Goal: Communication & Community: Ask a question

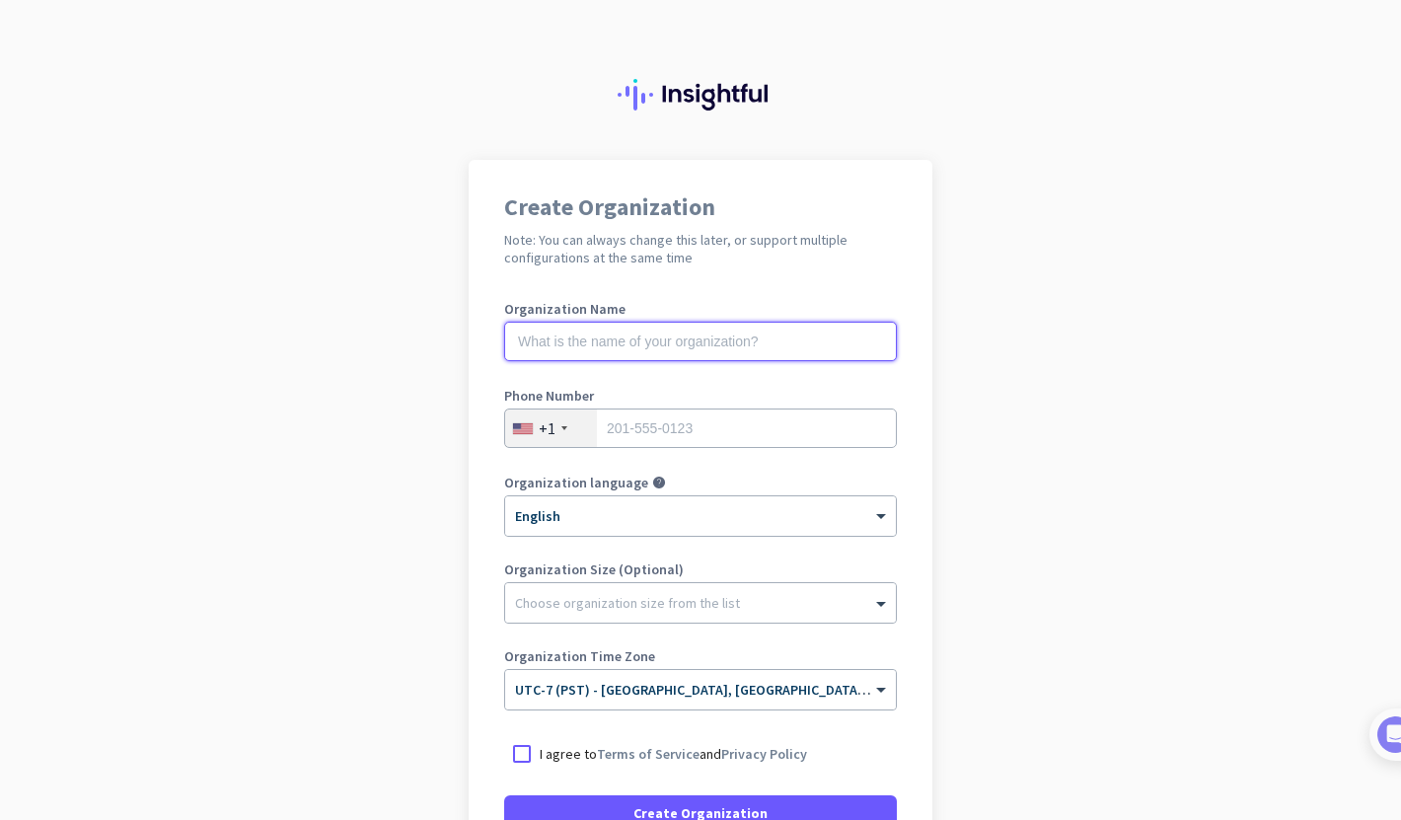
click at [681, 346] on input "text" at bounding box center [700, 341] width 393 height 39
type input "Mercor"
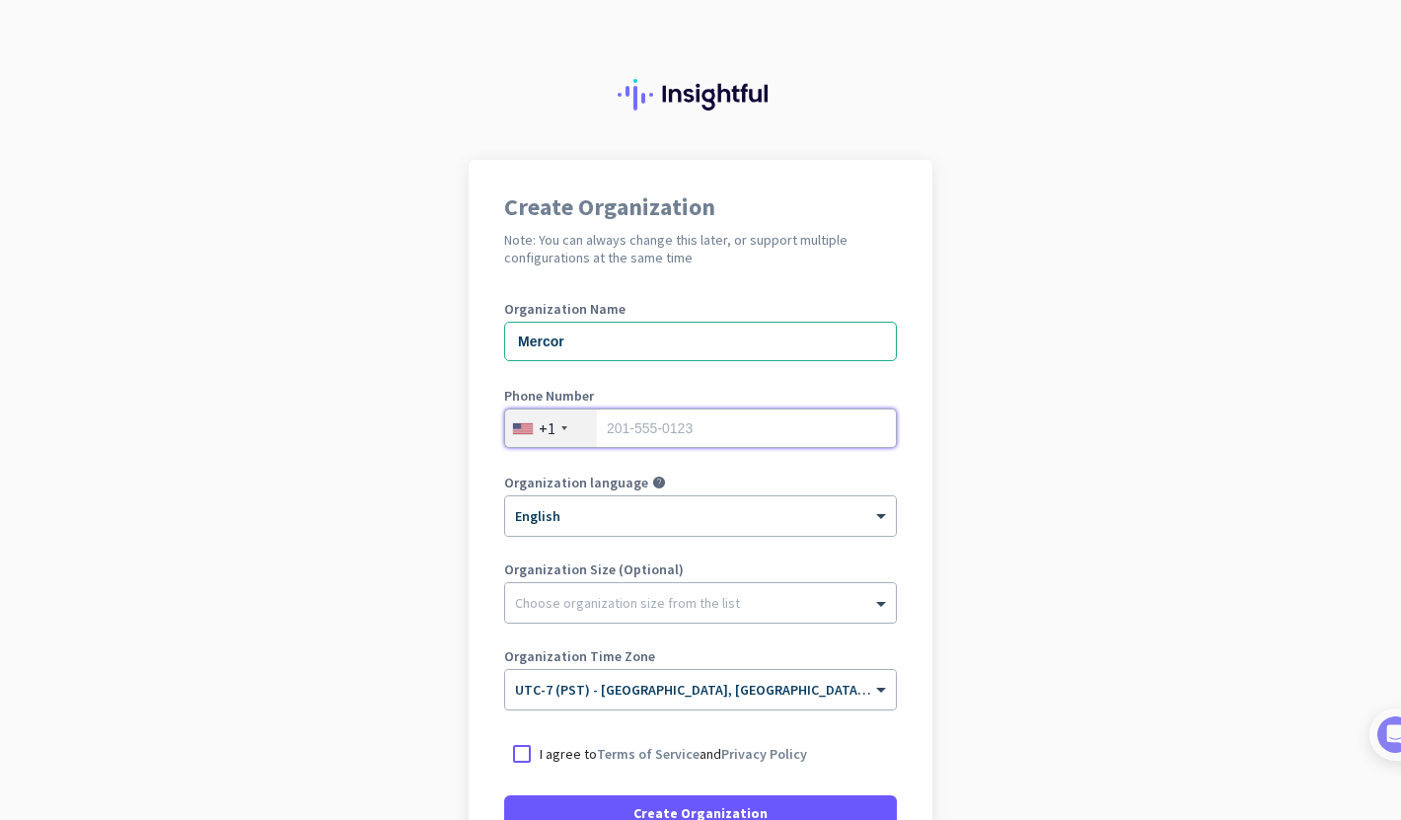
click at [669, 440] on input "tel" at bounding box center [700, 428] width 393 height 39
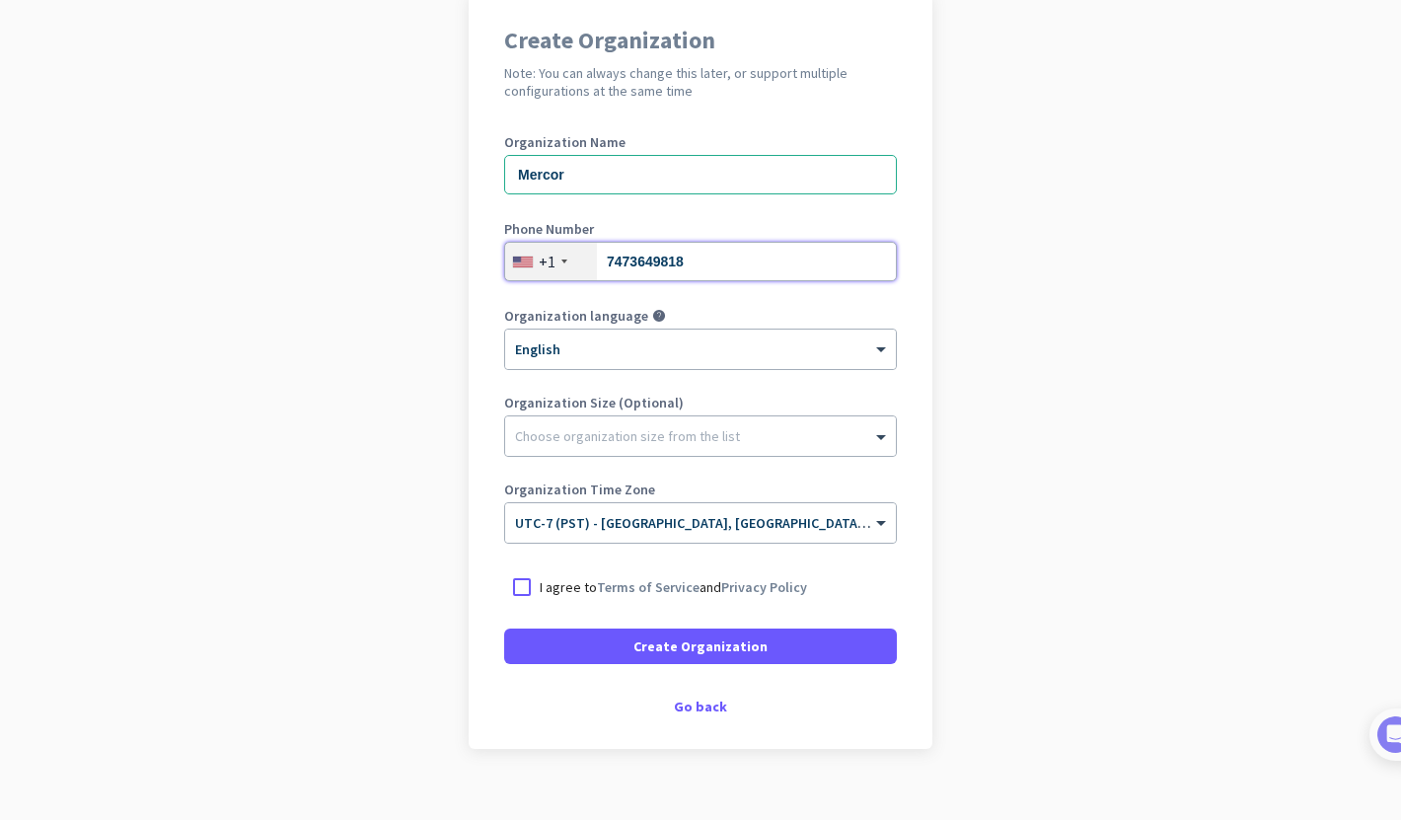
scroll to position [194, 0]
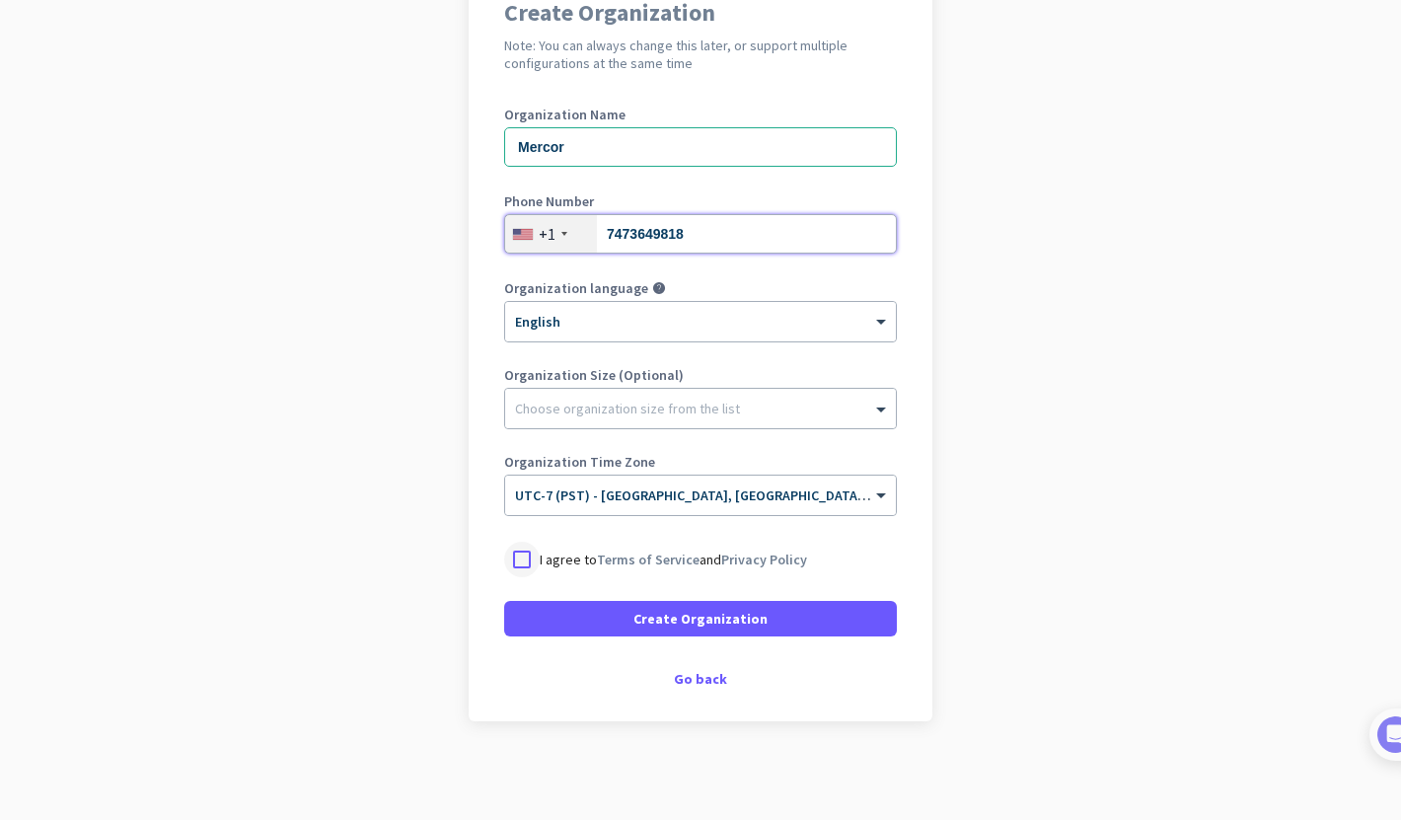
type input "7473649818"
click at [524, 558] on div at bounding box center [522, 560] width 36 height 36
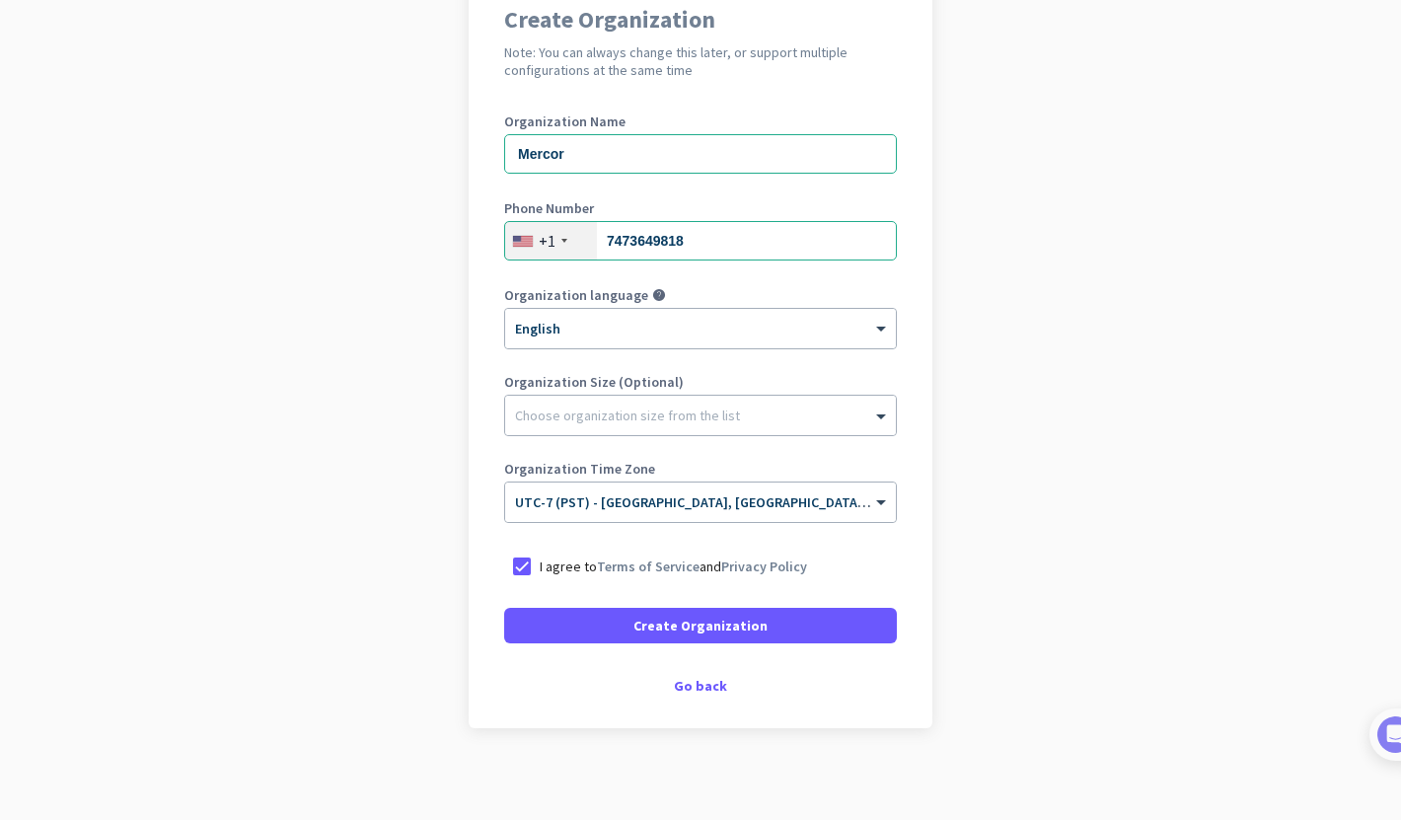
scroll to position [188, 0]
click at [708, 699] on div "Create Organization Note: You can always change this later, or support multiple…" at bounding box center [701, 349] width 464 height 756
click at [702, 684] on div "Go back" at bounding box center [700, 685] width 393 height 14
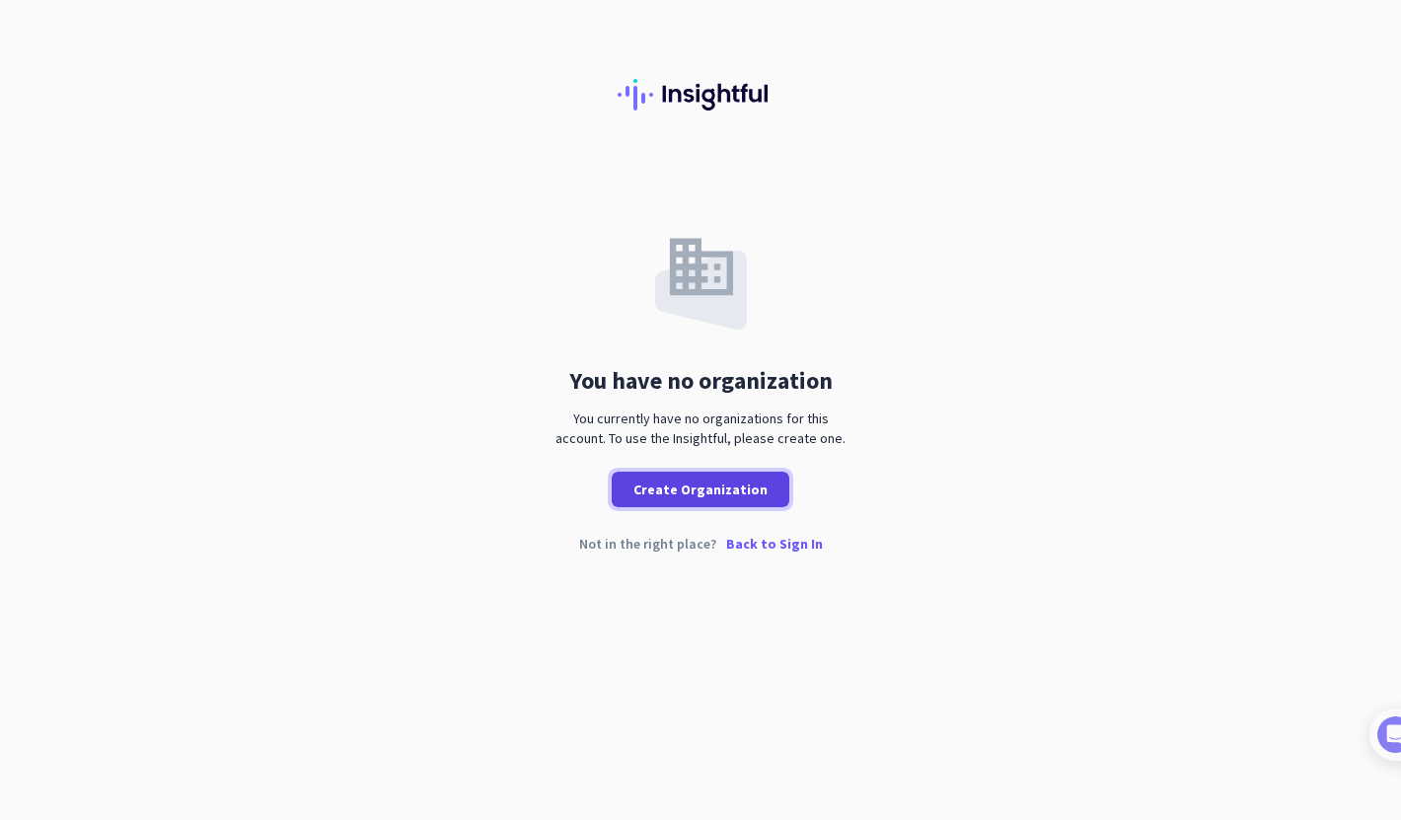
click at [701, 488] on span "Create Organization" at bounding box center [701, 490] width 134 height 20
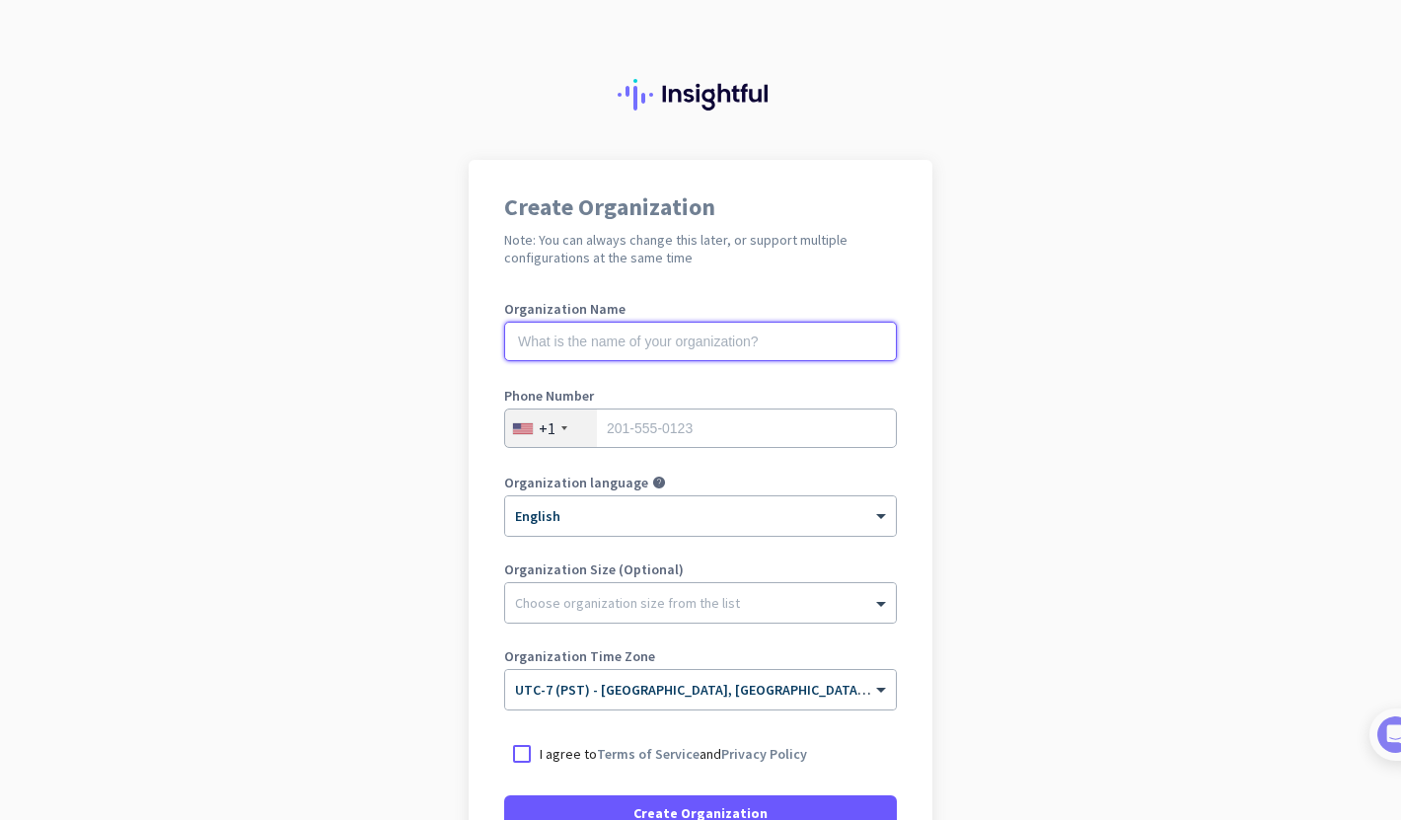
click at [594, 345] on input "text" at bounding box center [700, 341] width 393 height 39
type input "Mercor"
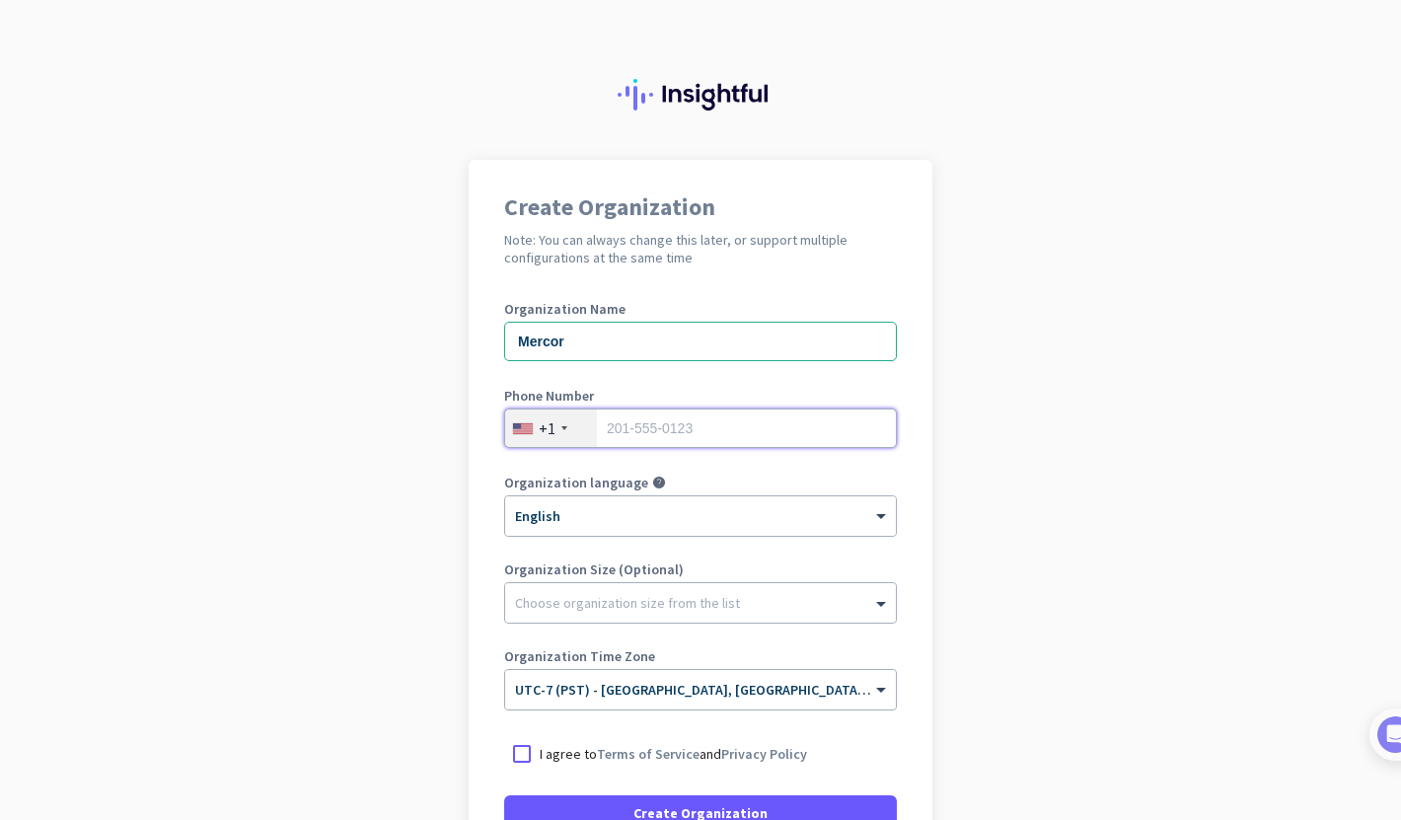
click at [648, 417] on input "tel" at bounding box center [700, 428] width 393 height 39
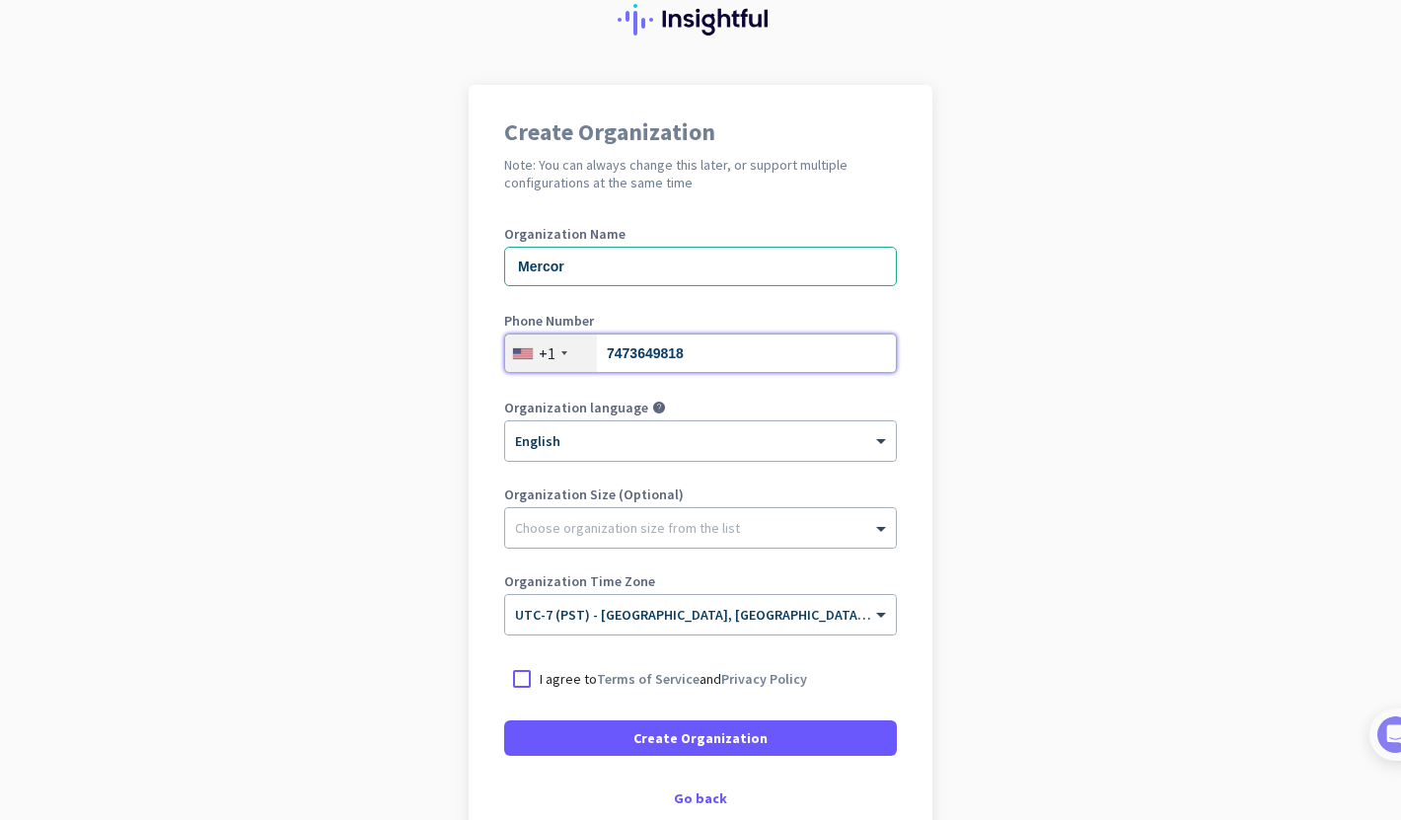
scroll to position [194, 0]
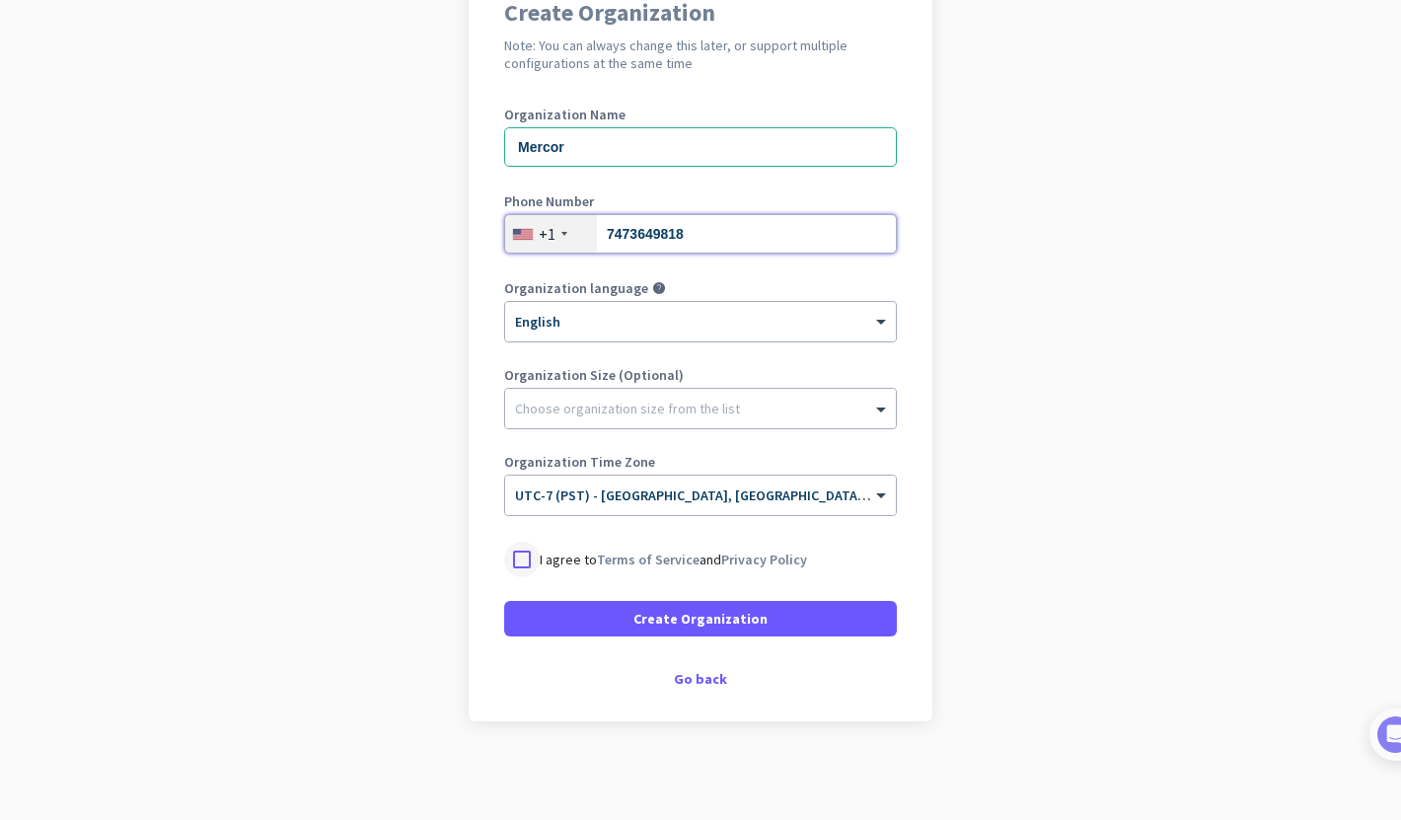
type input "7473649818"
click at [522, 558] on div at bounding box center [522, 560] width 36 height 36
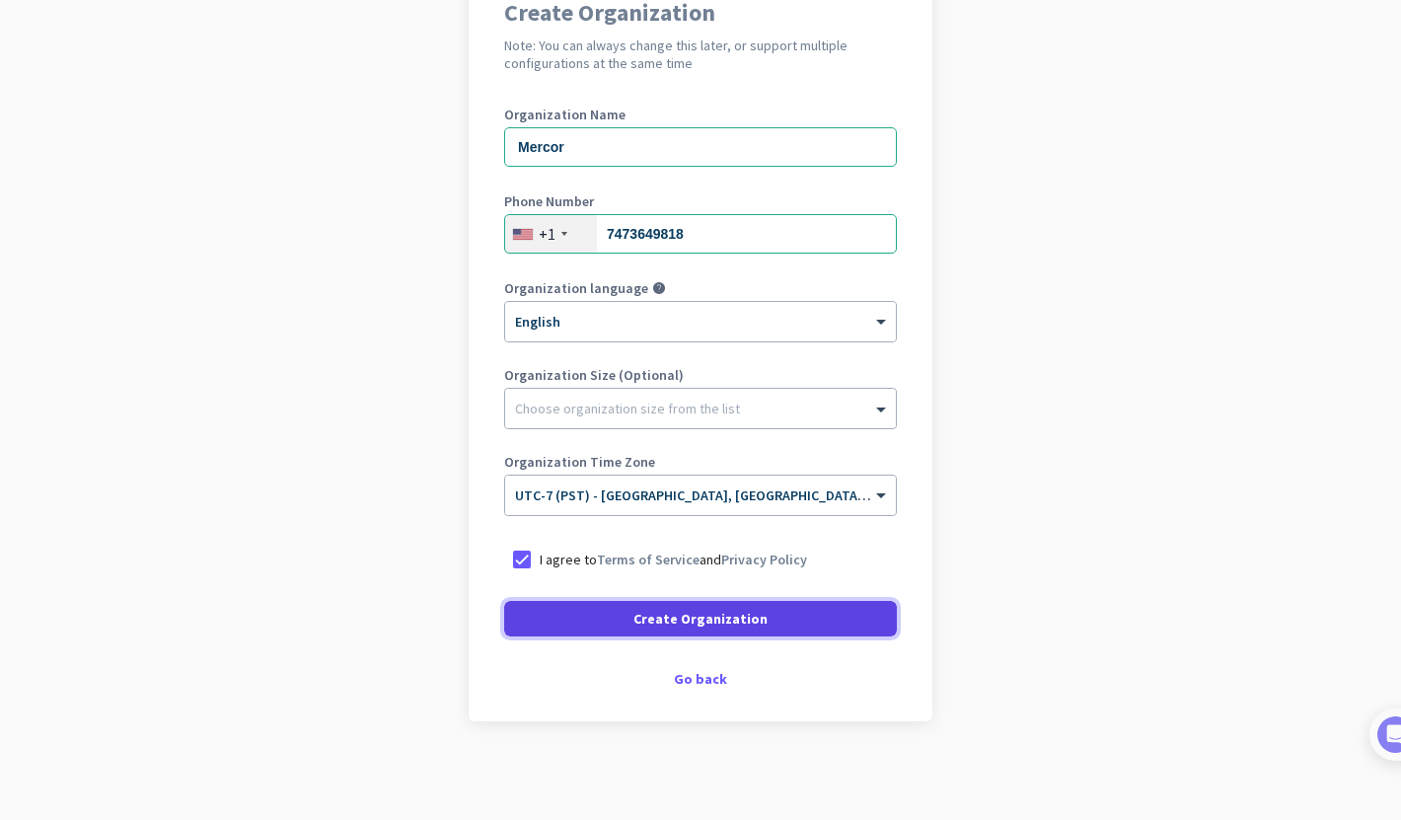
click at [659, 616] on span "Create Organization" at bounding box center [701, 619] width 134 height 20
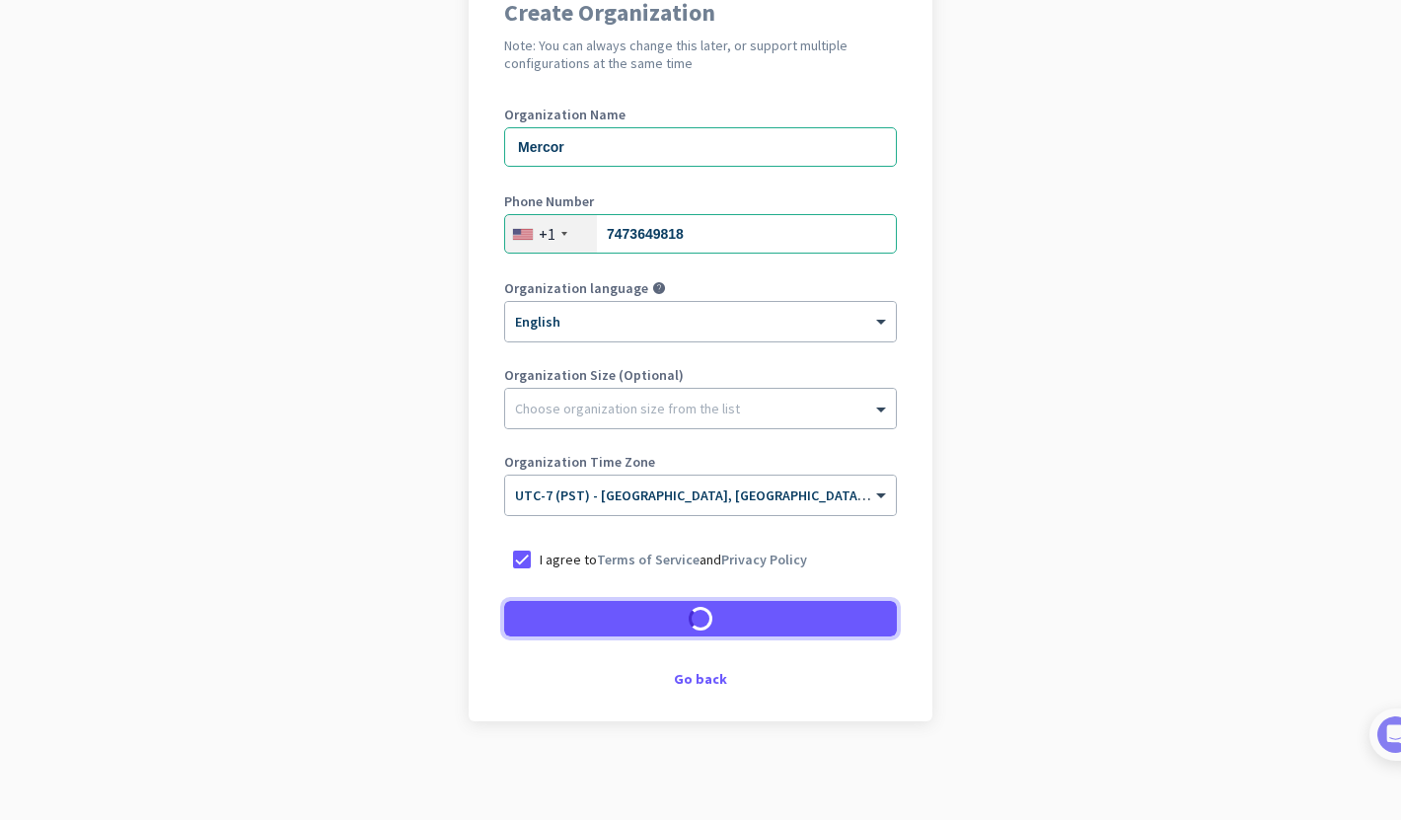
scroll to position [135, 0]
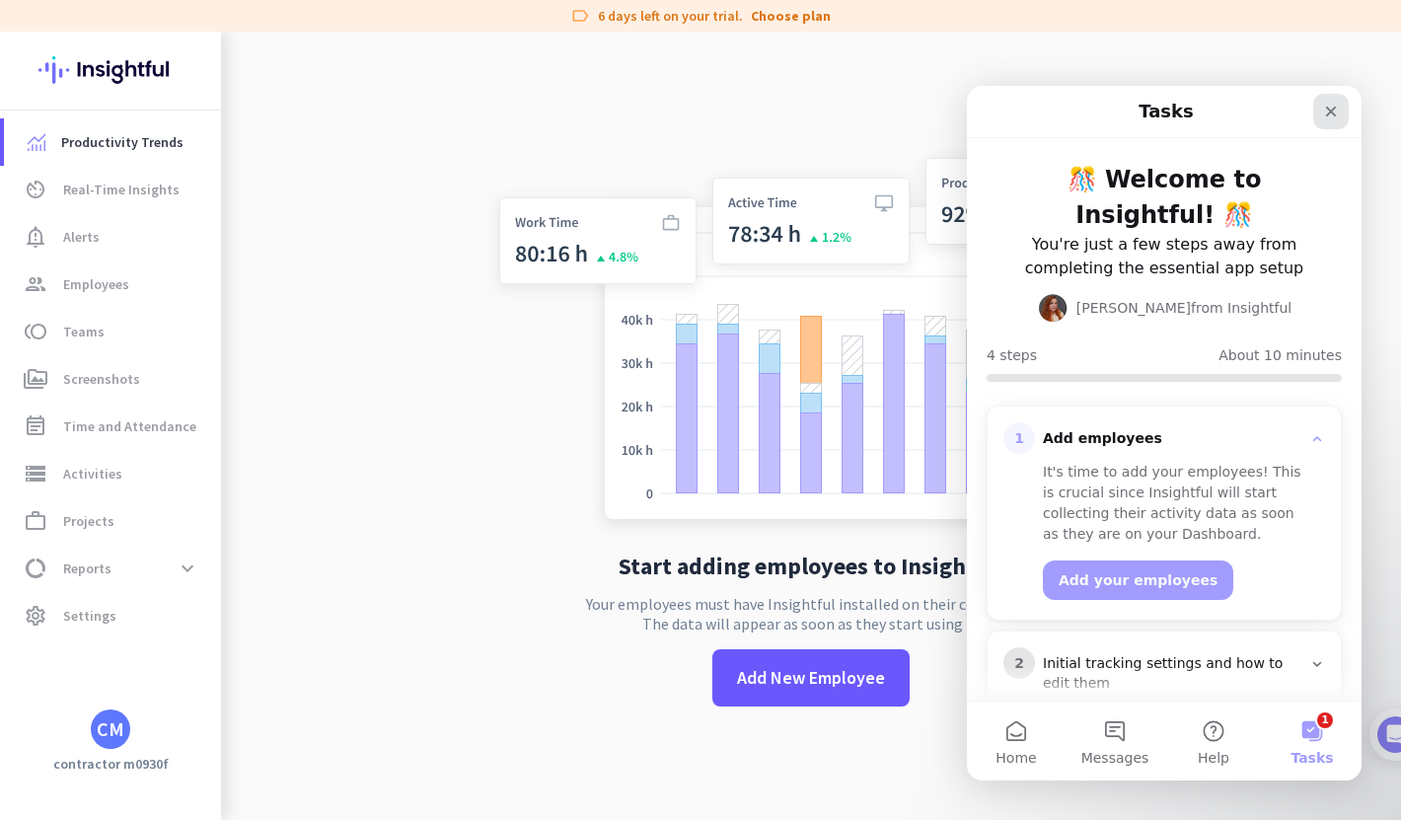
click at [1330, 113] on icon "Close" at bounding box center [1331, 112] width 16 height 16
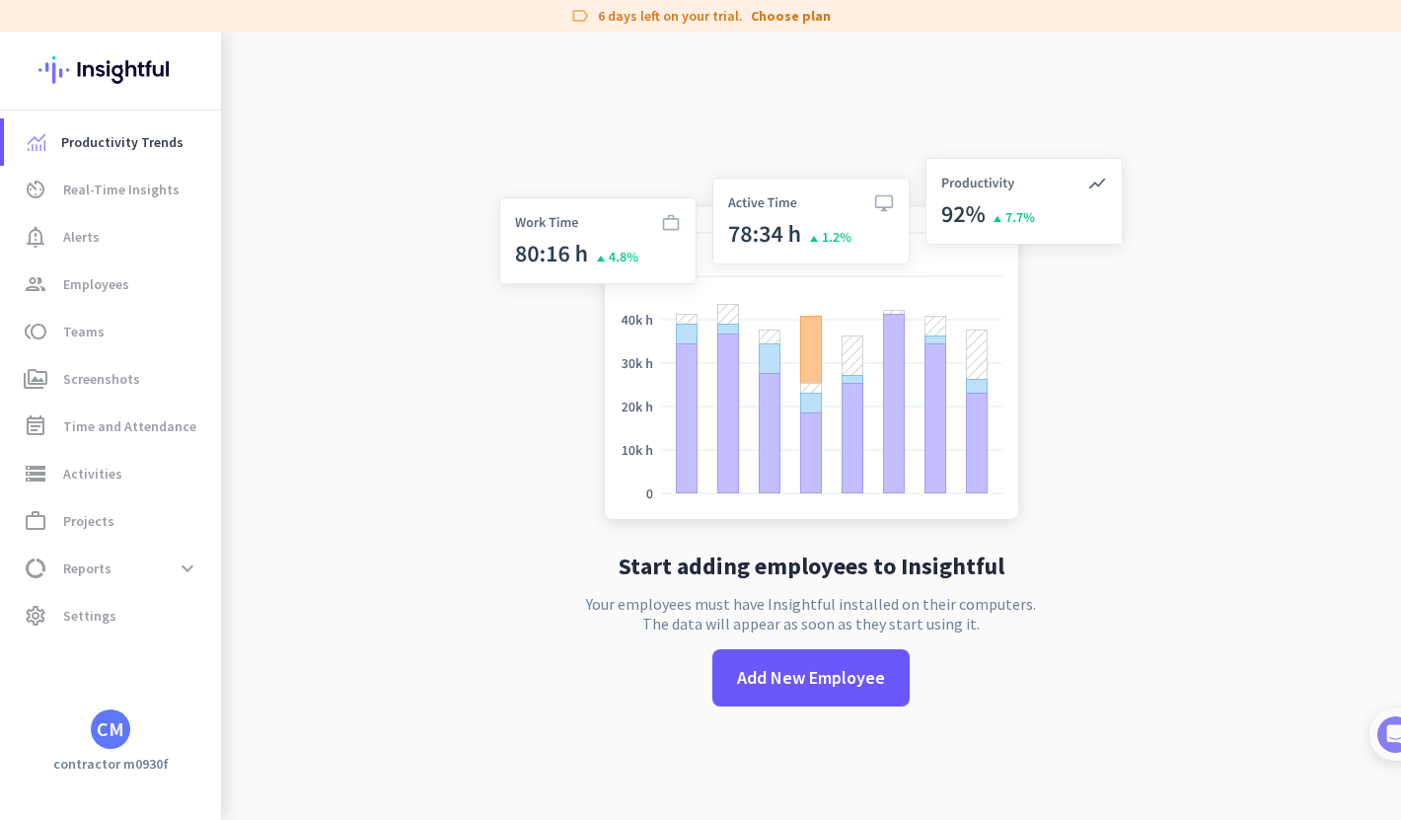
click at [125, 732] on div "CM" at bounding box center [110, 729] width 39 height 39
click at [201, 582] on span "Personal Settings" at bounding box center [215, 585] width 119 height 18
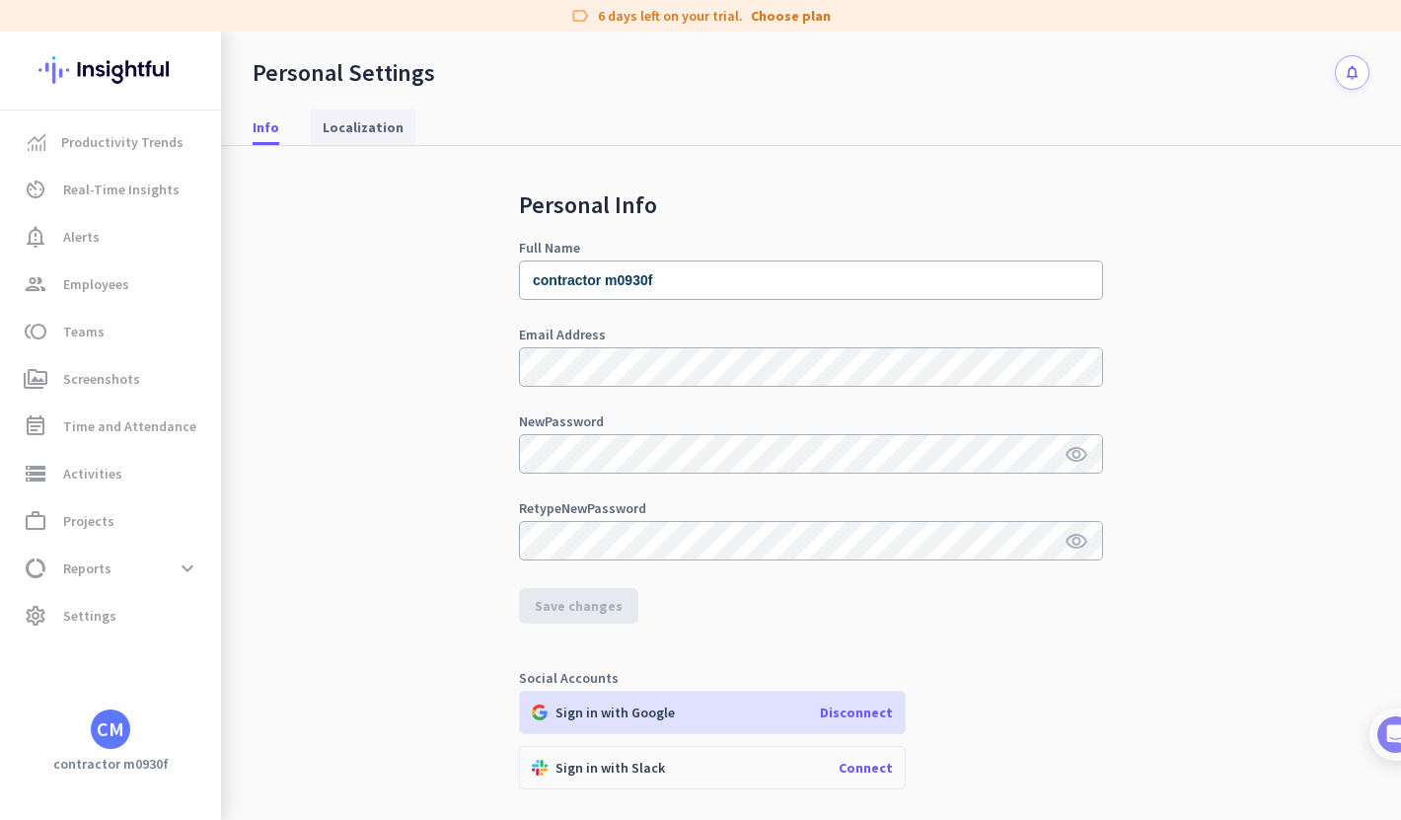
click at [345, 131] on span "Localization" at bounding box center [363, 127] width 81 height 20
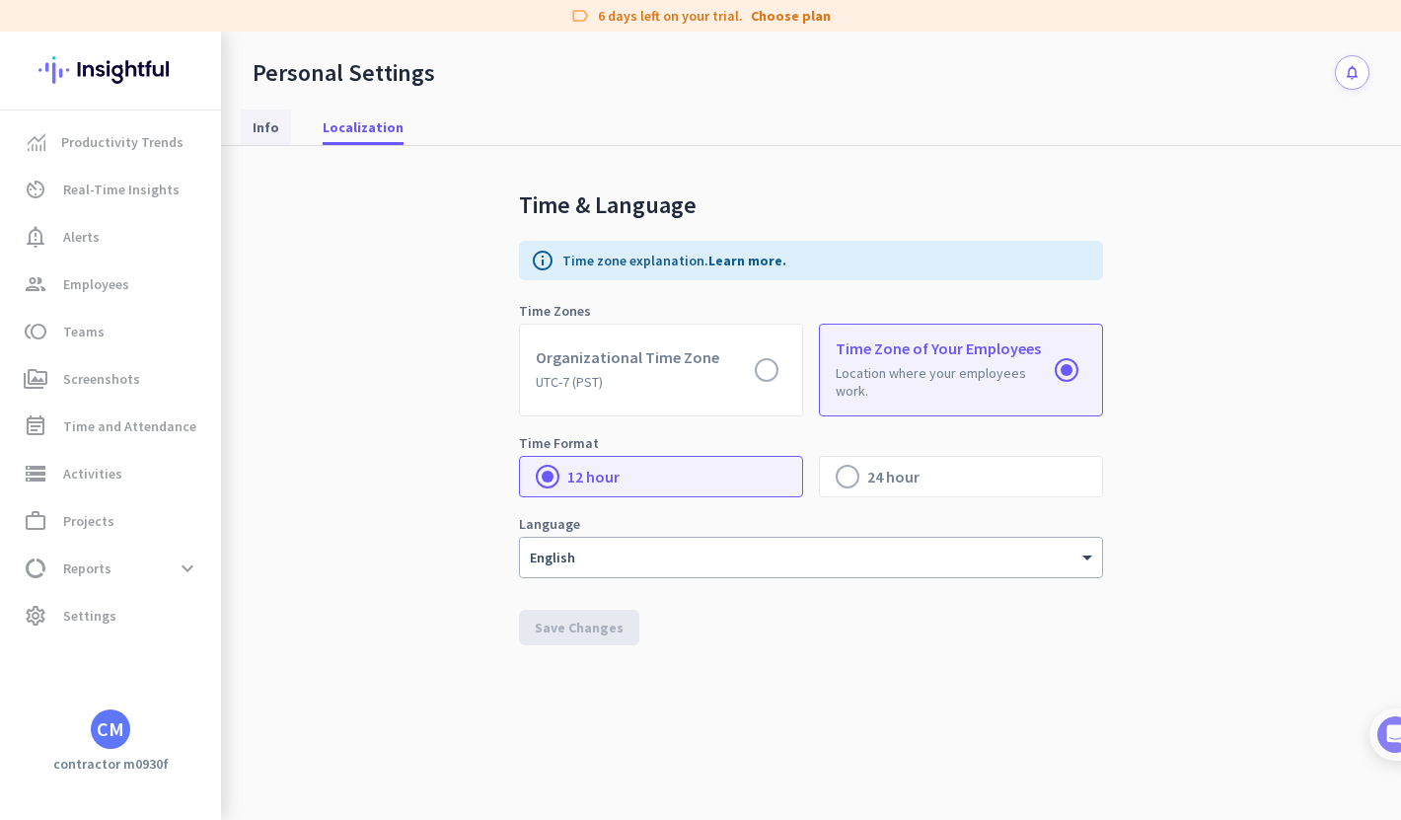
click at [267, 131] on span "Info" at bounding box center [266, 127] width 27 height 20
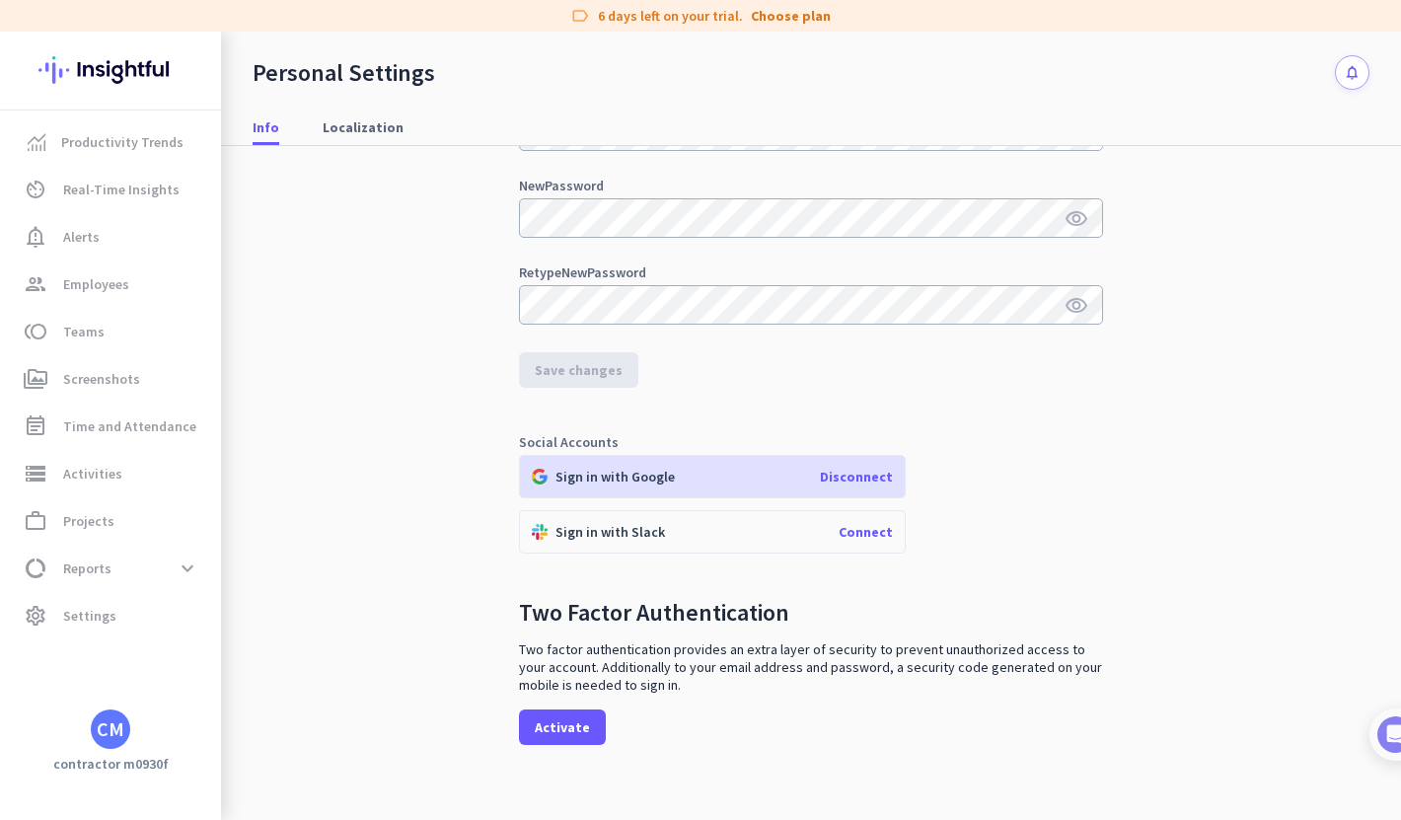
scroll to position [255, 0]
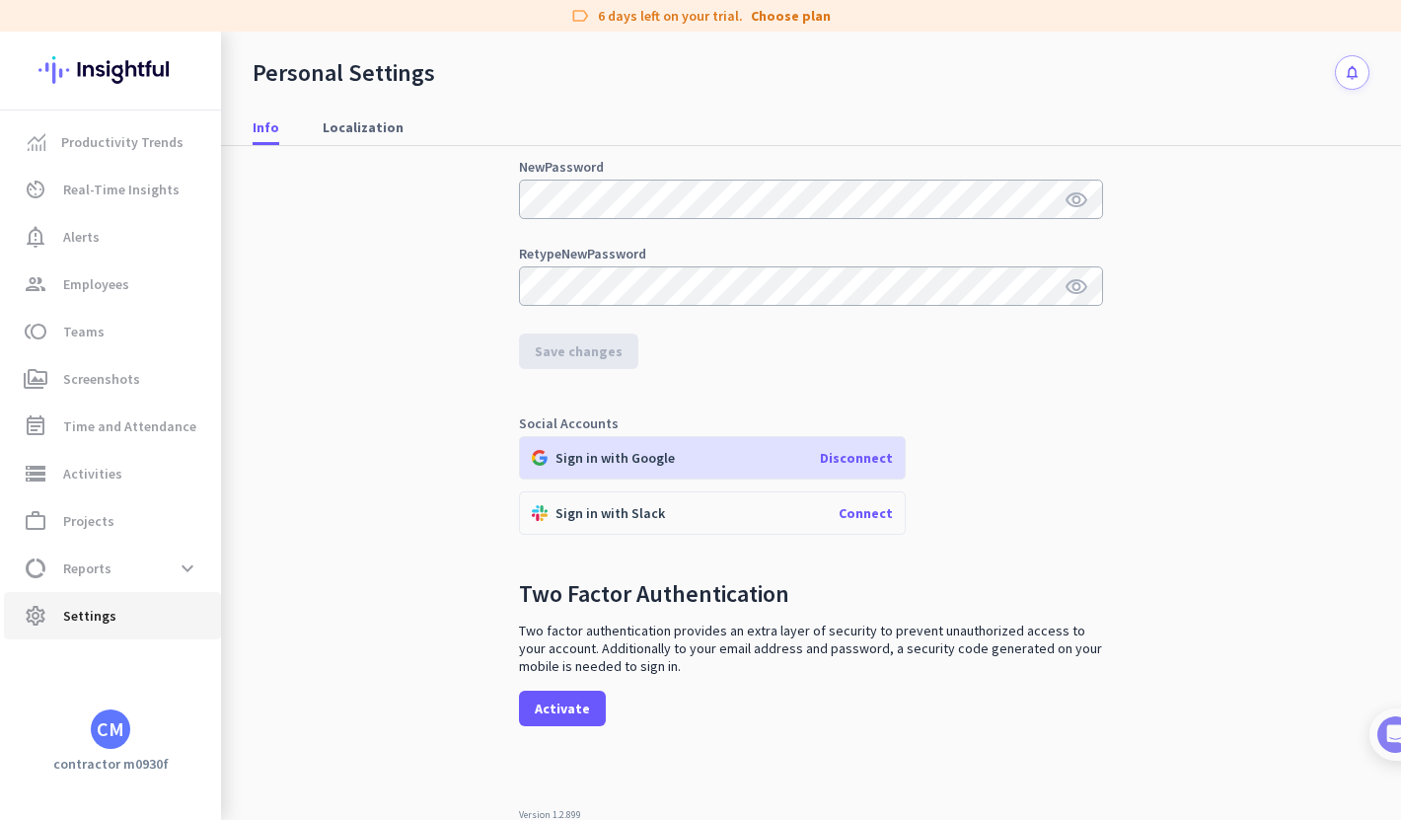
click at [86, 609] on span "Settings" at bounding box center [89, 616] width 53 height 24
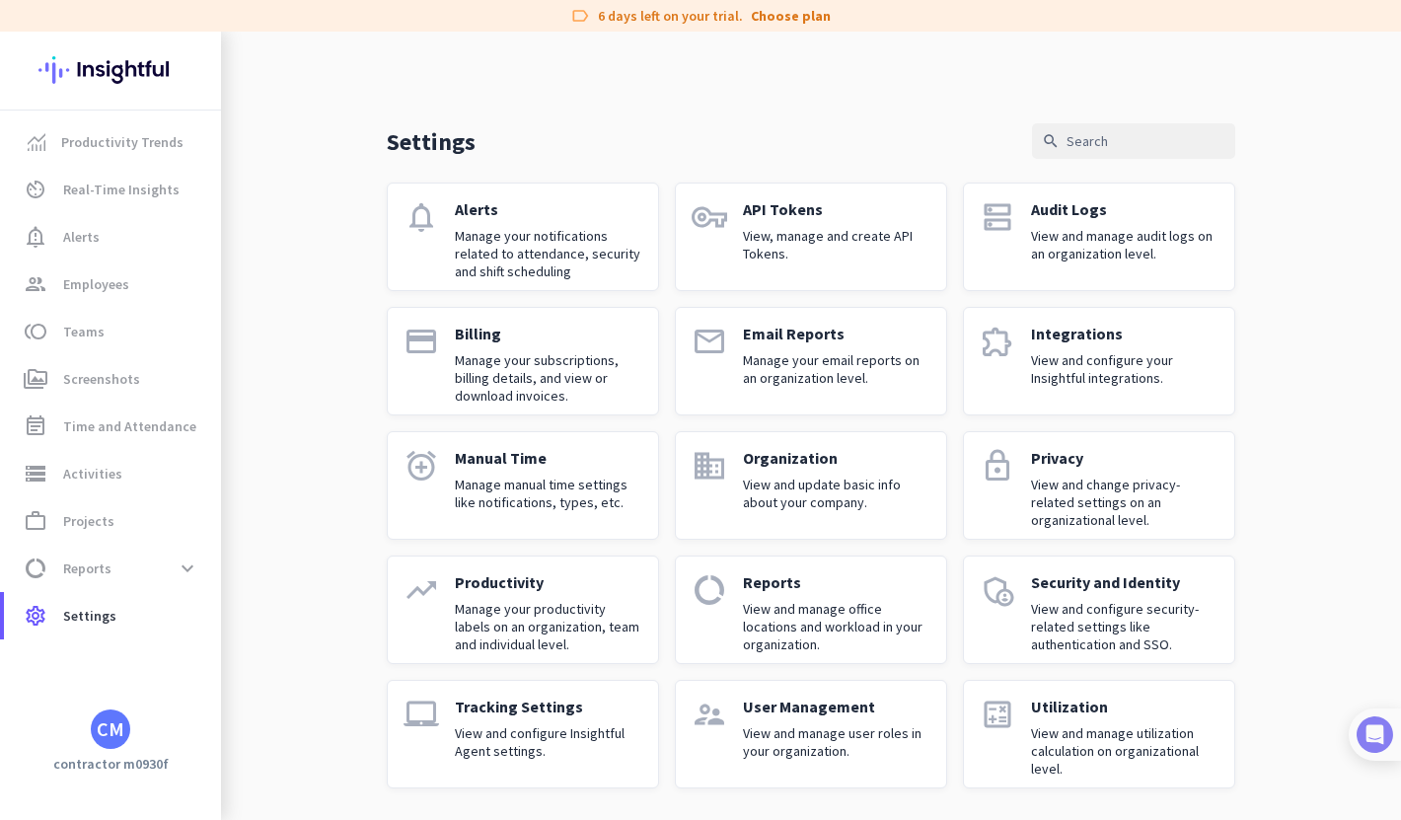
click at [1382, 738] on img at bounding box center [1375, 734] width 37 height 37
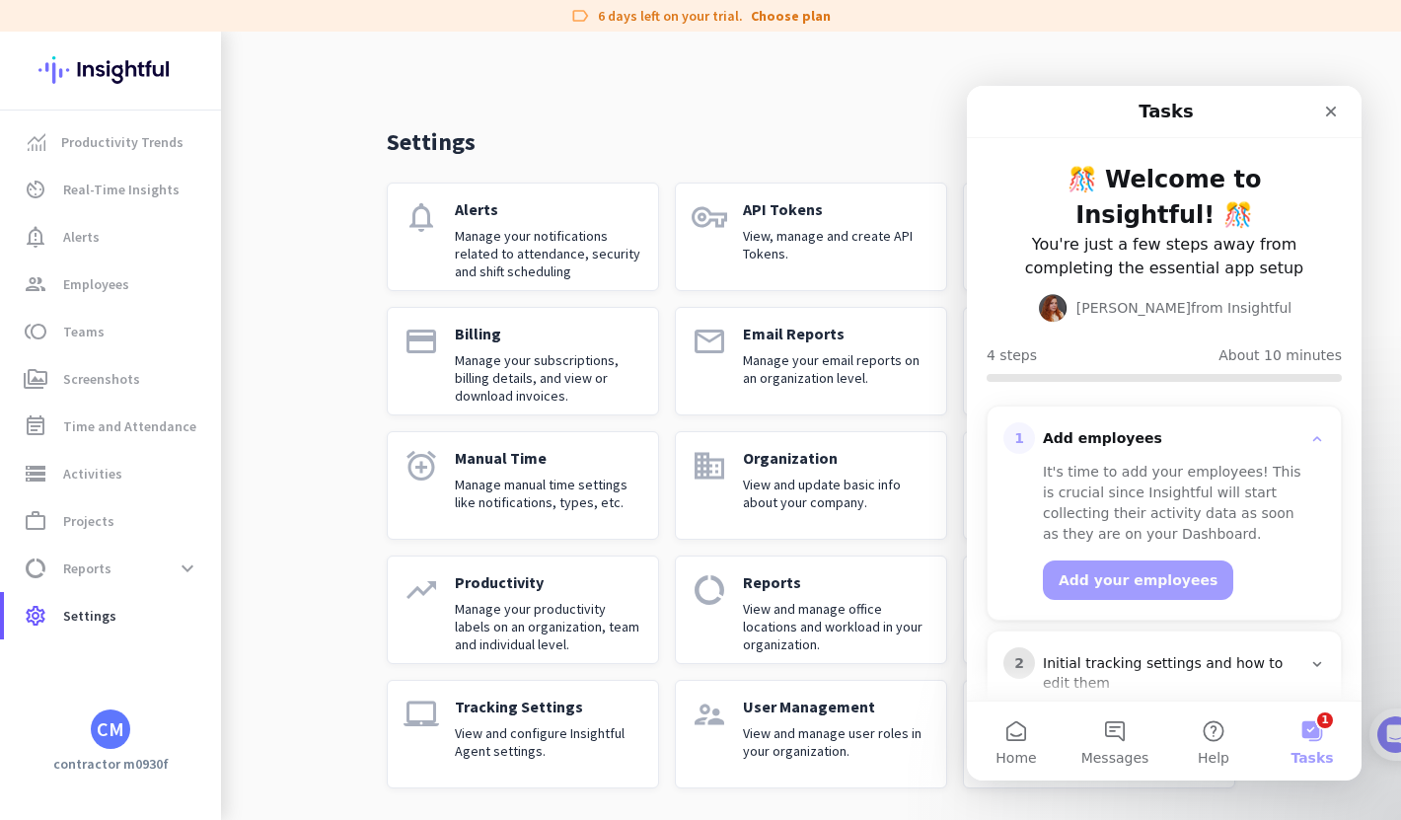
click at [1314, 732] on button "1 Tasks" at bounding box center [1312, 741] width 99 height 79
click at [1211, 734] on button "Help" at bounding box center [1214, 741] width 99 height 79
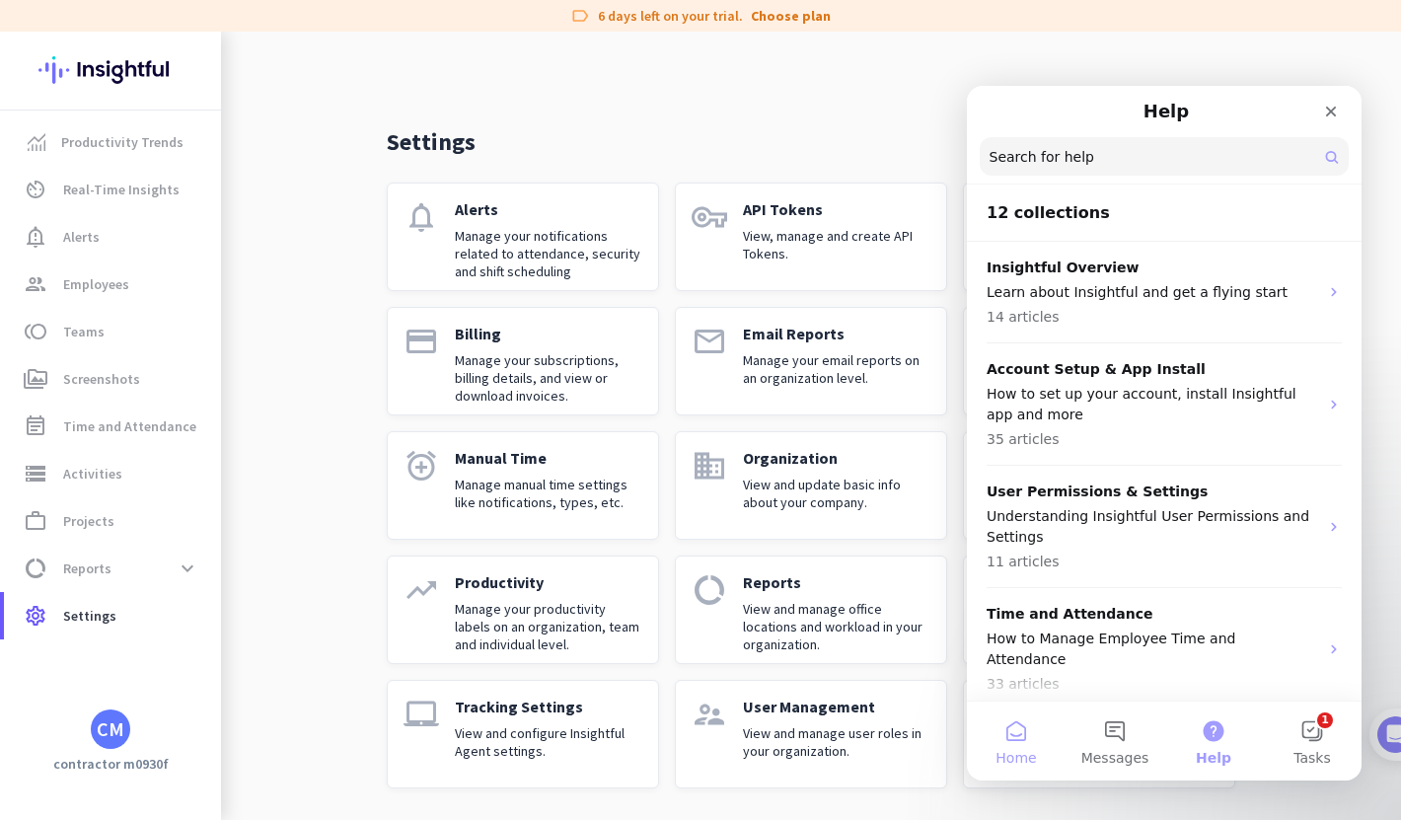
click at [1015, 735] on button "Home" at bounding box center [1016, 741] width 99 height 79
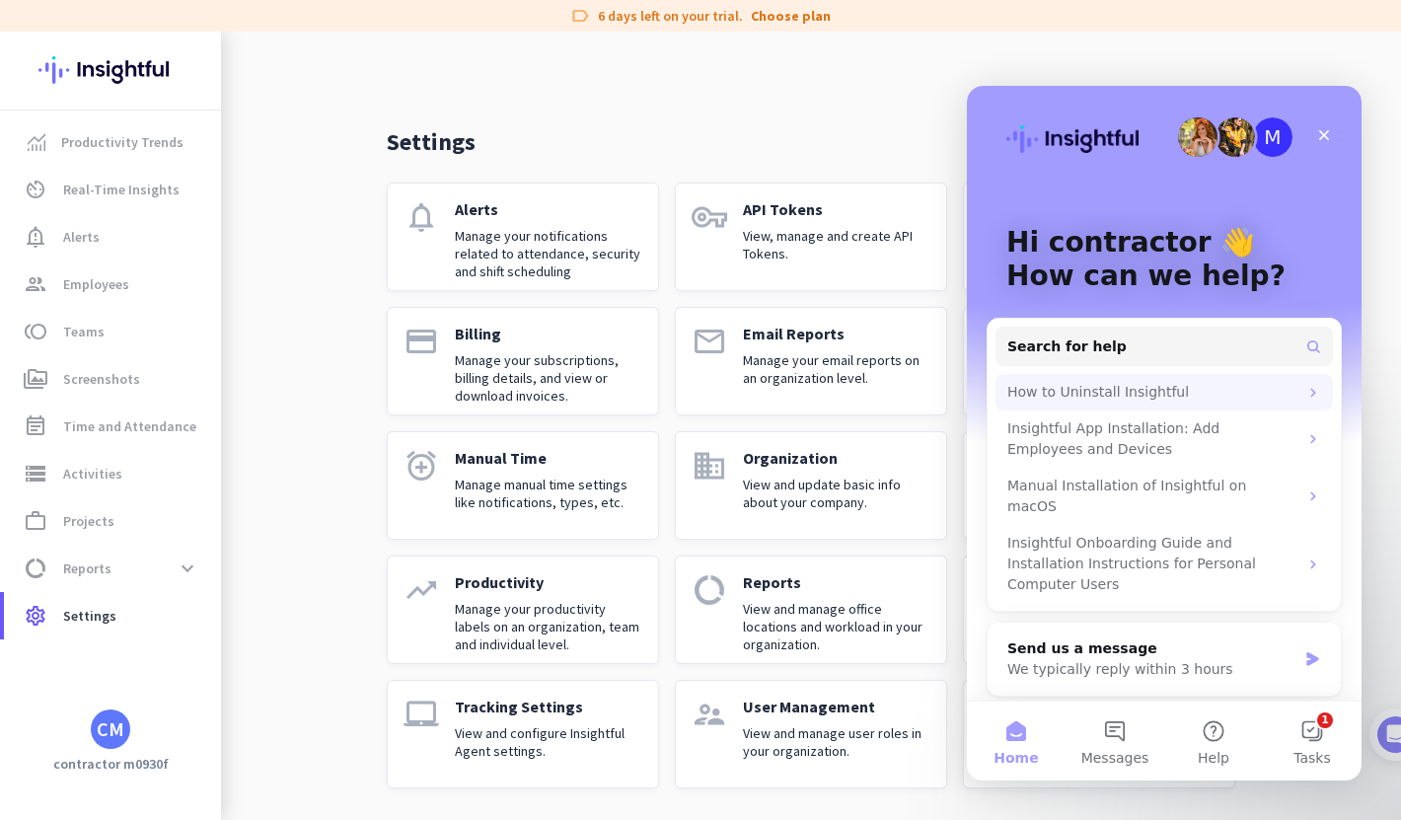
click at [1053, 389] on div "How to Uninstall Insightful" at bounding box center [1153, 392] width 290 height 21
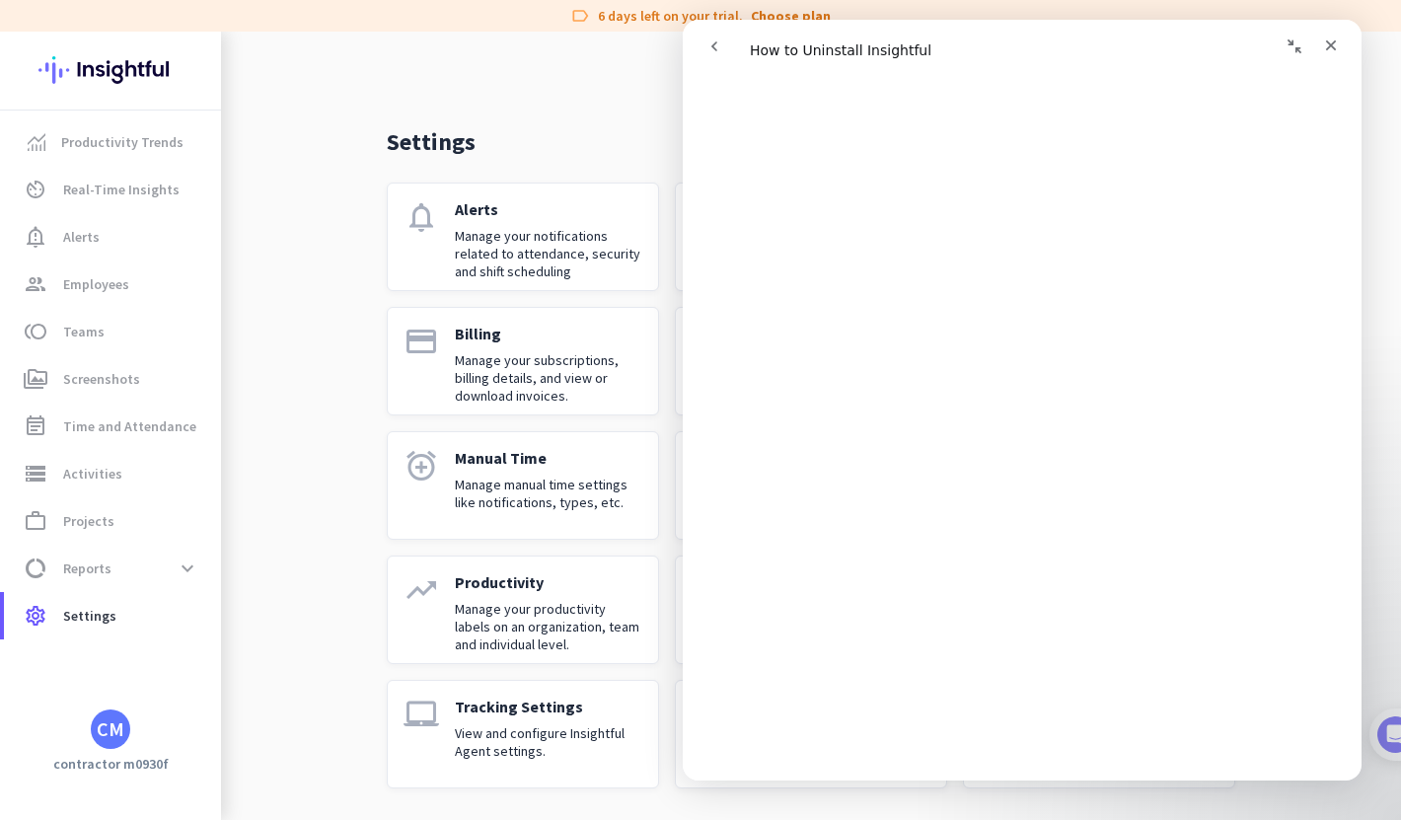
scroll to position [182, 0]
click at [265, 303] on div "Settings search notifications Alerts Manage your notifications related to atten…" at bounding box center [811, 424] width 1180 height 791
click at [1333, 50] on icon "Close" at bounding box center [1331, 46] width 16 height 16
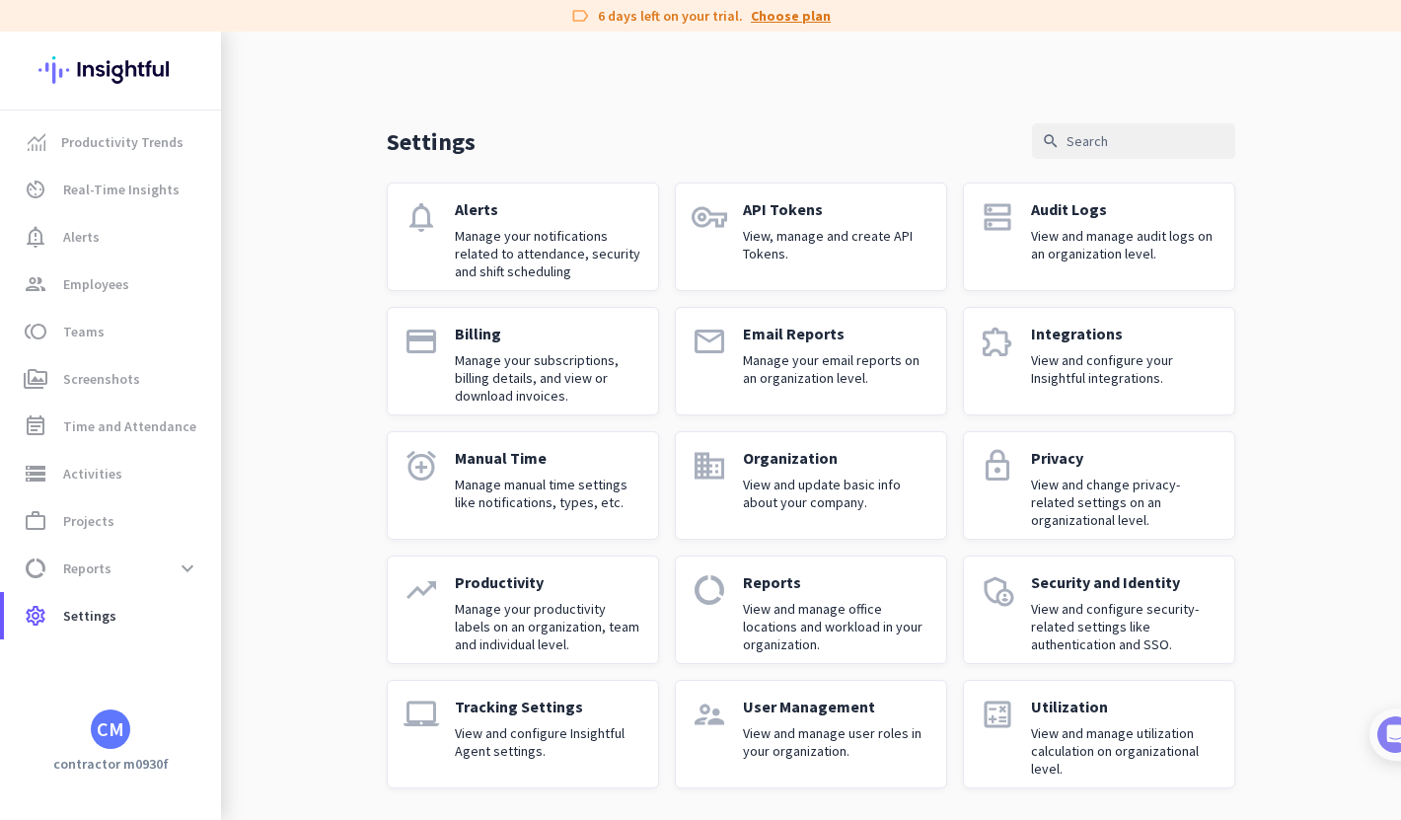
click at [791, 24] on link "Choose plan" at bounding box center [791, 16] width 80 height 20
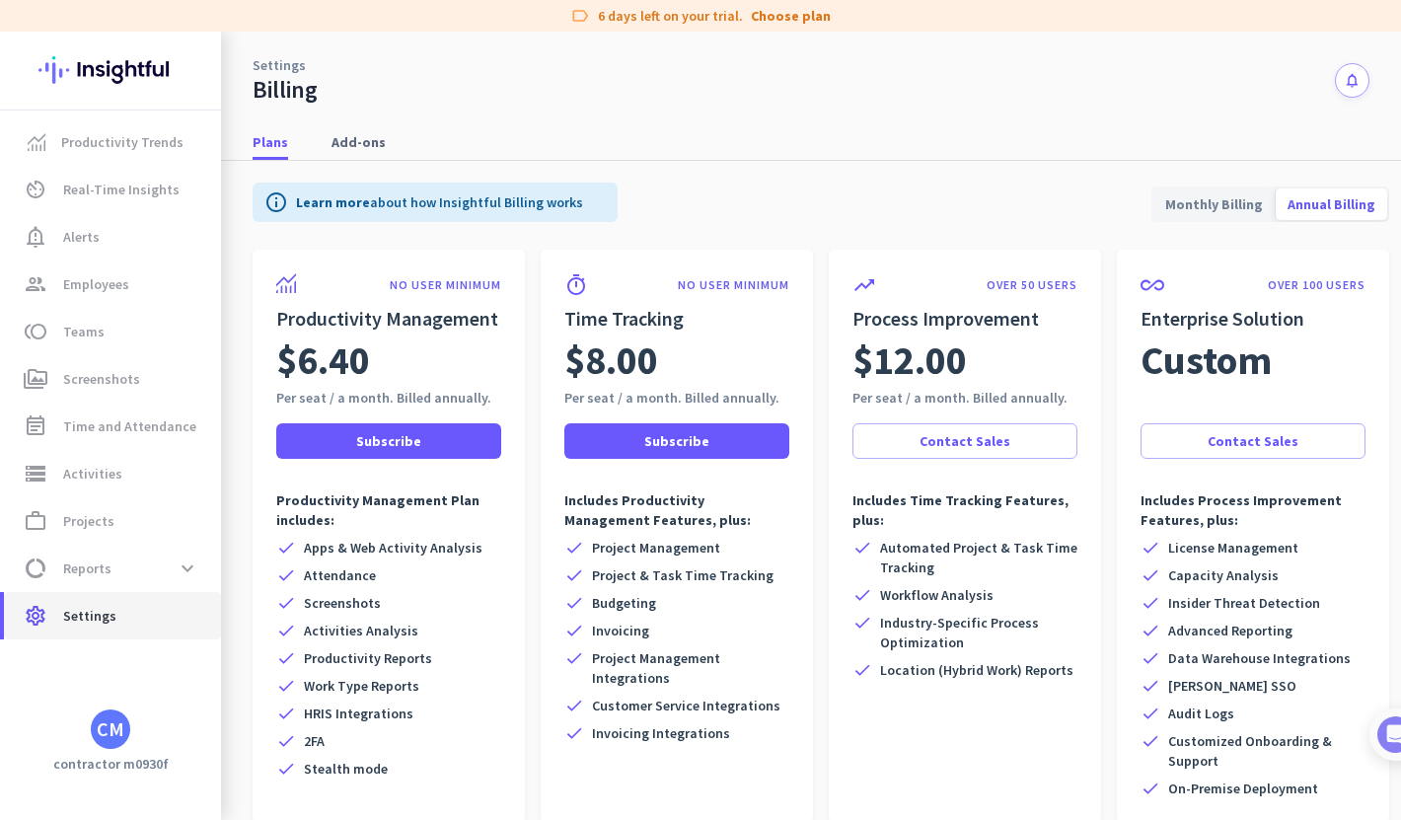
click at [96, 616] on span "Settings" at bounding box center [89, 616] width 53 height 24
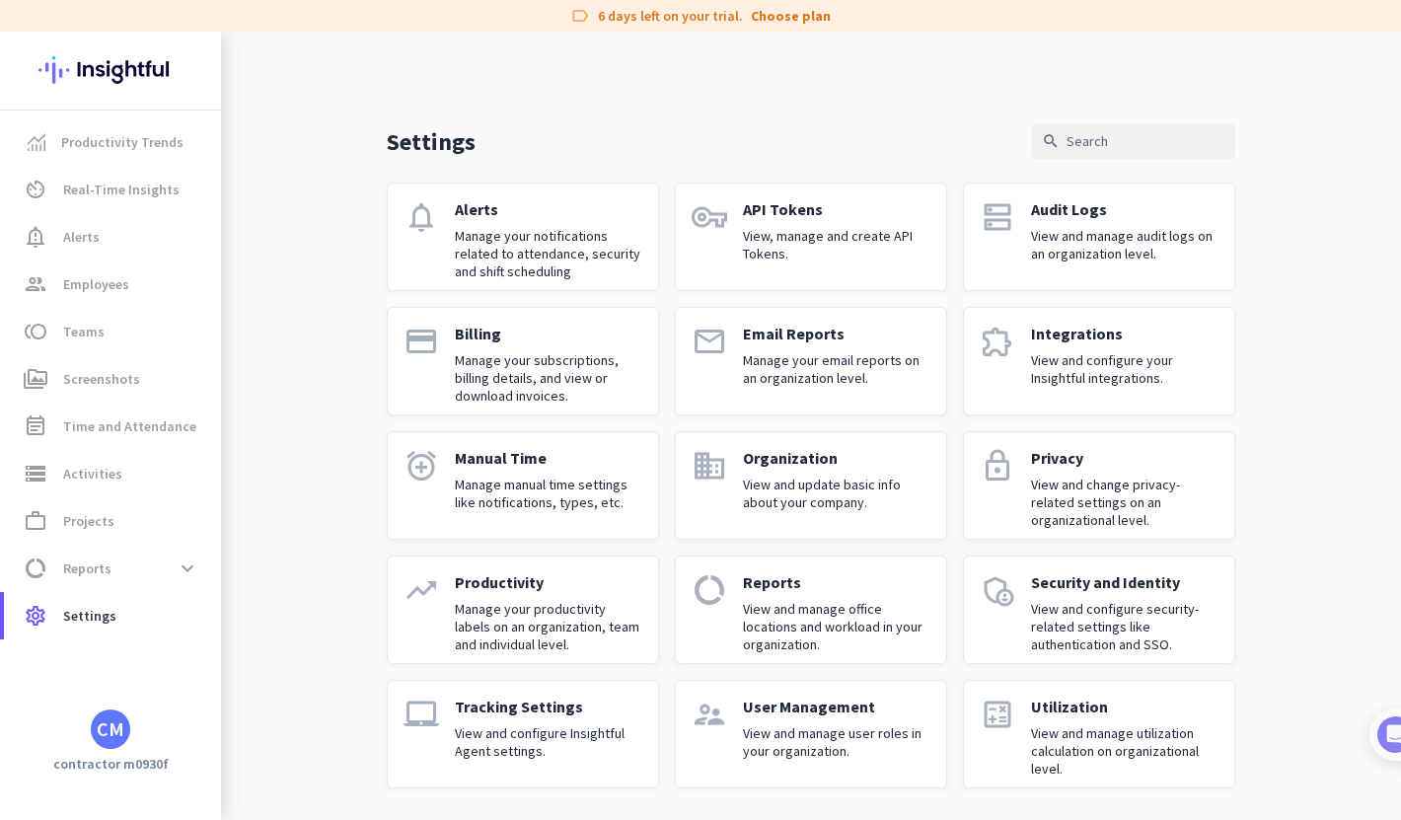
click at [1106, 597] on div "Security and Identity View and configure security-related settings like authent…" at bounding box center [1125, 609] width 188 height 75
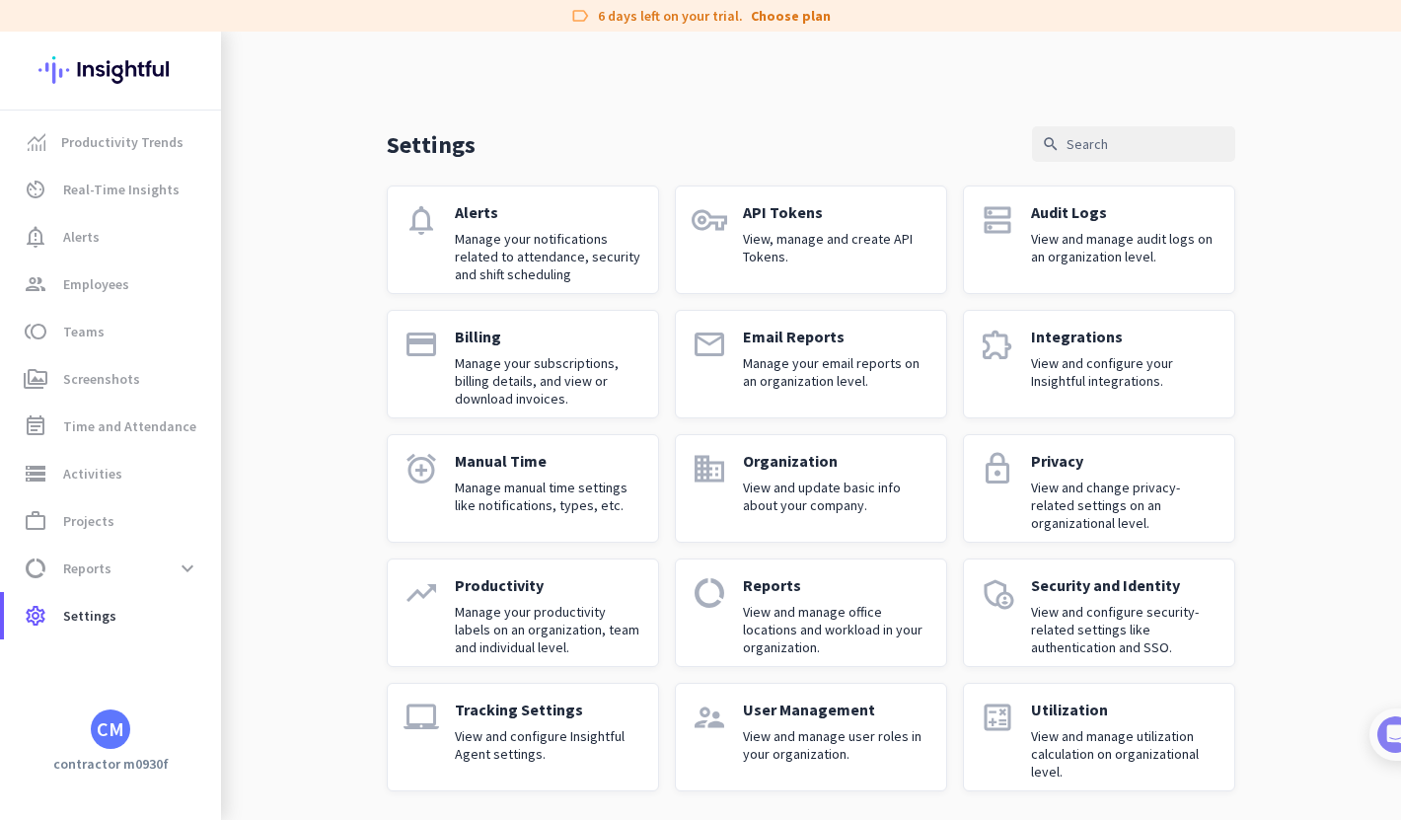
click at [104, 739] on div "CM" at bounding box center [111, 729] width 28 height 20
click at [207, 584] on span "Personal Settings" at bounding box center [215, 585] width 119 height 18
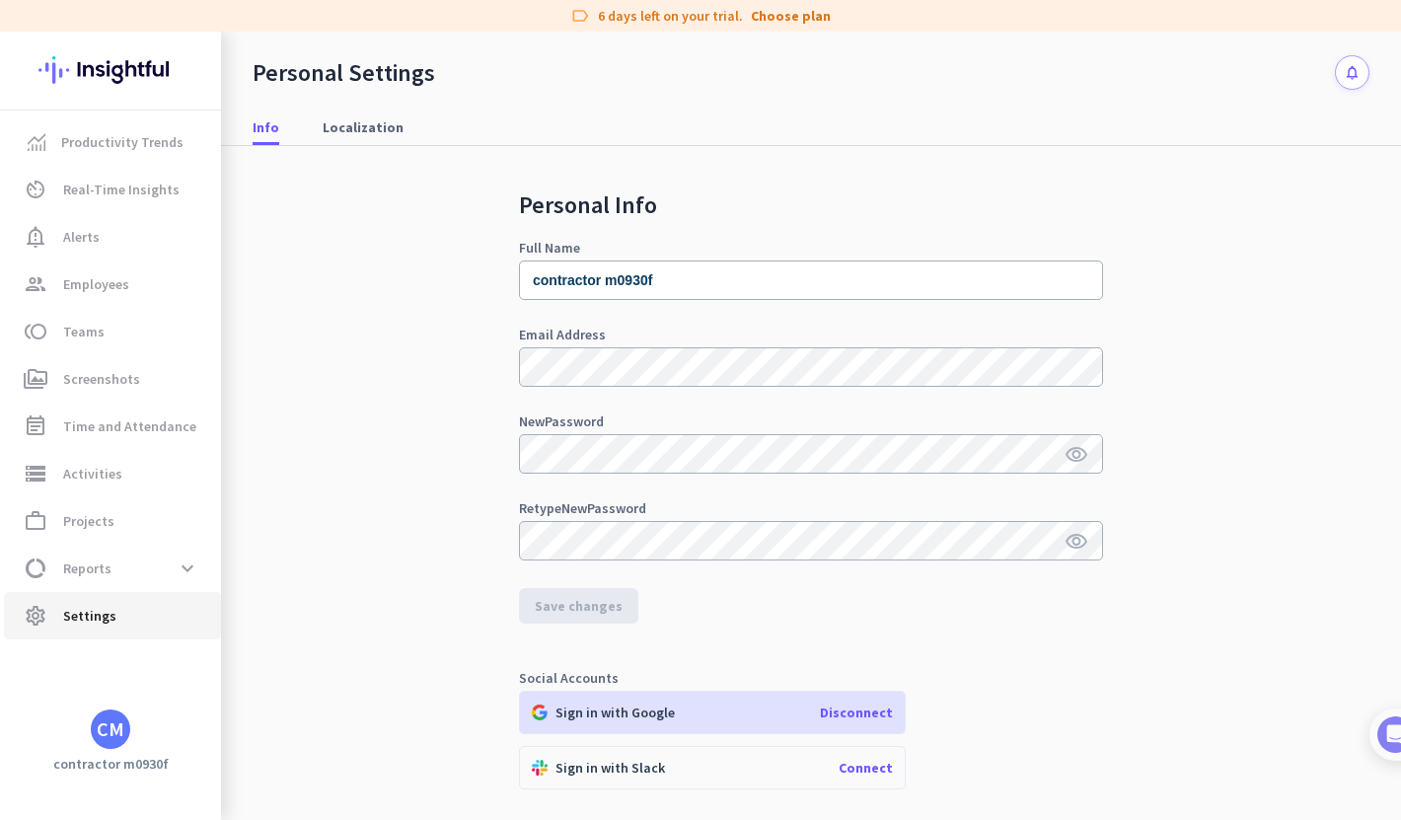
click at [88, 617] on span "Settings" at bounding box center [89, 616] width 53 height 24
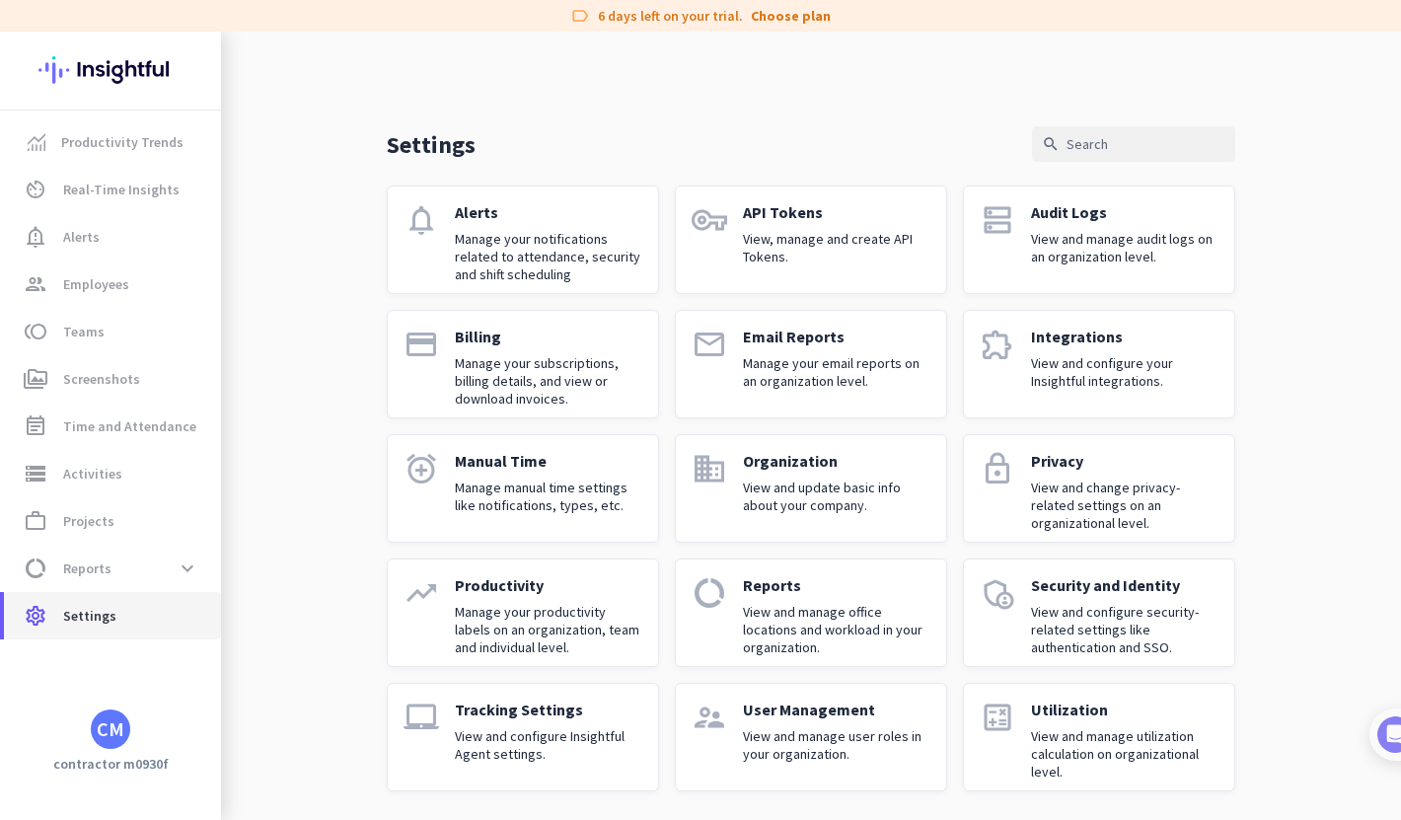
scroll to position [3, 0]
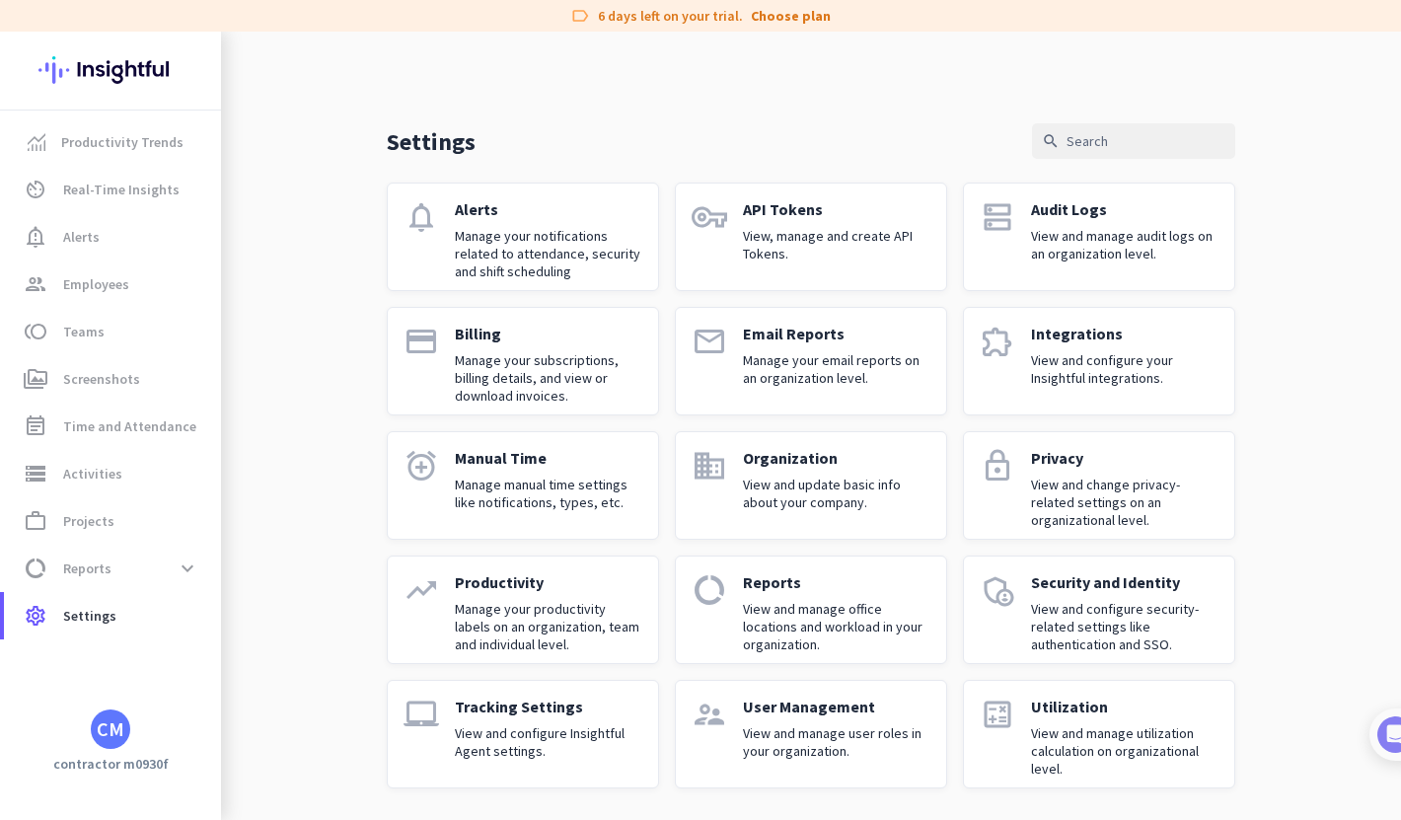
click at [821, 732] on p "View and manage user roles in your organization." at bounding box center [837, 742] width 188 height 36
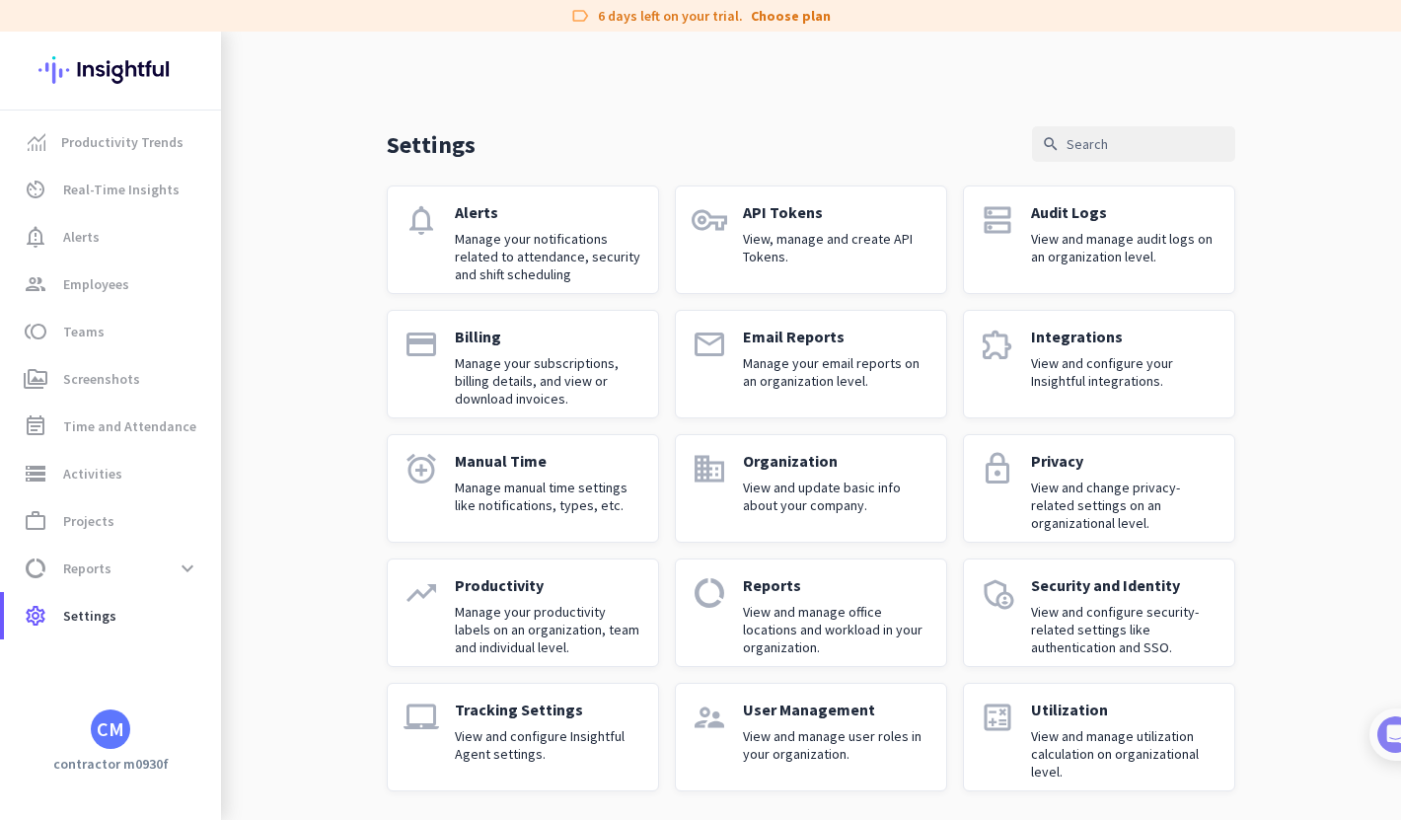
scroll to position [3, 0]
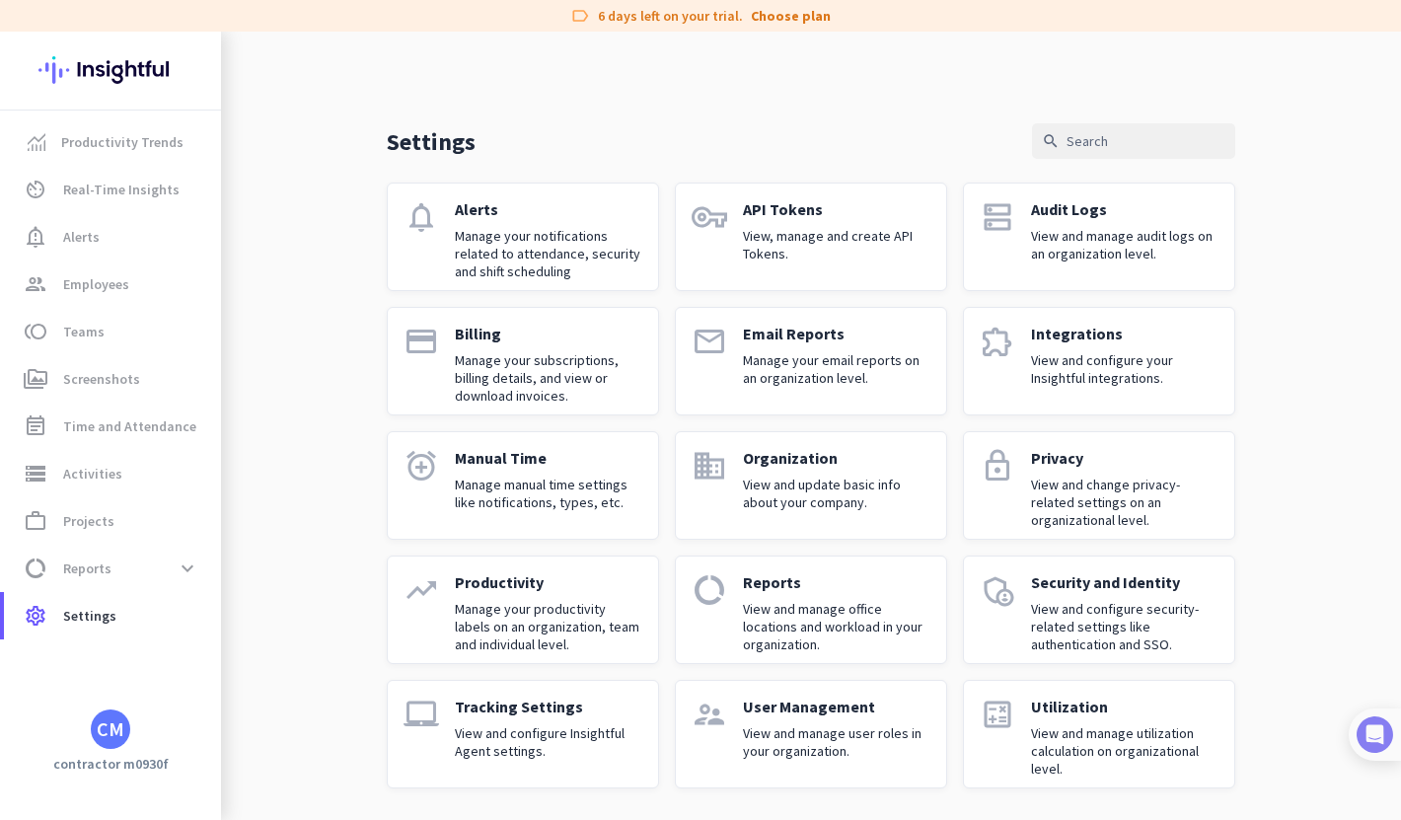
click at [1389, 725] on img at bounding box center [1375, 734] width 37 height 37
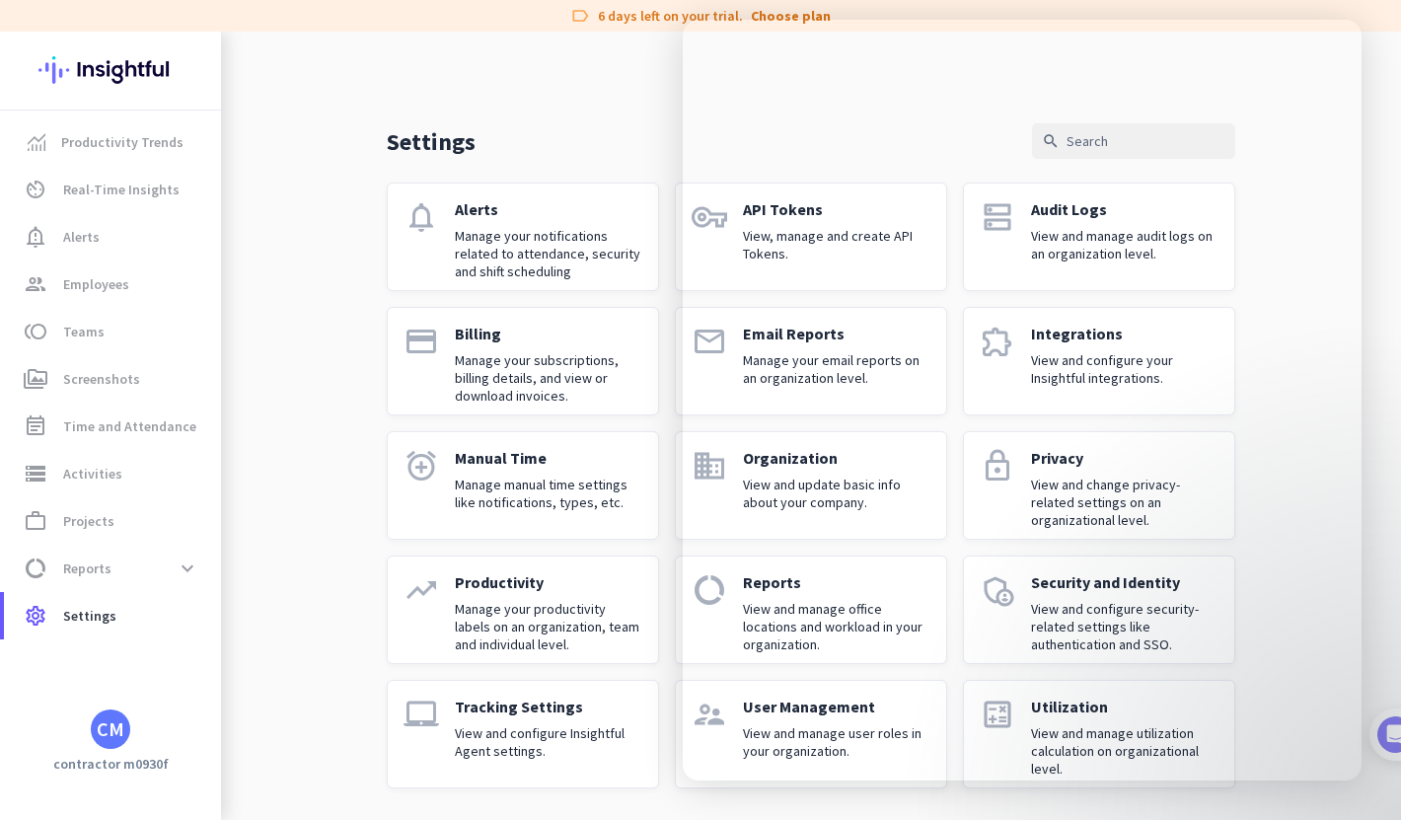
scroll to position [1473, 0]
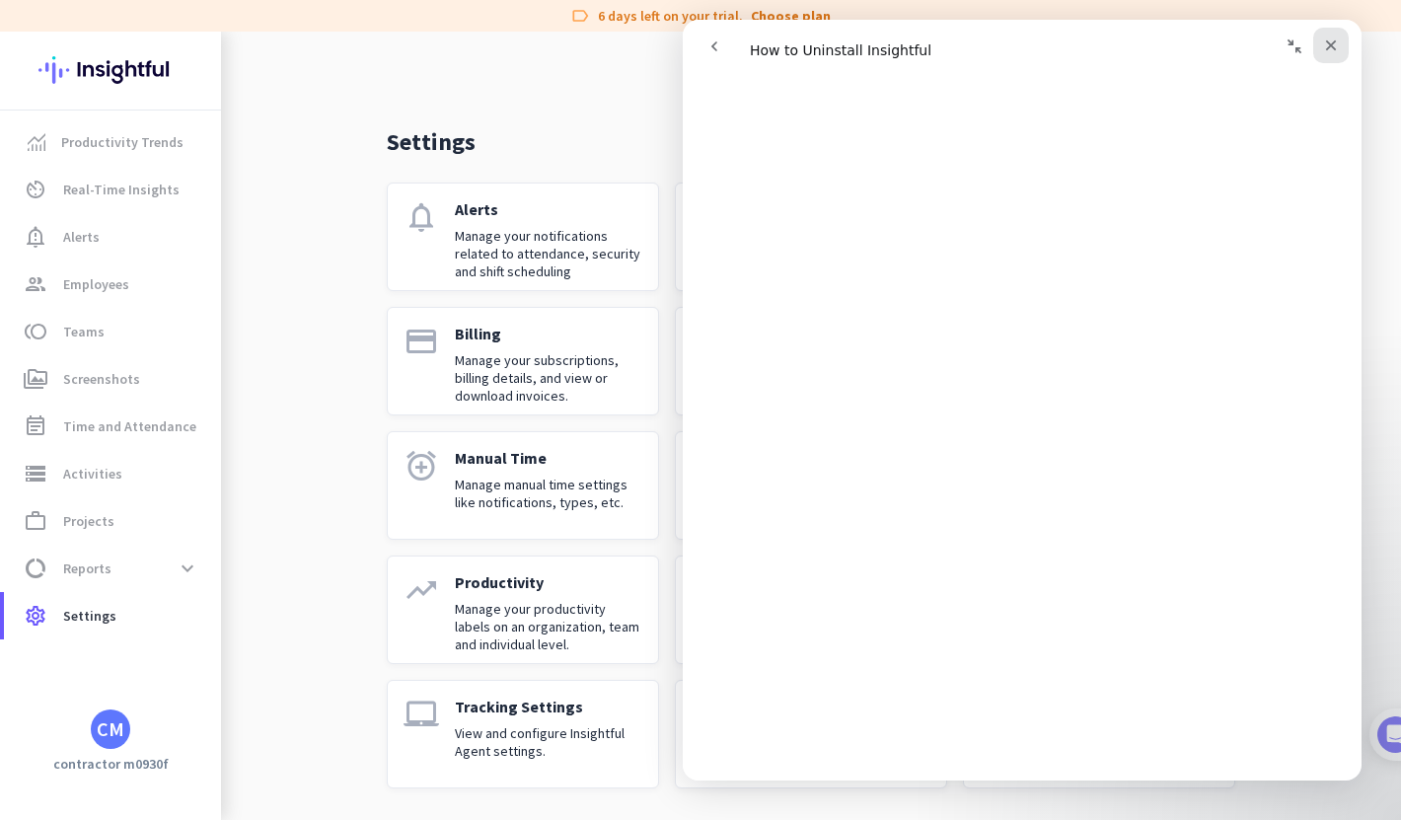
click at [1335, 39] on icon "Close" at bounding box center [1331, 46] width 16 height 16
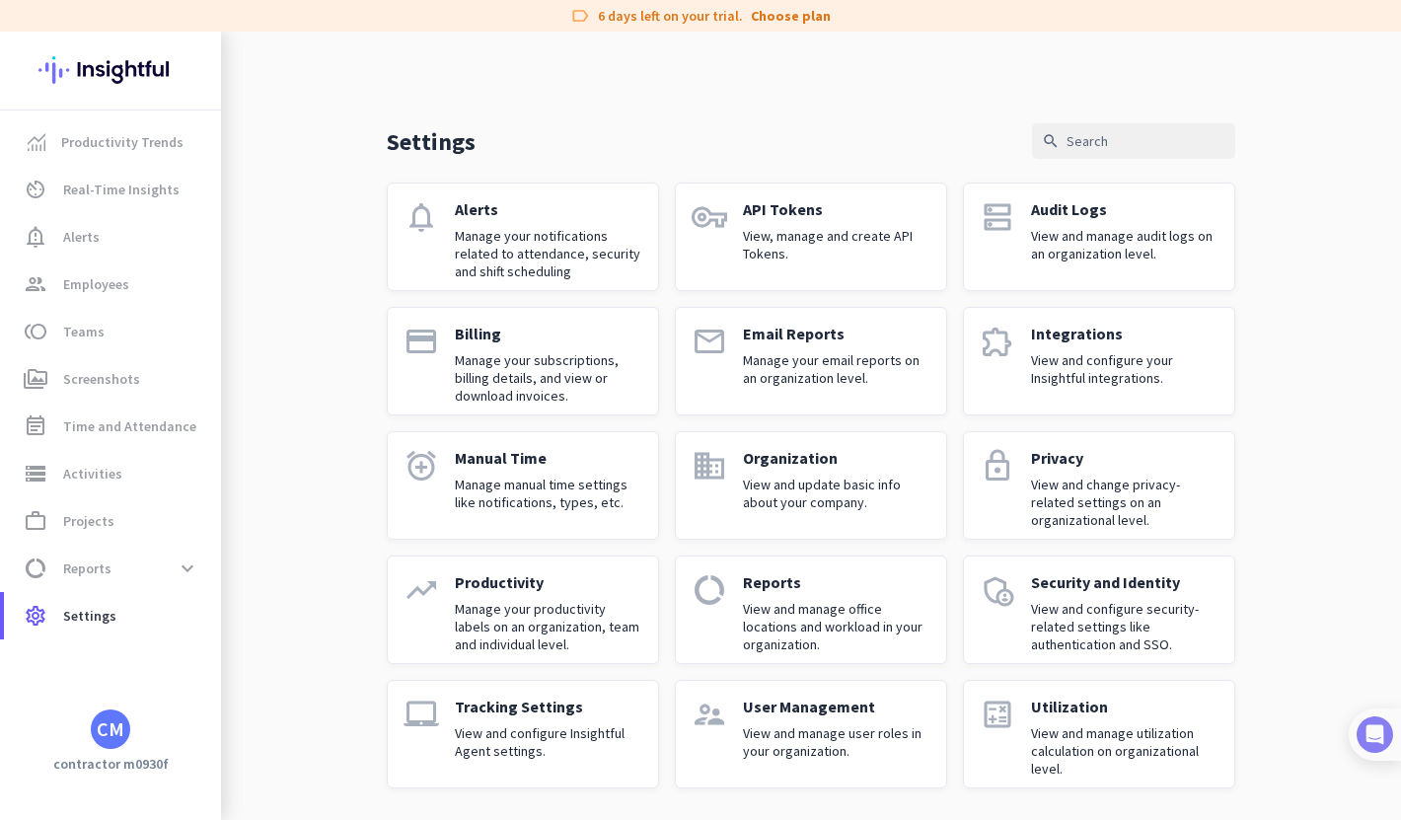
click at [1376, 741] on img at bounding box center [1375, 734] width 37 height 37
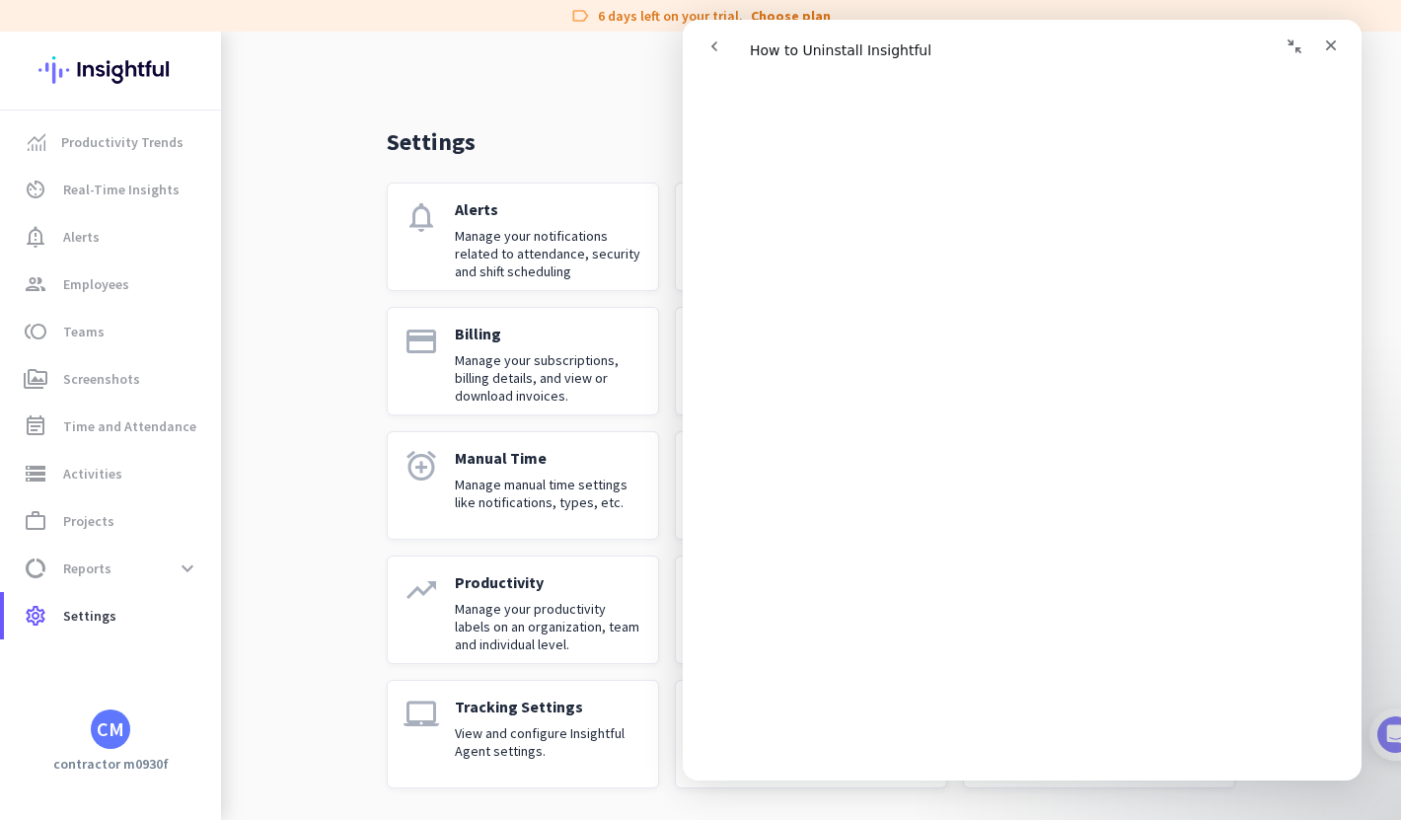
scroll to position [1482, 0]
click at [709, 48] on icon "go back" at bounding box center [715, 46] width 16 height 16
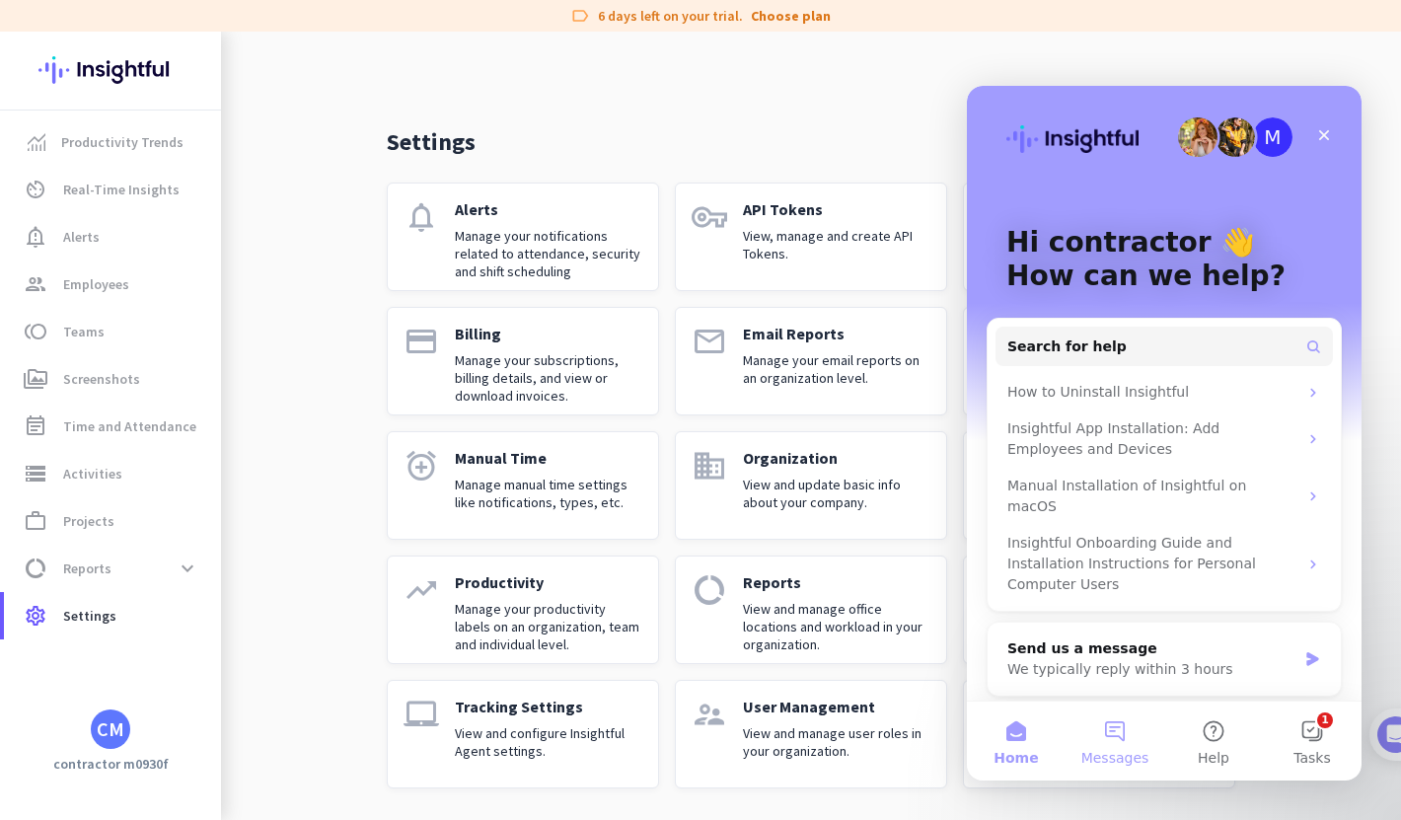
click at [1127, 734] on button "Messages" at bounding box center [1115, 741] width 99 height 79
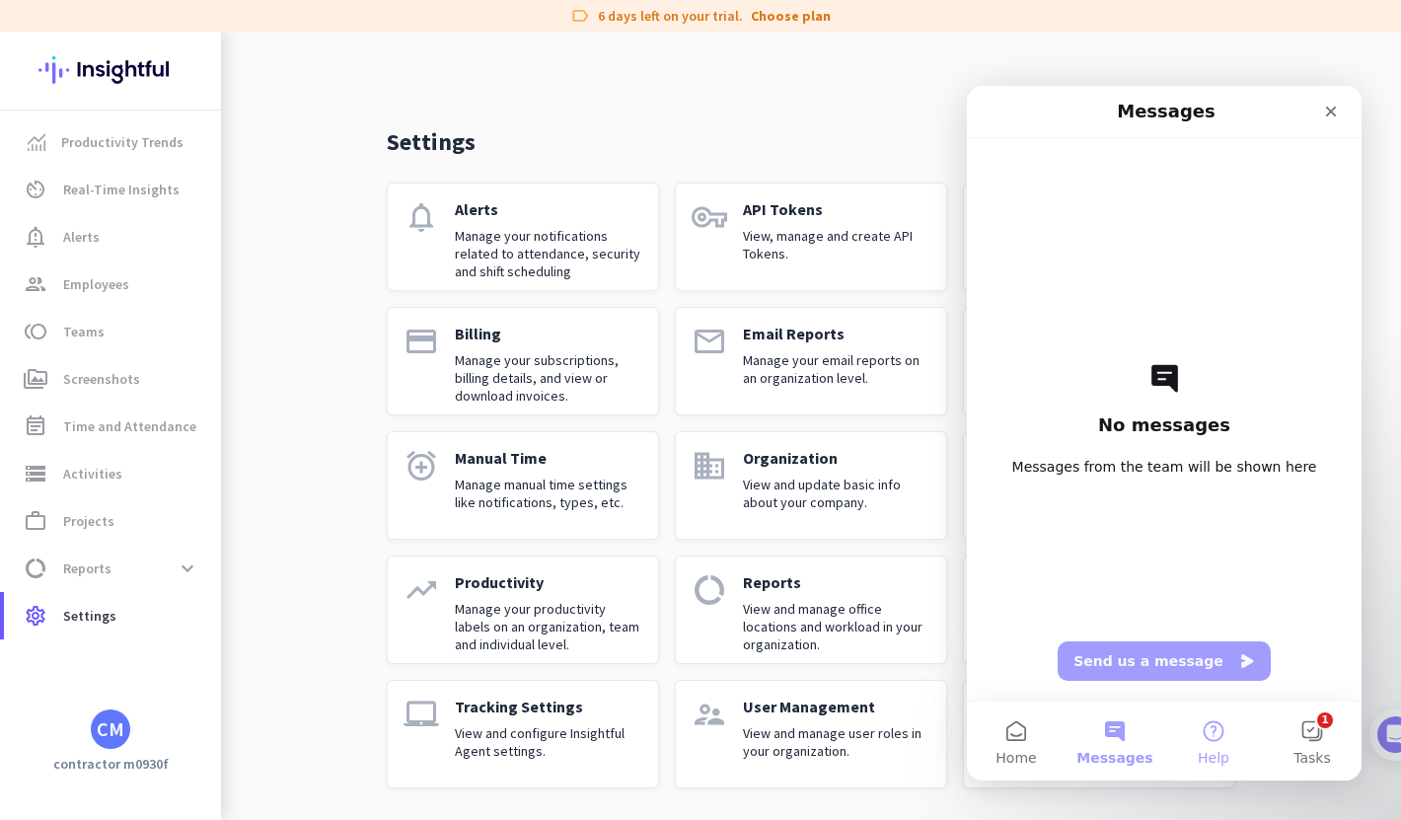
click at [1220, 728] on button "Help" at bounding box center [1214, 741] width 99 height 79
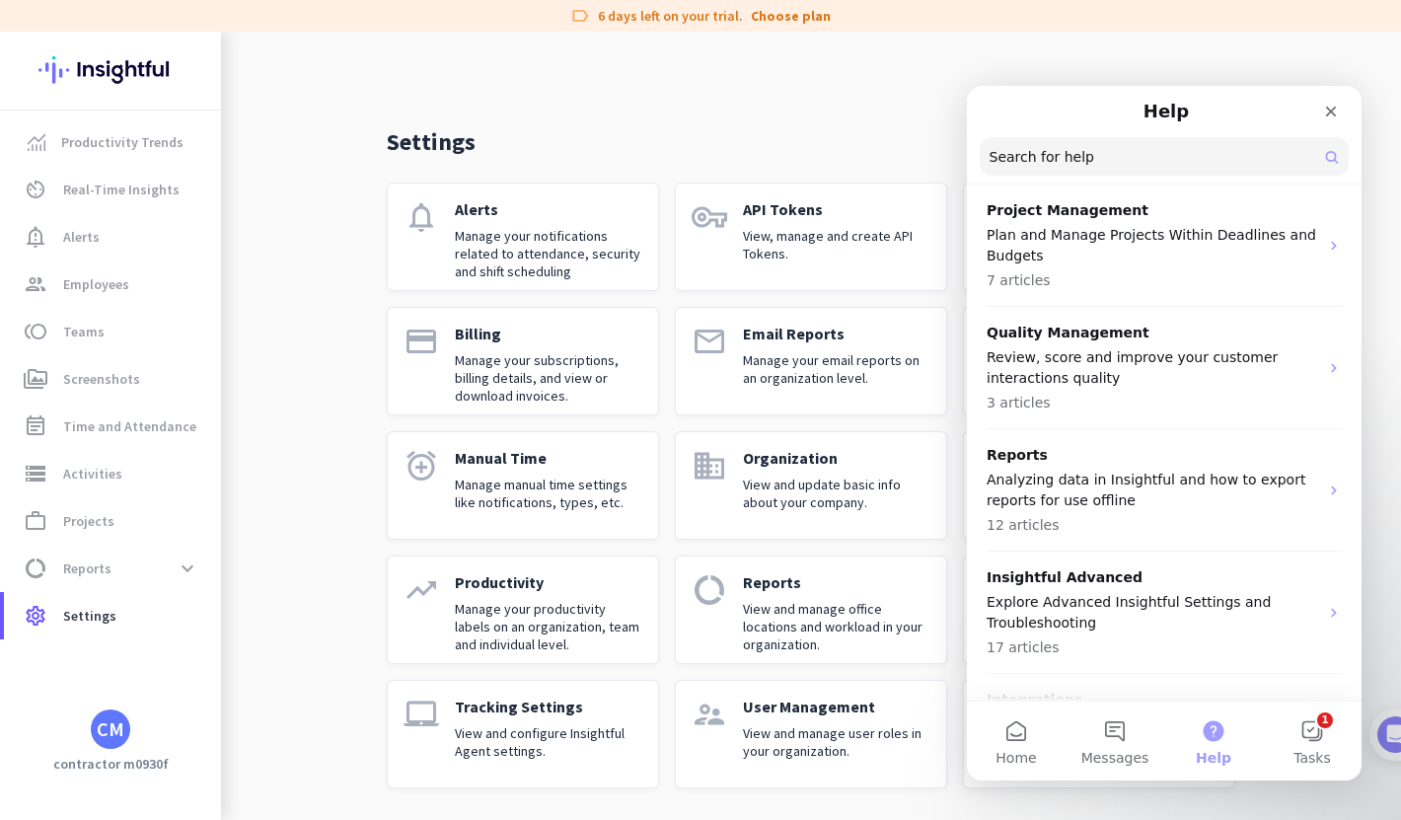
scroll to position [0, 0]
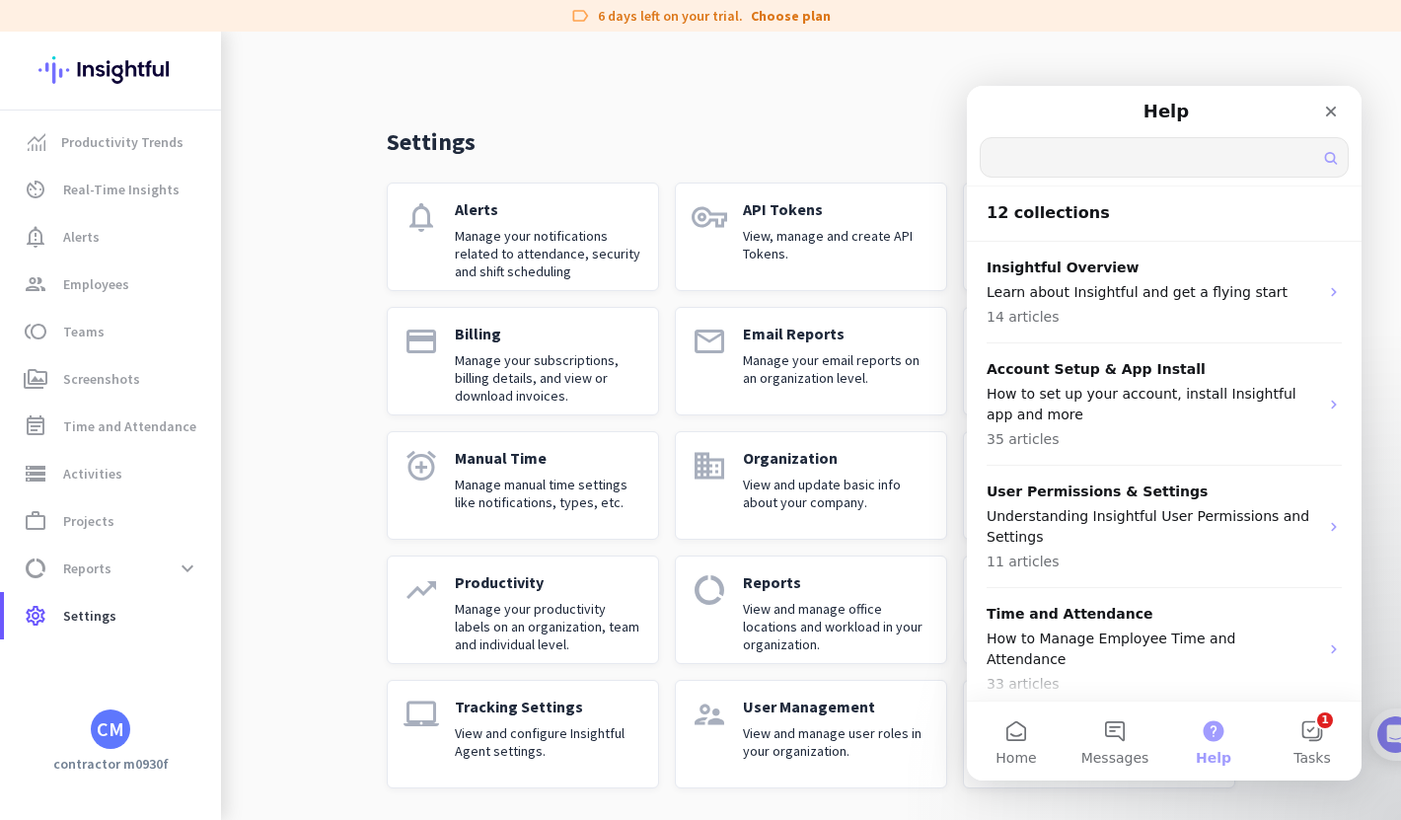
click at [1101, 157] on input "Search for help" at bounding box center [1164, 157] width 367 height 38
click at [1315, 737] on button "1 Tasks" at bounding box center [1312, 741] width 99 height 79
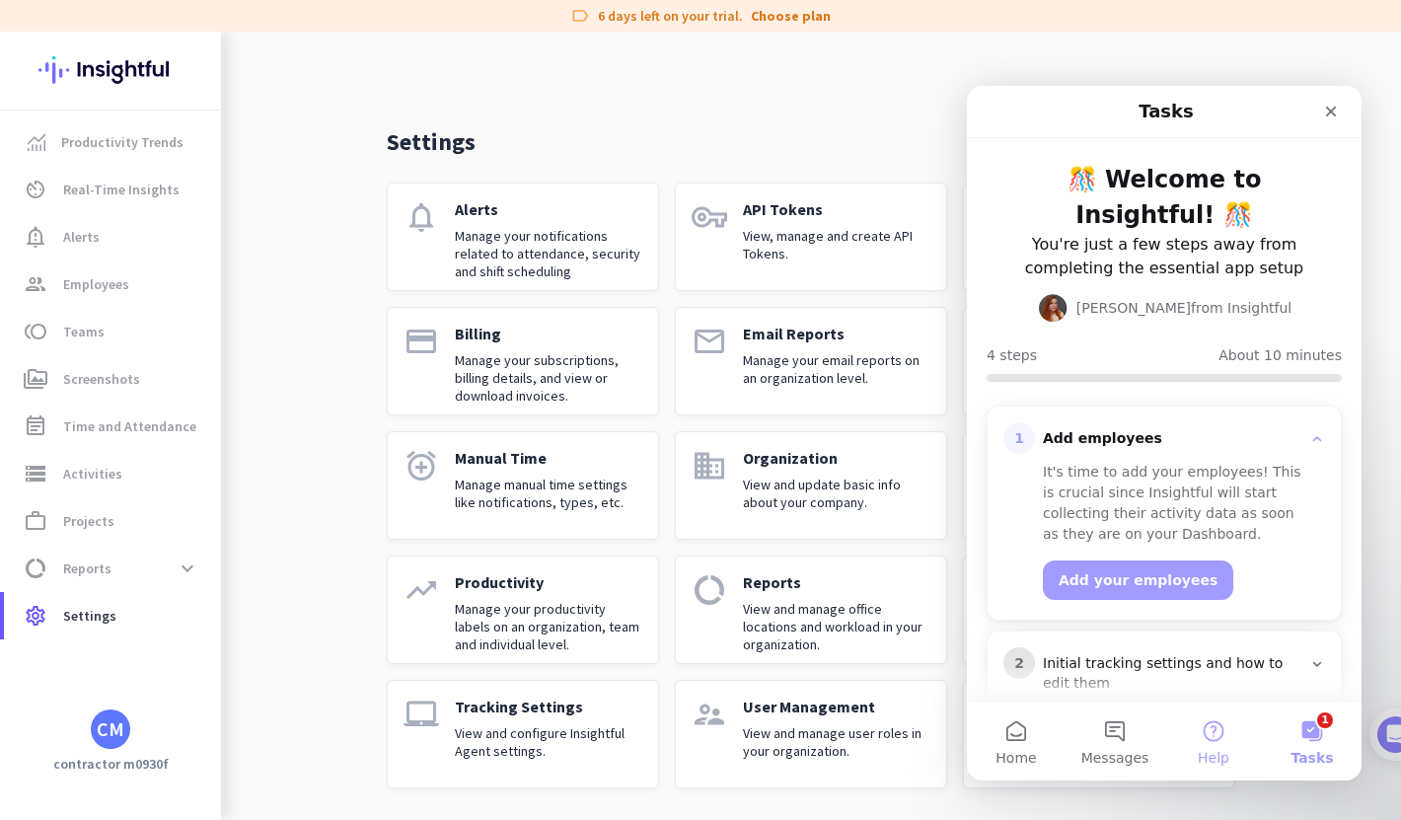
click at [1212, 735] on button "Help" at bounding box center [1214, 741] width 99 height 79
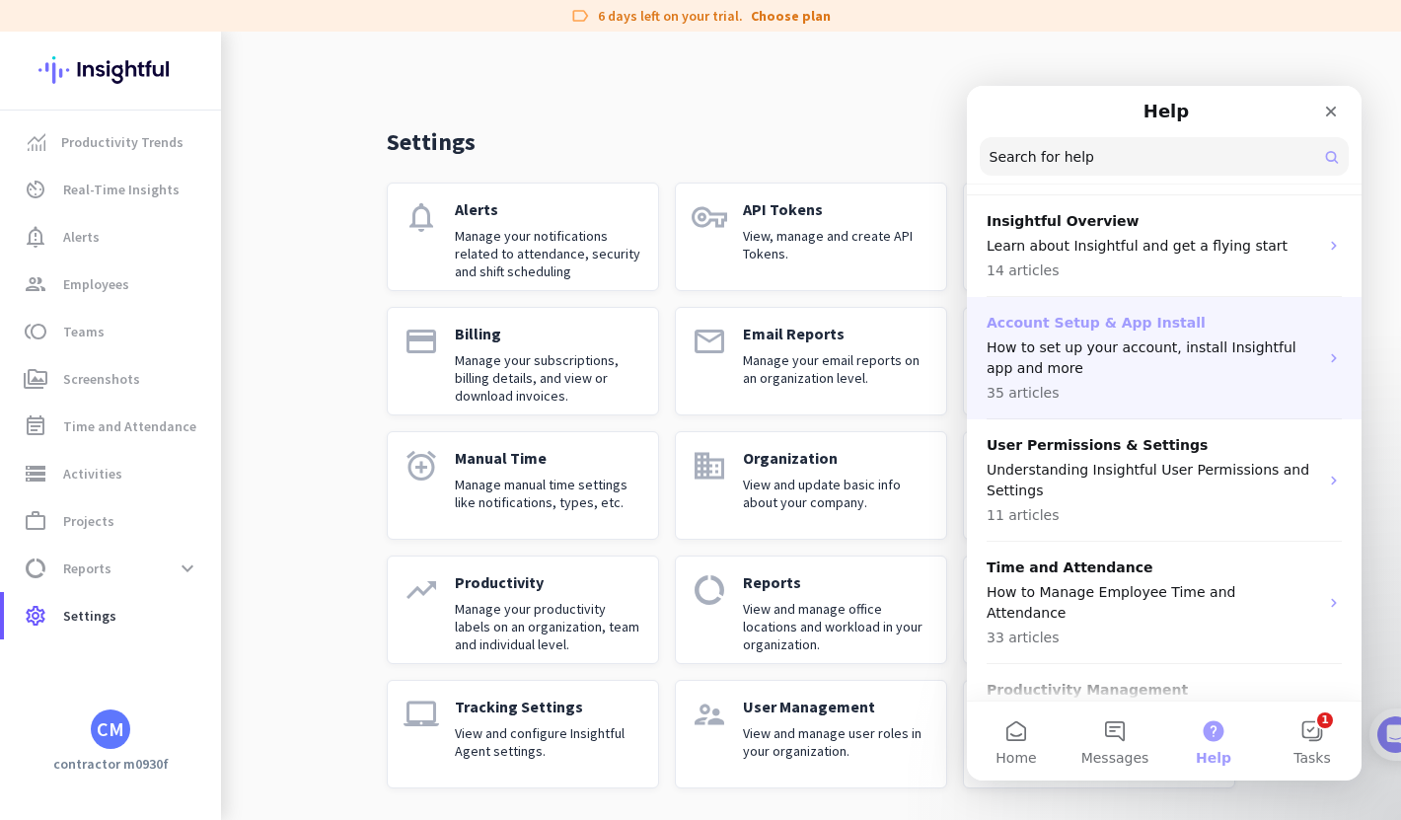
scroll to position [48, 0]
click at [1050, 319] on p "Account Setup & App Install" at bounding box center [1153, 321] width 332 height 21
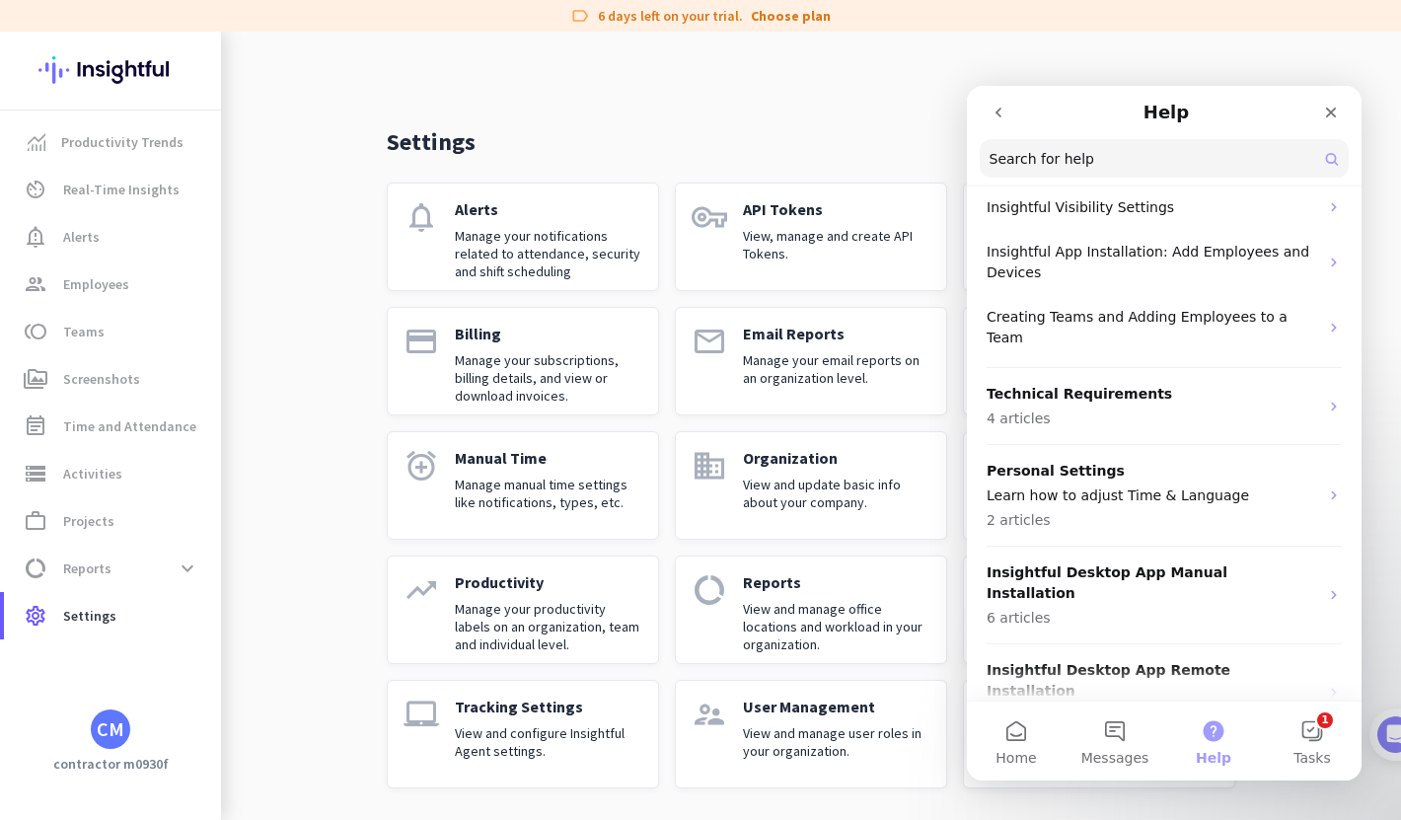
scroll to position [0, 0]
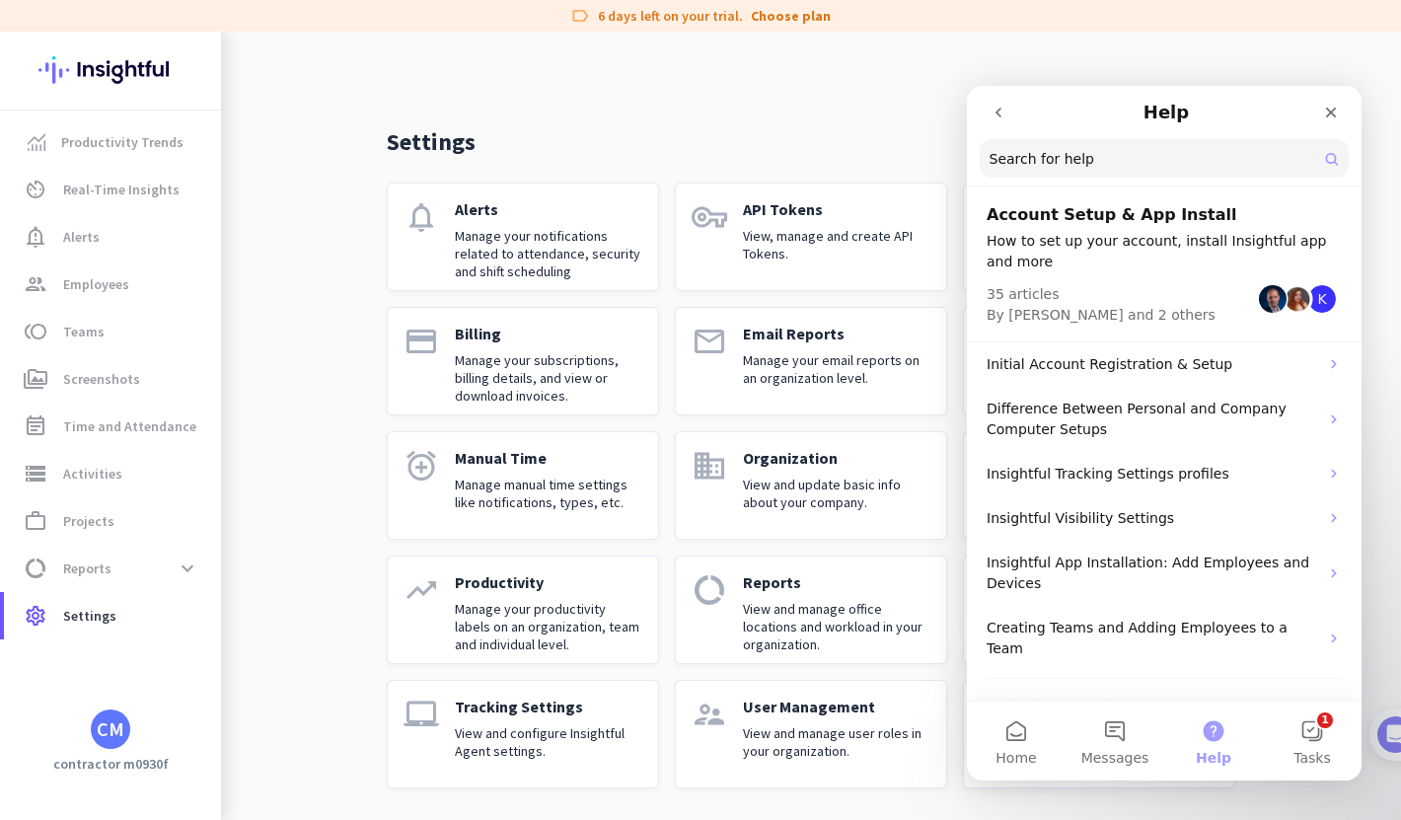
click at [1113, 154] on input "Search for help" at bounding box center [1164, 158] width 369 height 38
type input "Support"
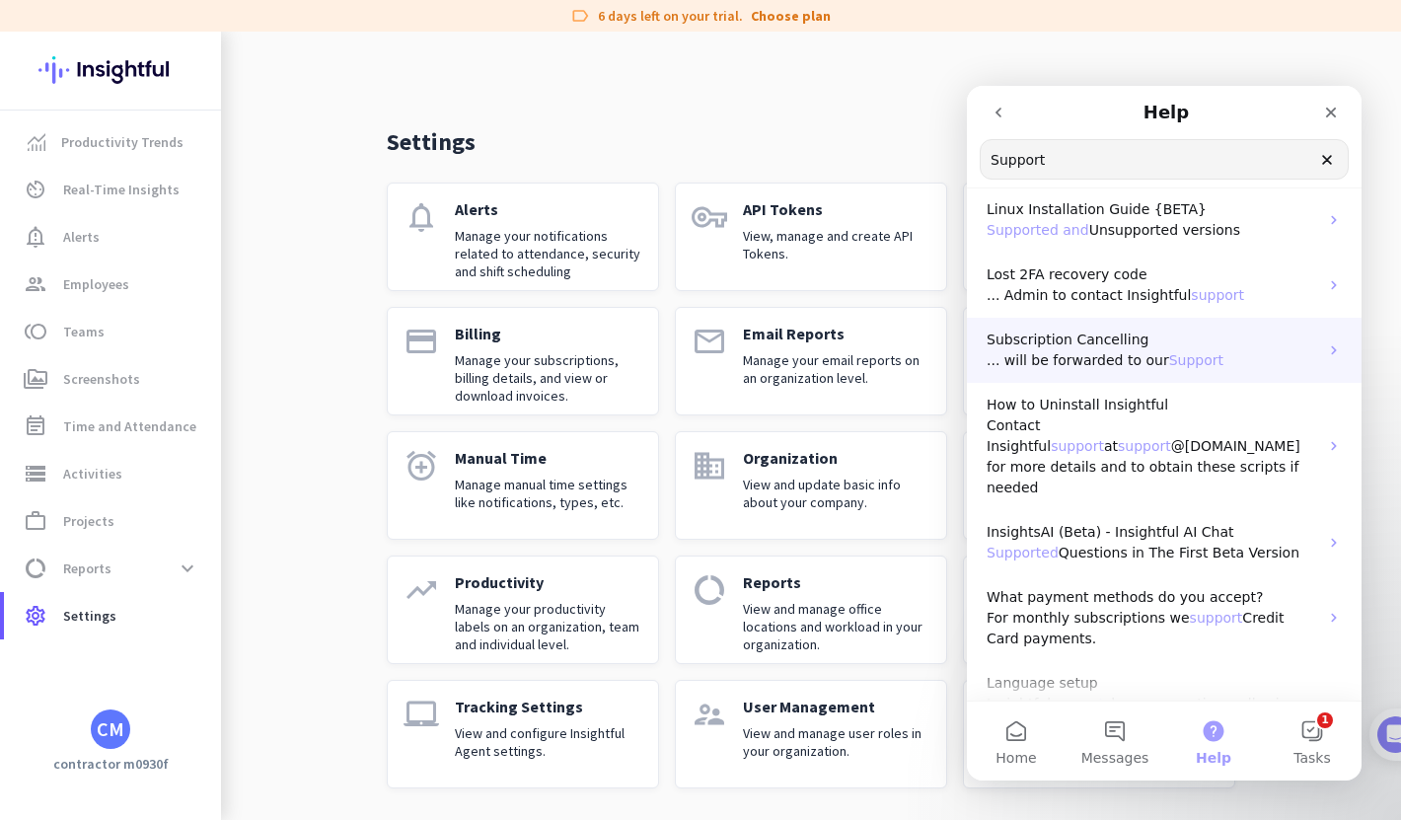
scroll to position [147, 0]
click at [1187, 349] on span "Support" at bounding box center [1196, 357] width 54 height 16
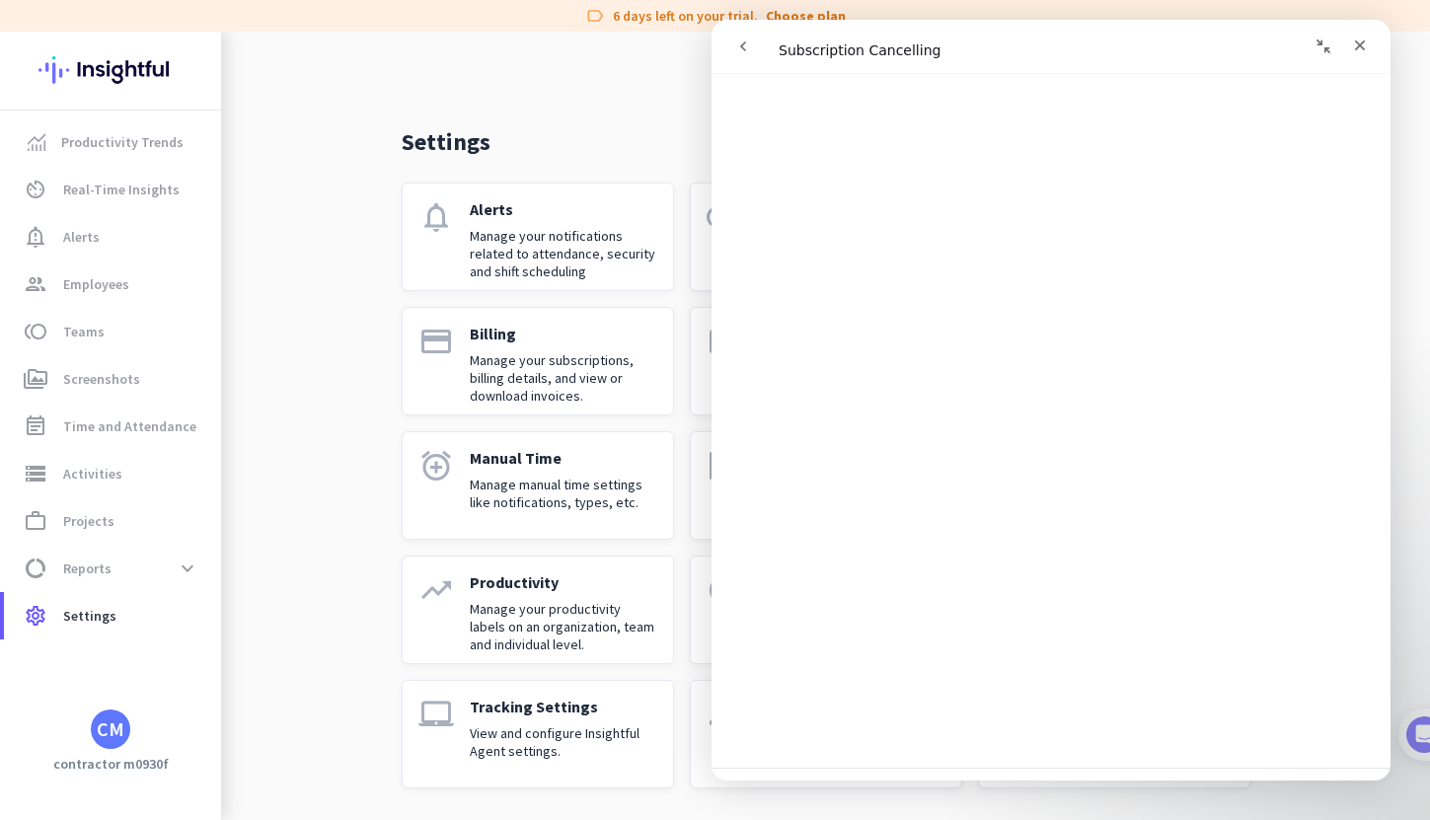
scroll to position [2597, 0]
click at [994, 705] on span "😞" at bounding box center [1000, 698] width 38 height 52
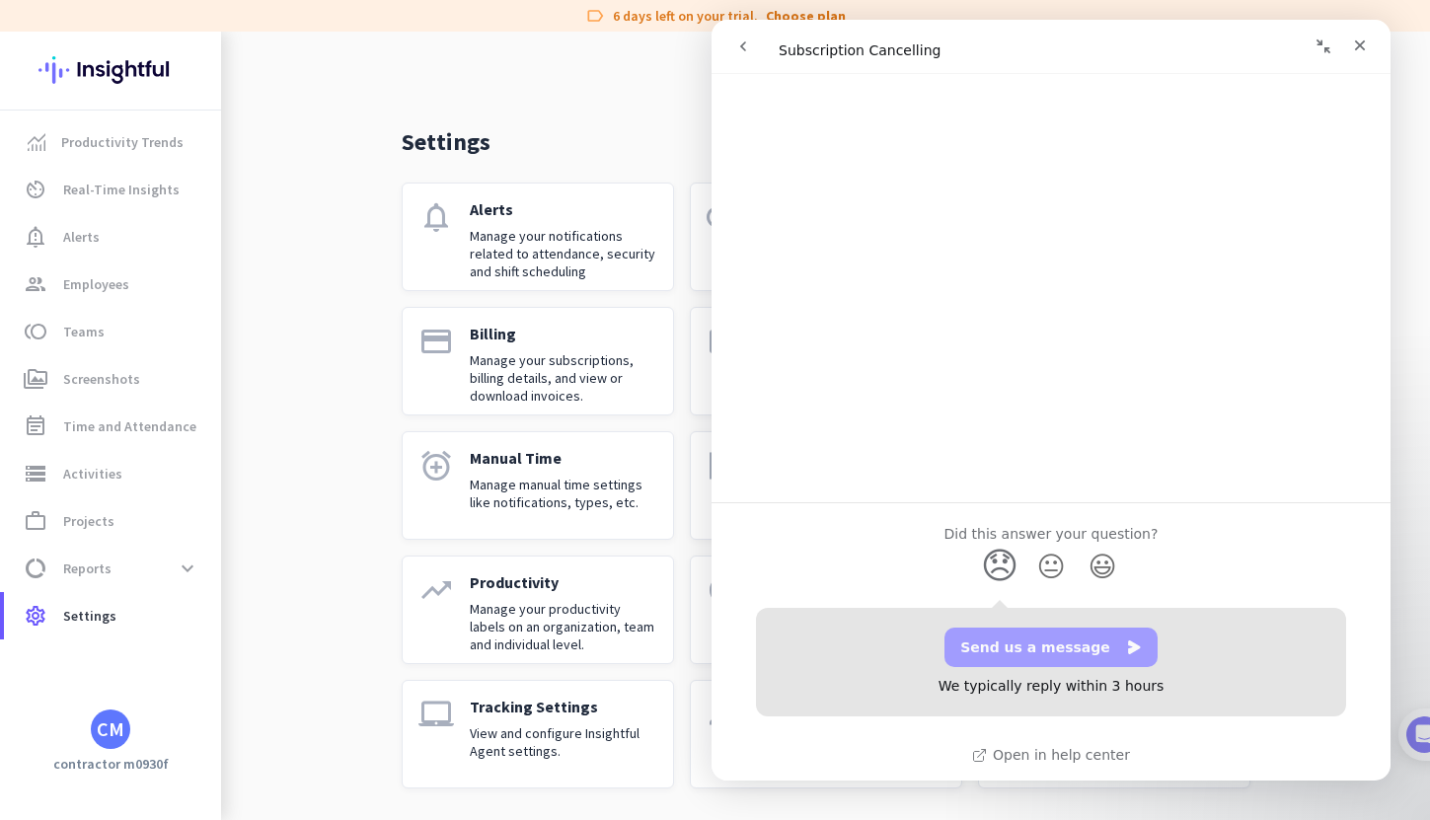
scroll to position [2734, 0]
click at [1007, 657] on button "Send us a message" at bounding box center [1050, 643] width 213 height 39
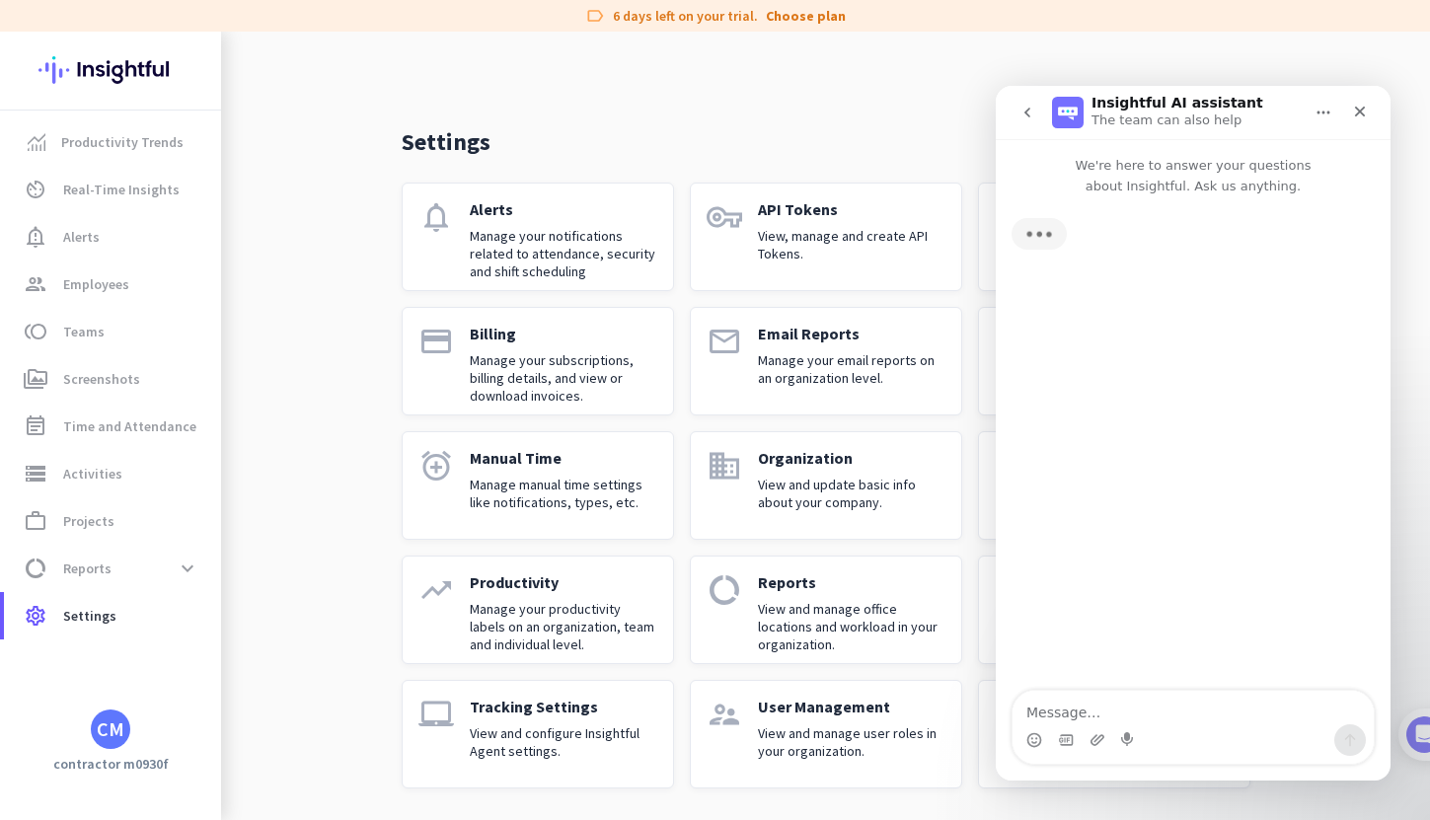
click at [1069, 710] on textarea "Message…" at bounding box center [1193, 708] width 361 height 34
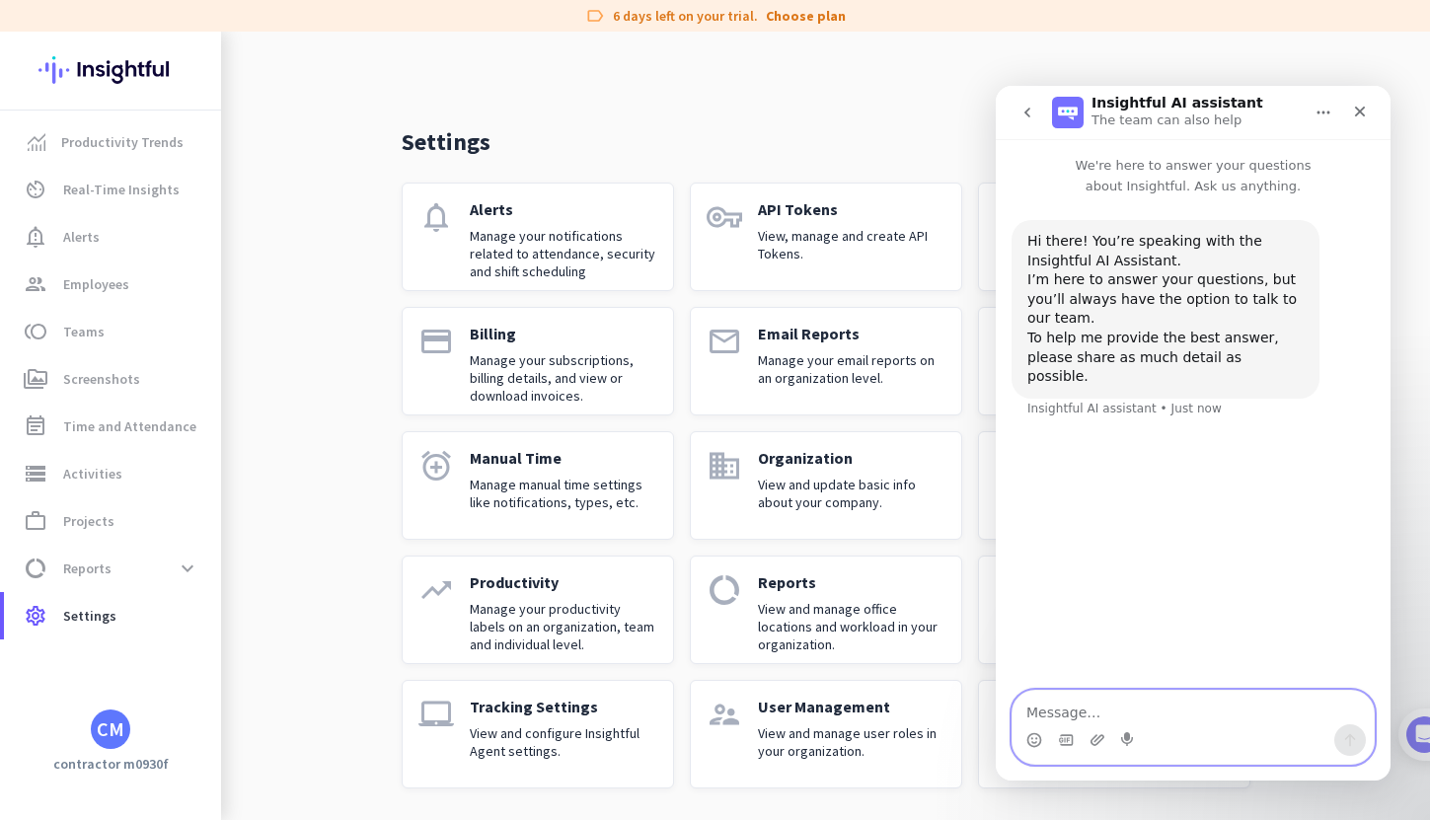
click at [1087, 713] on textarea "Message…" at bounding box center [1193, 708] width 361 height 34
paste textarea "Hello there, I accidentally must have created an organization on Insightful whe…"
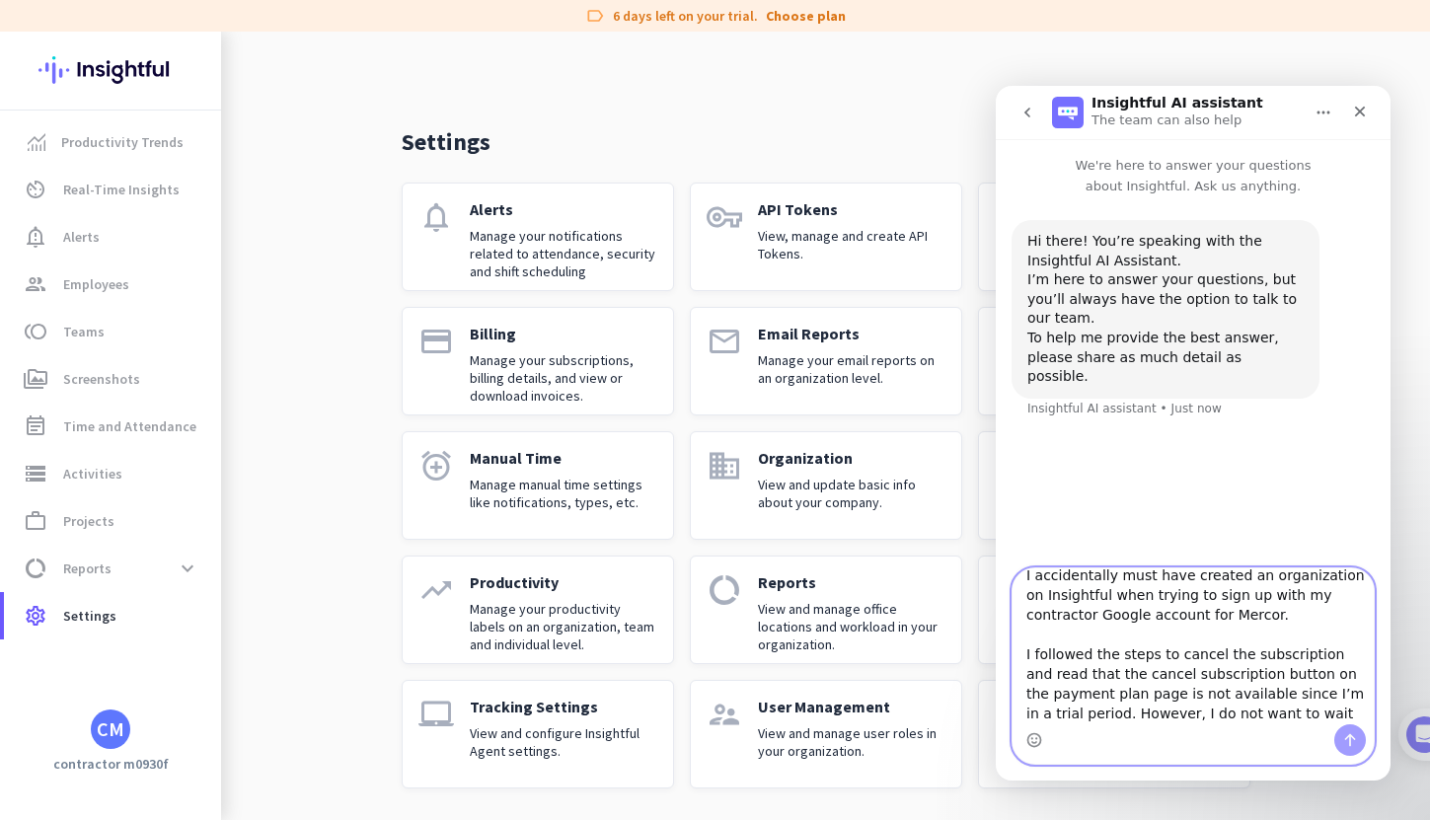
scroll to position [95, 0]
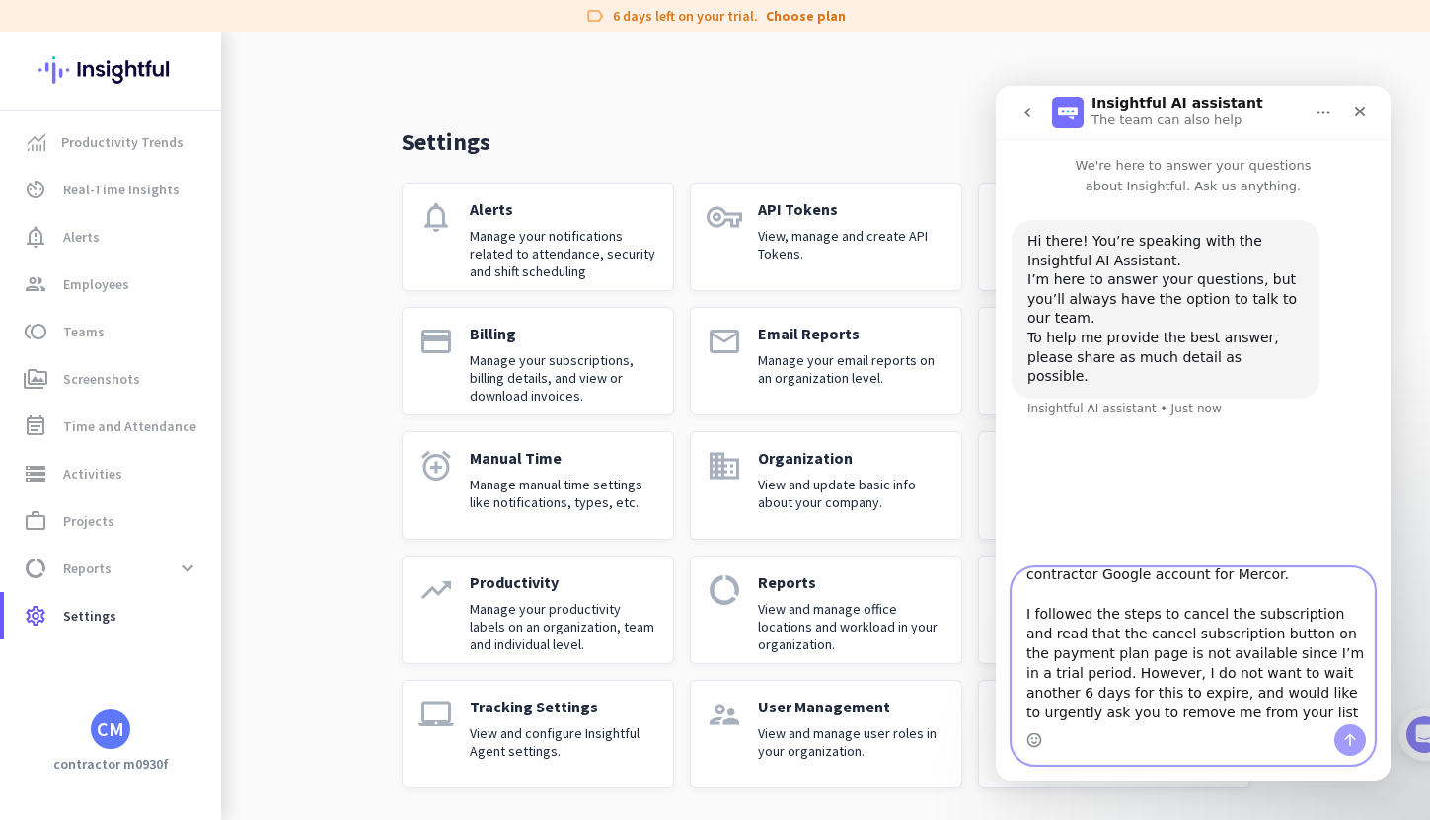
type textarea "Hello there, I accidentally must have created an organization on Insightful whe…"
click at [1349, 744] on icon "Send a message…" at bounding box center [1350, 740] width 11 height 13
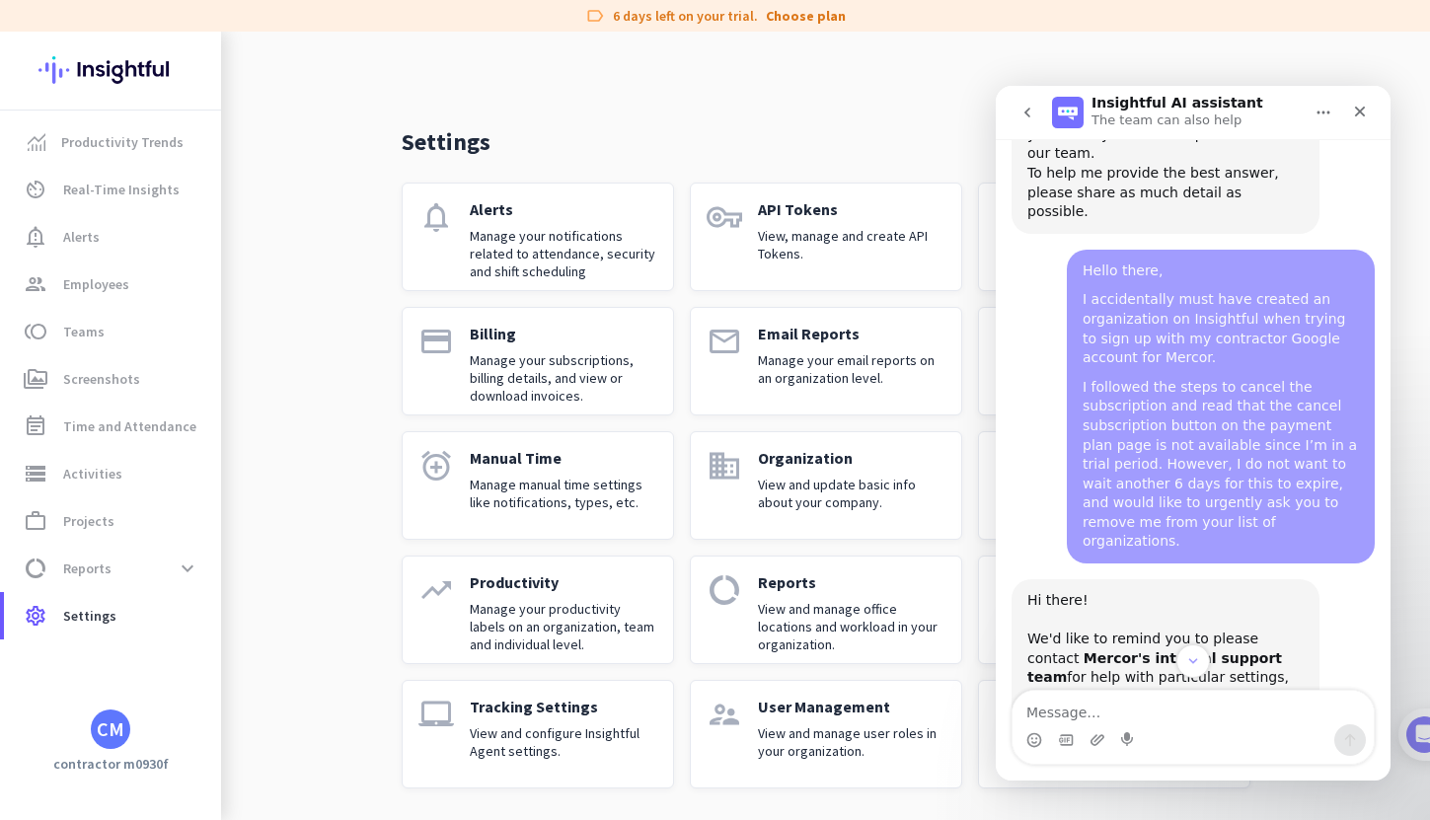
scroll to position [431, 0]
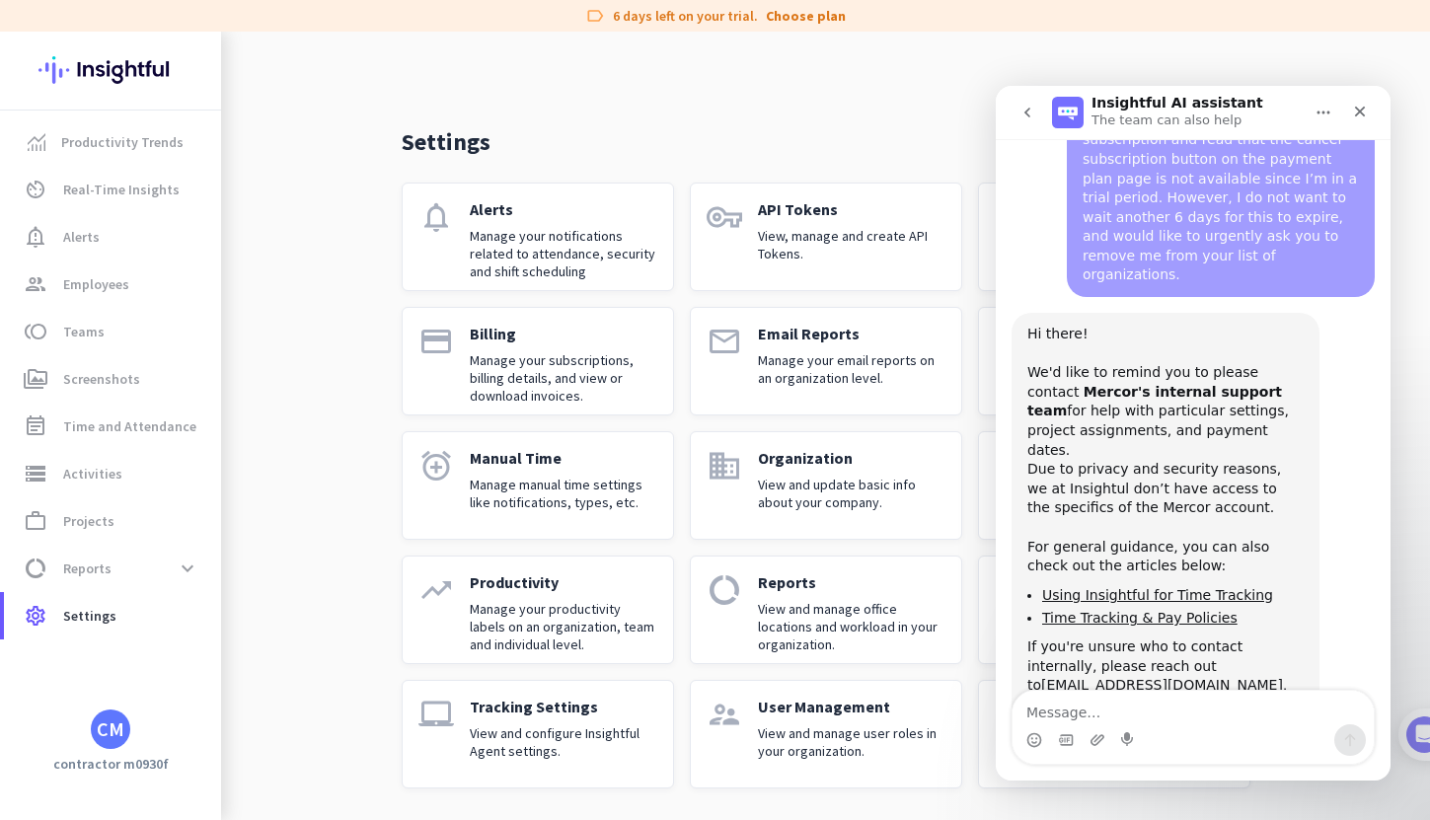
click at [1087, 714] on textarea "Message…" at bounding box center [1193, 708] width 361 height 34
type textarea "support"
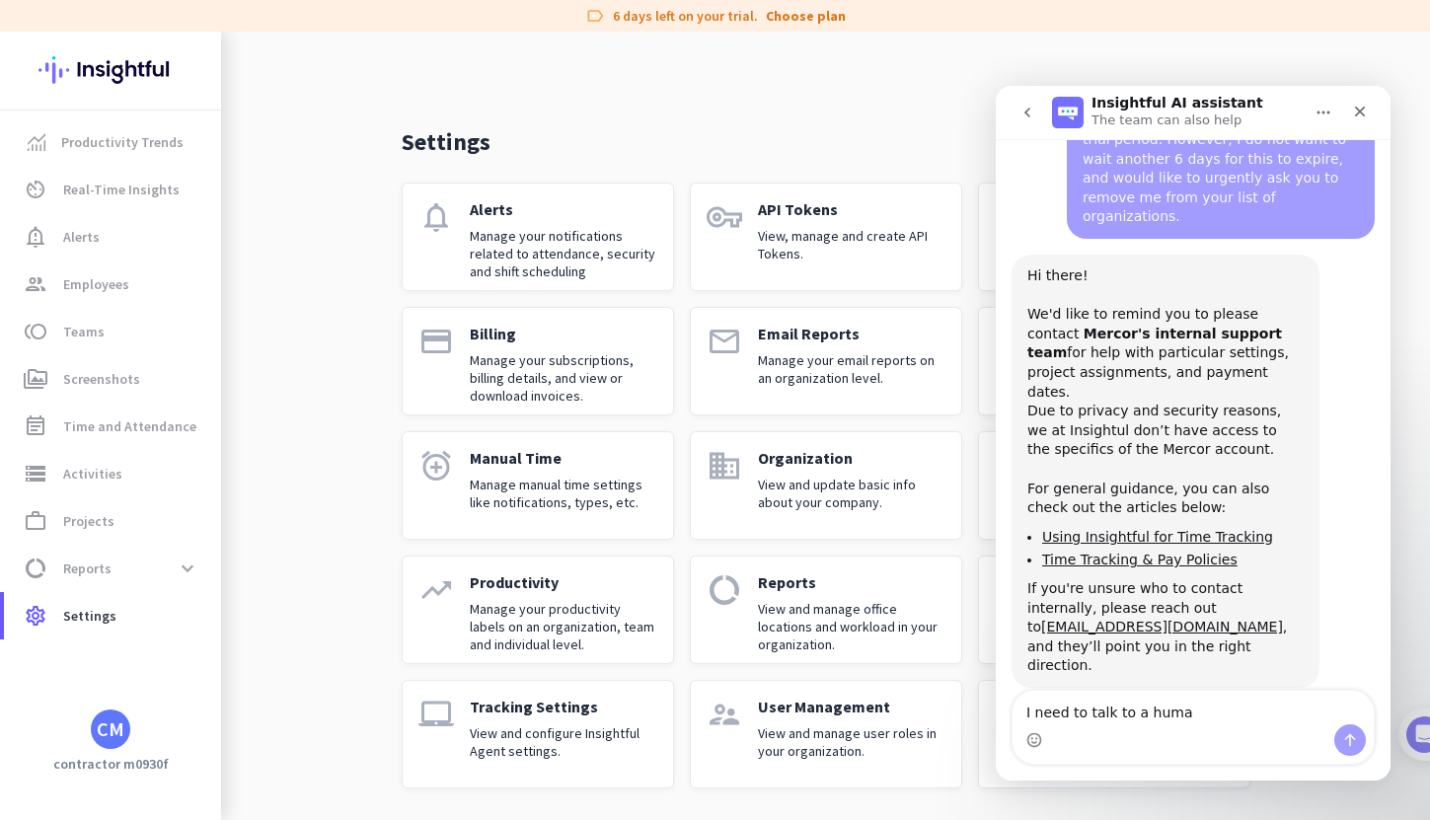
type textarea "I need to talk to a human"
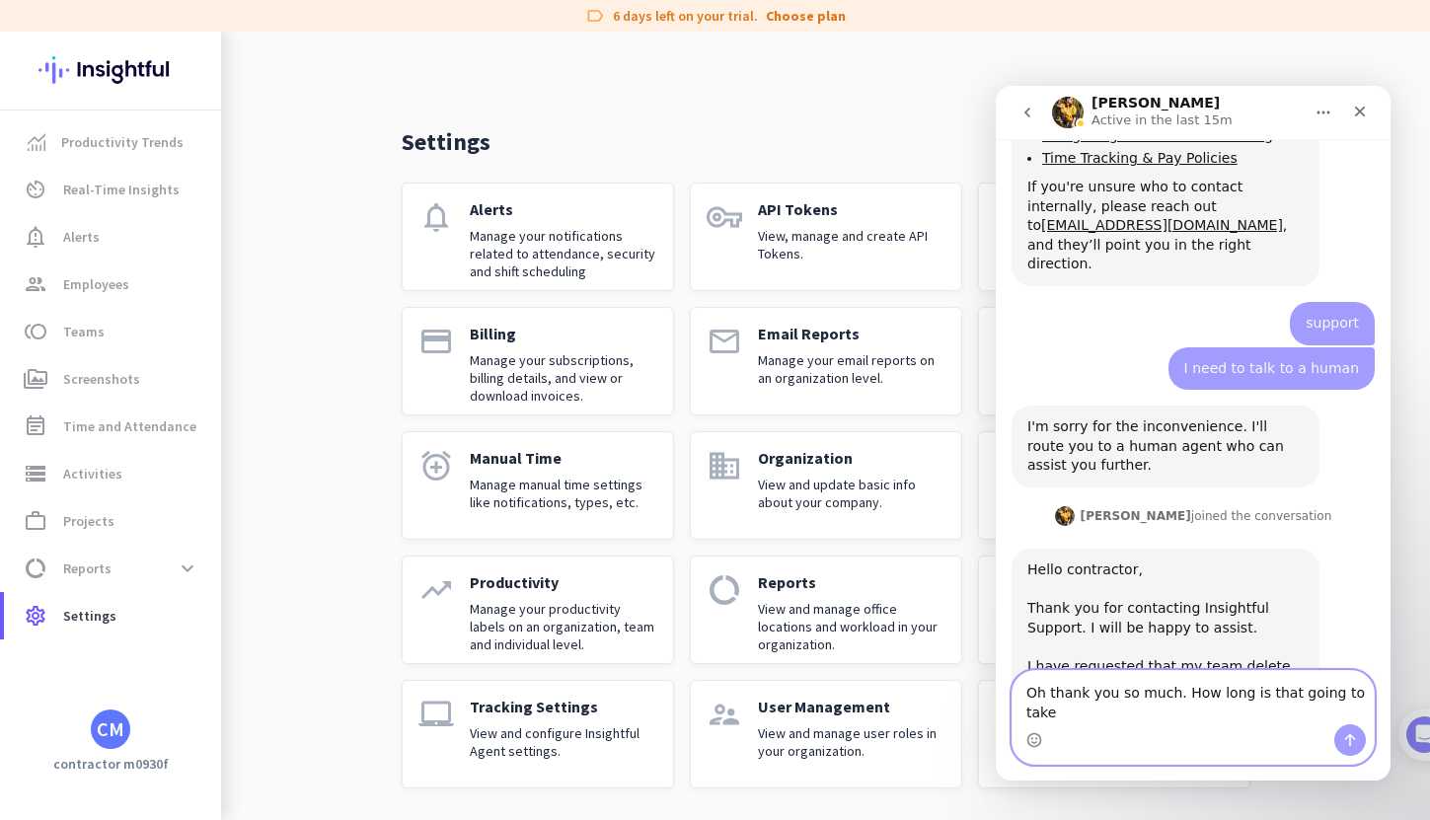
scroll to position [911, 0]
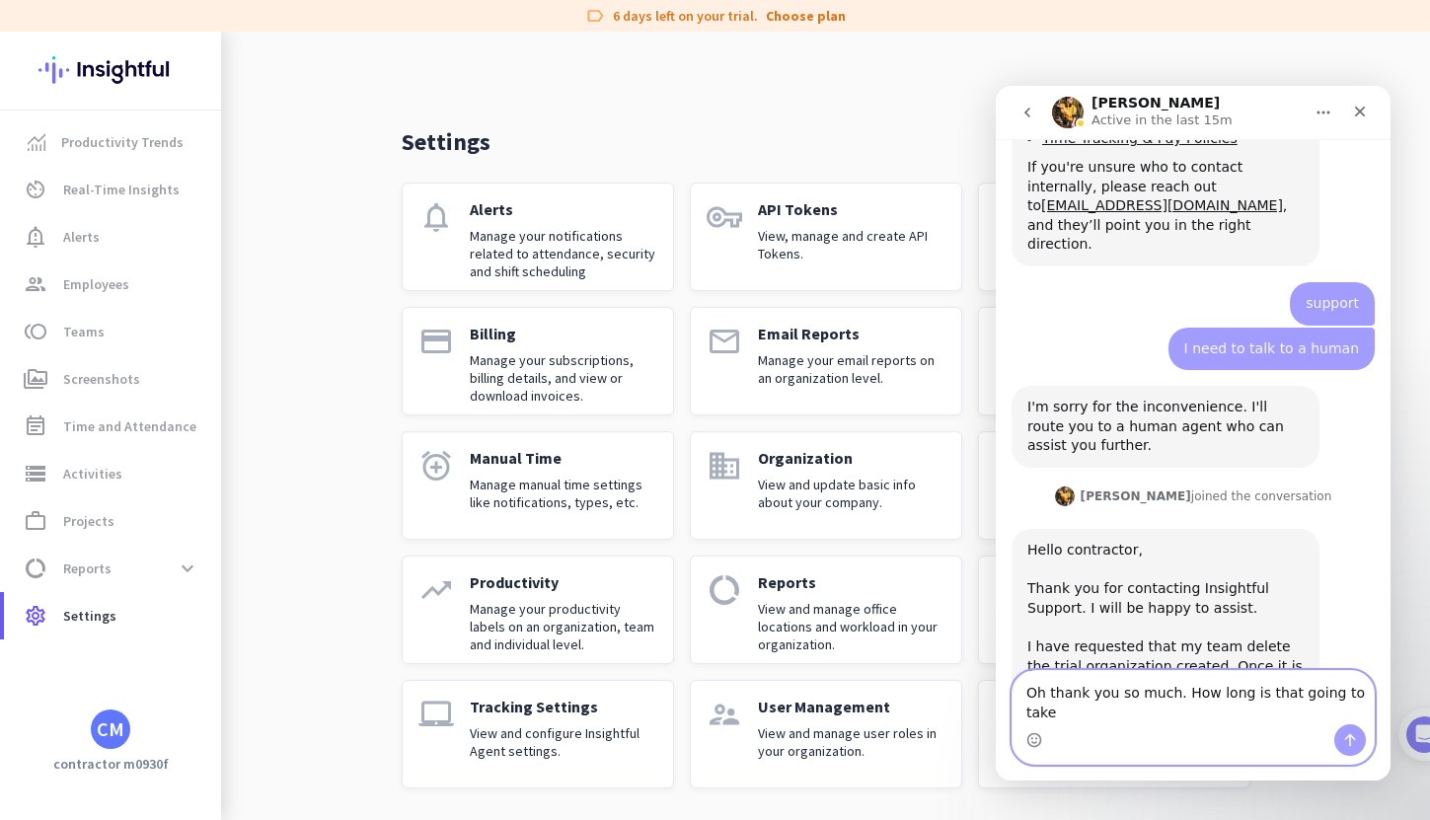
type textarea "Oh thank you so much. How long is that going to take?"
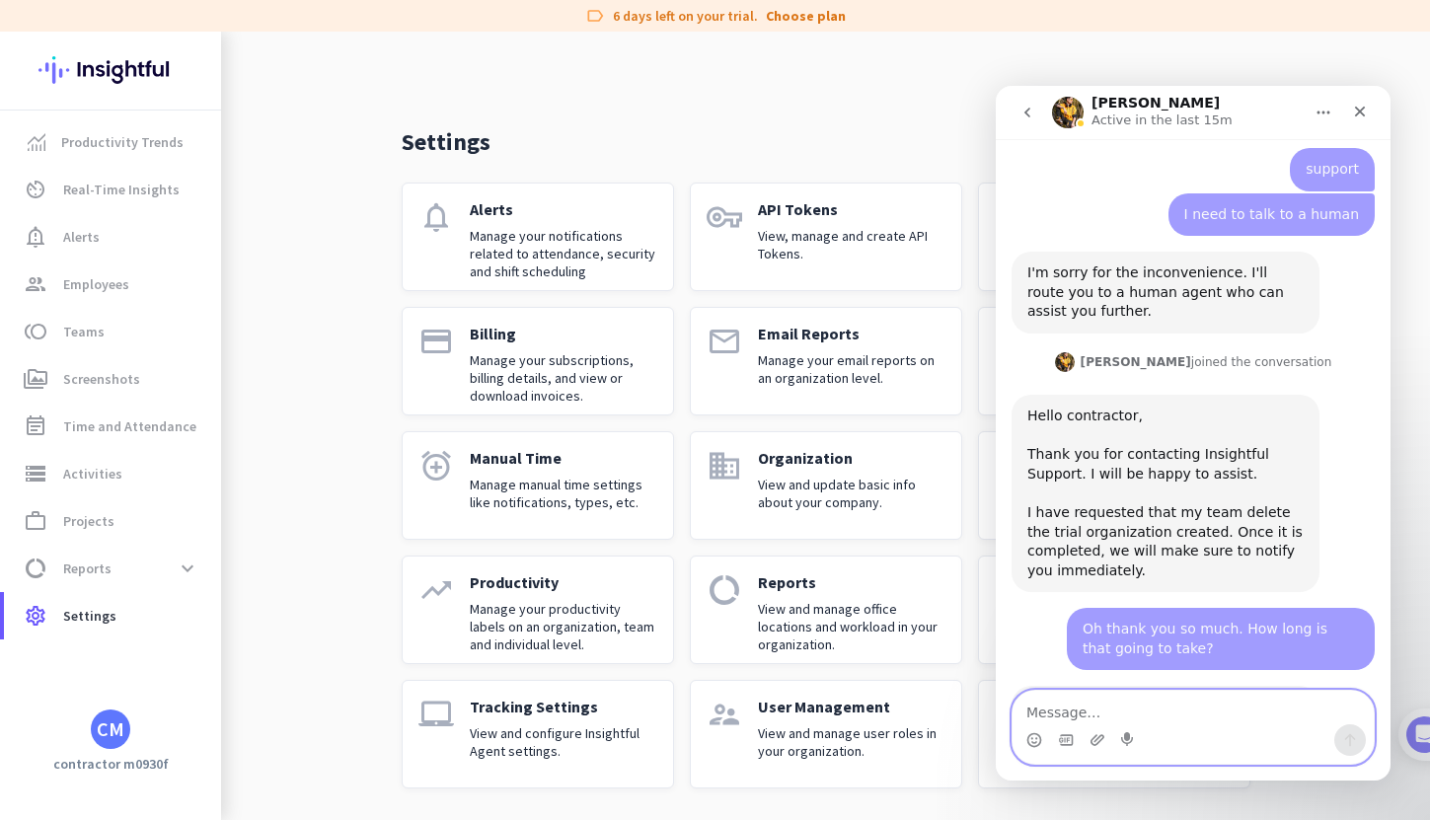
scroll to position [1047, 0]
click at [1107, 716] on textarea "Message…" at bounding box center [1193, 708] width 361 height 34
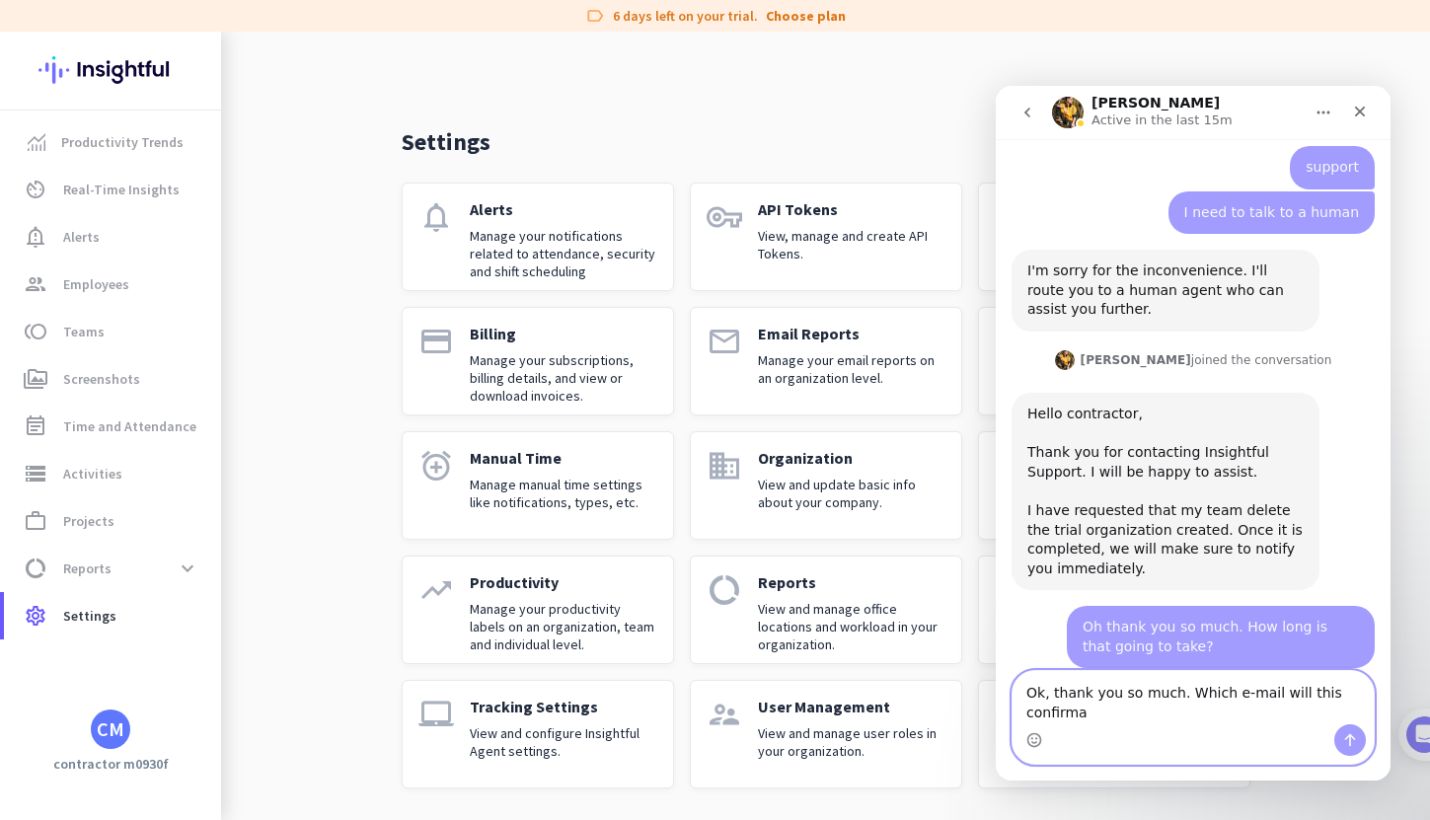
scroll to position [1067, 0]
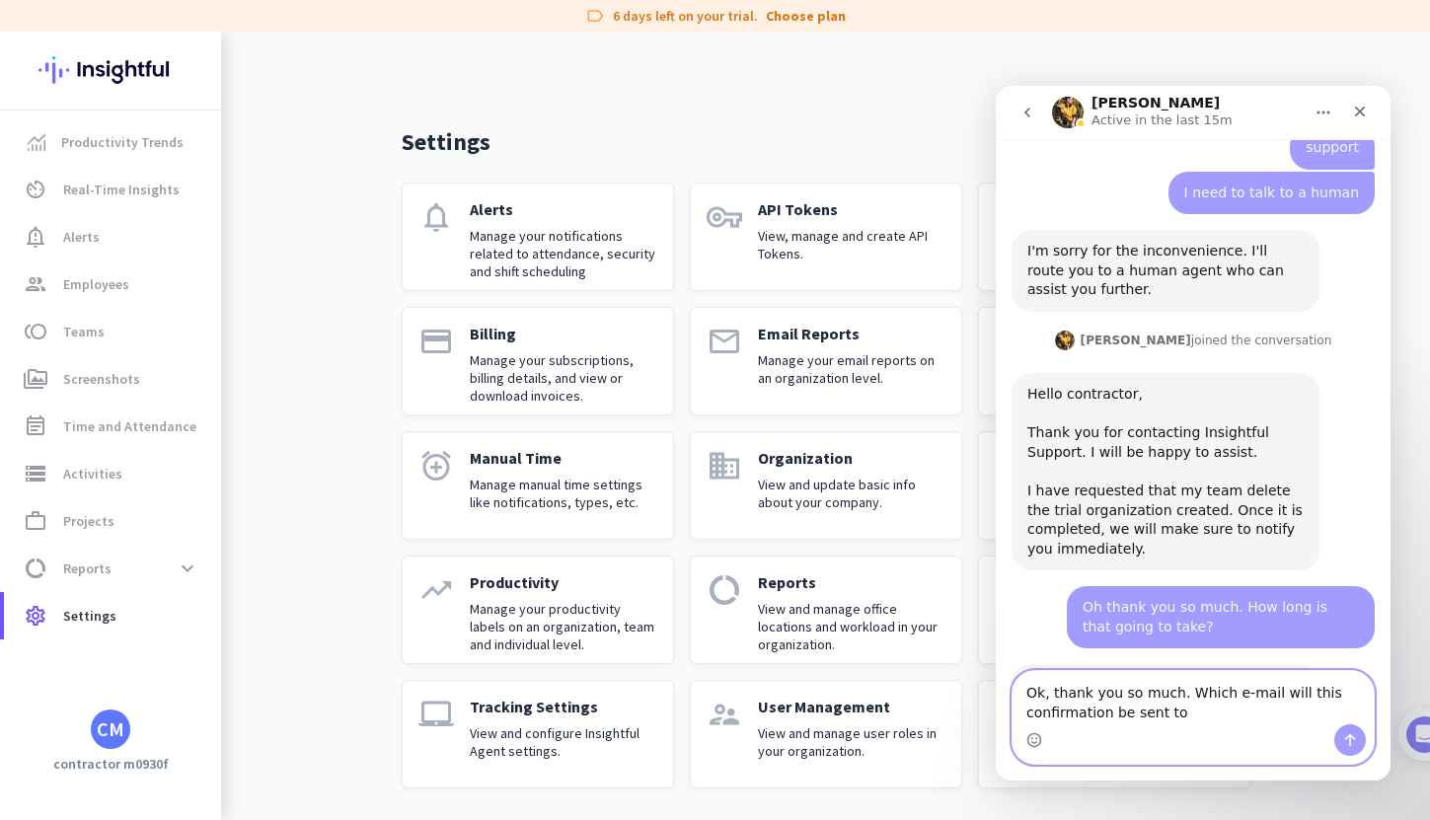
type textarea "Ok, thank you so much. Which e-mail will this confirmation be sent to?"
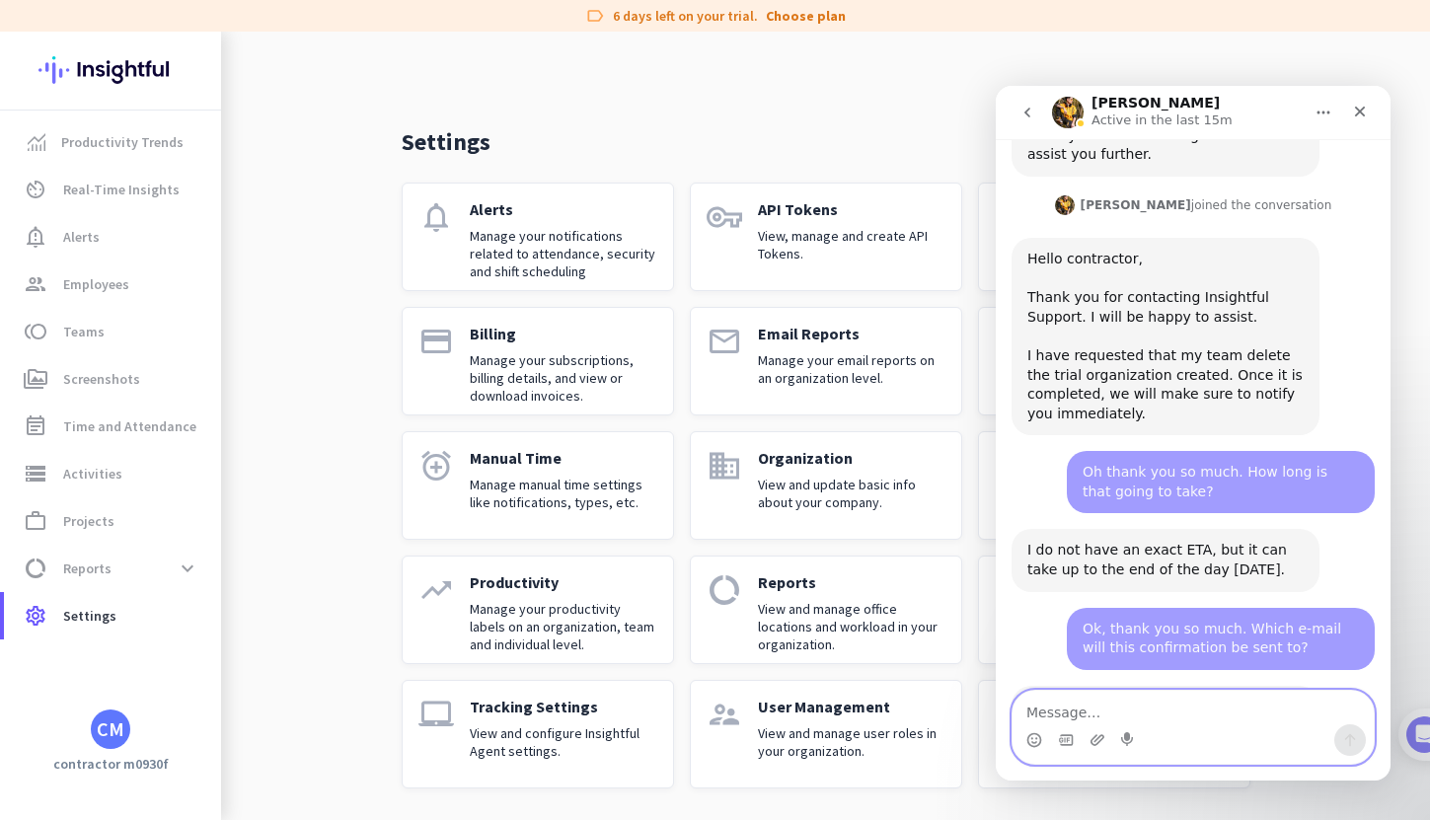
scroll to position [1204, 0]
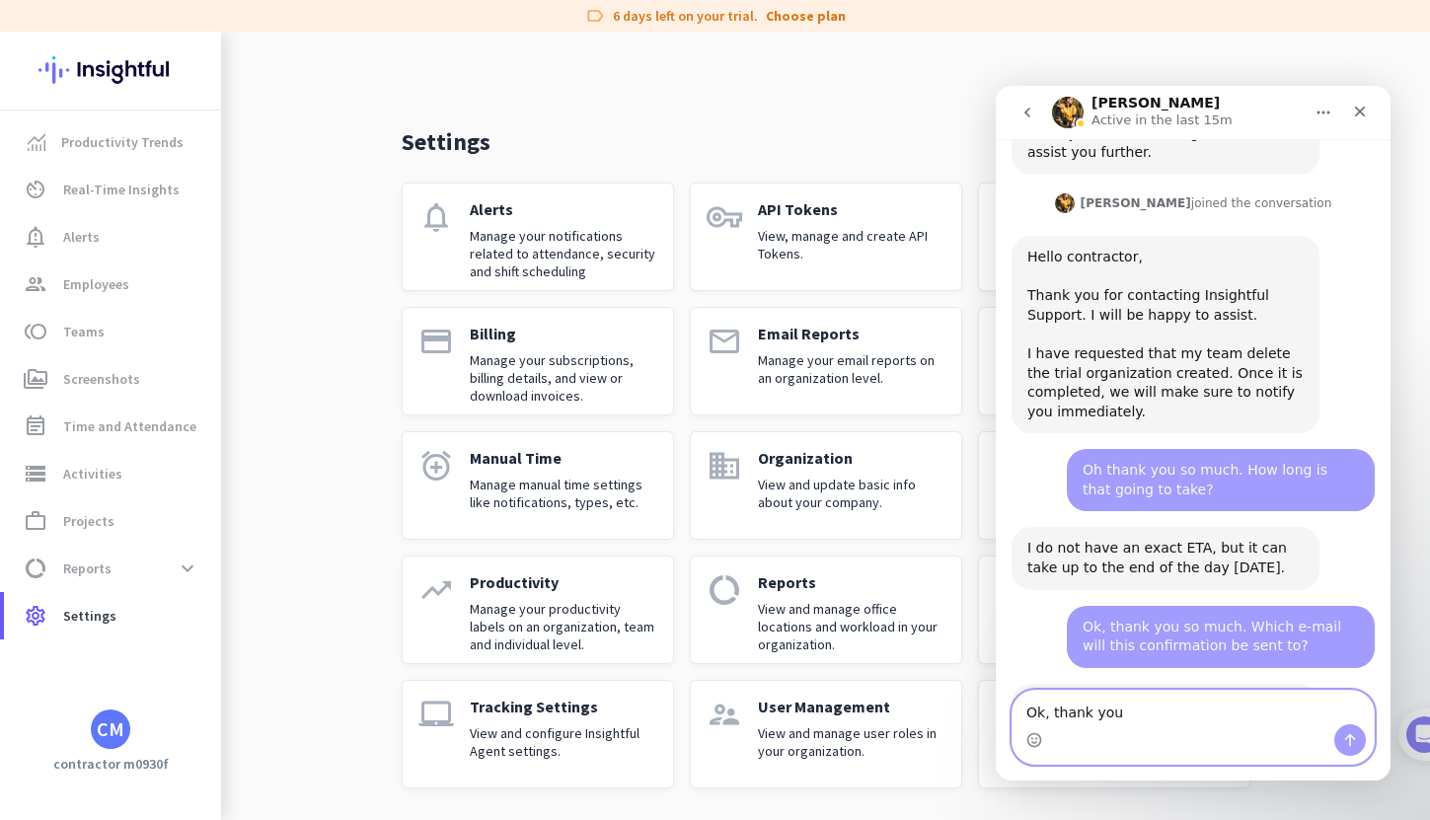
type textarea "Ok, thank you."
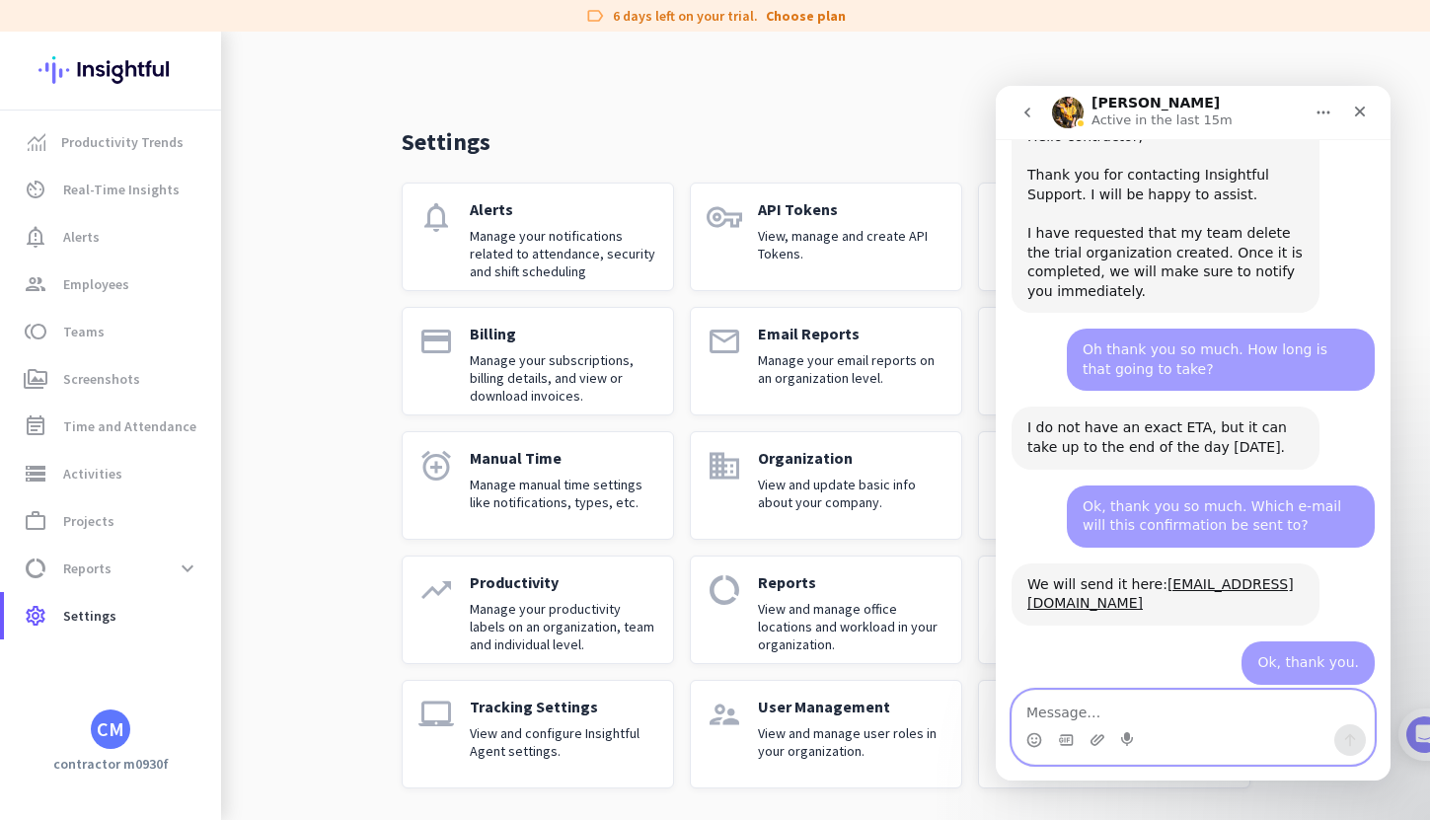
scroll to position [1321, 0]
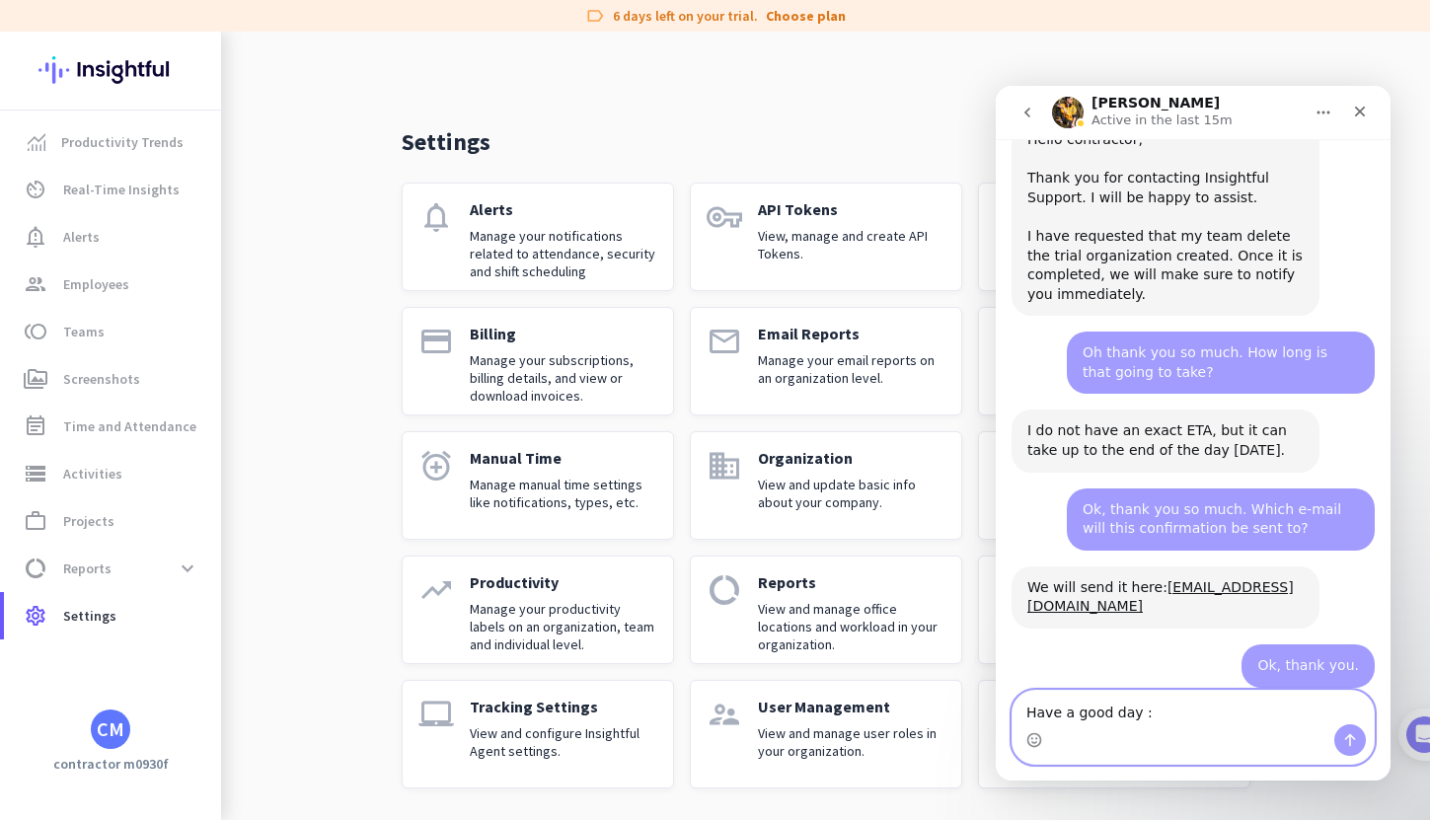
type textarea "Have a good day :)"
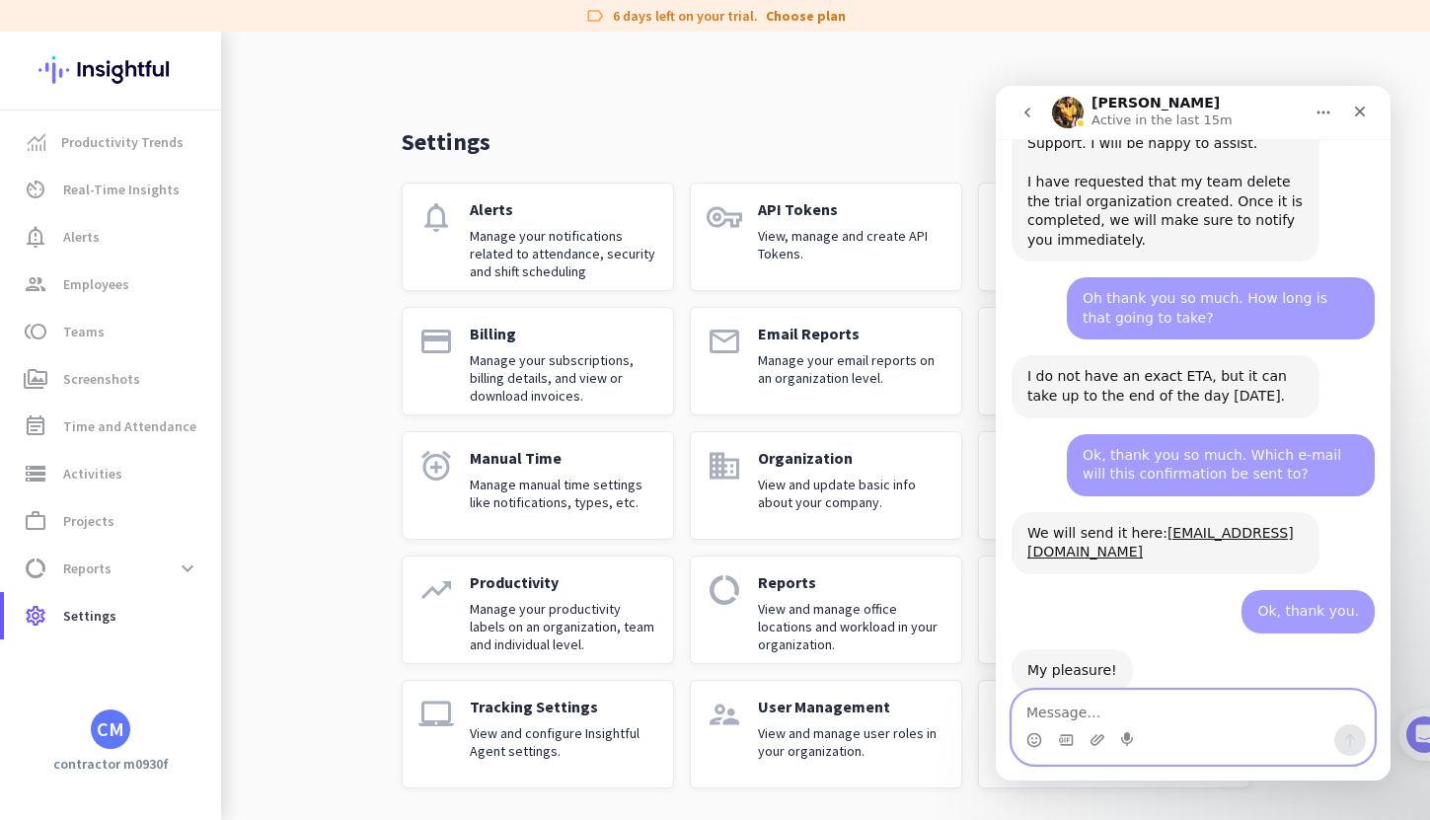
scroll to position [1381, 0]
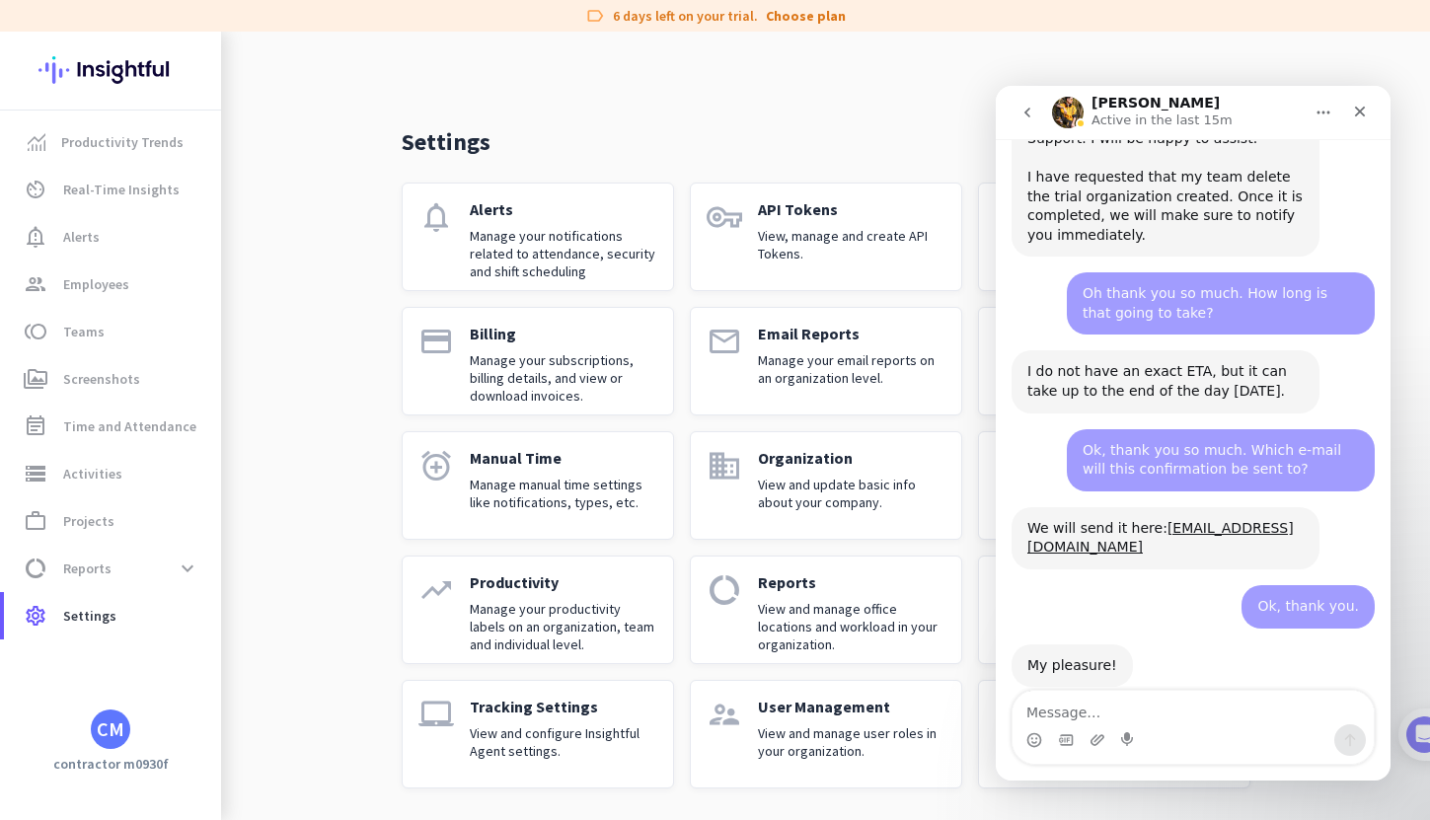
click at [1074, 113] on img "Intercom messenger" at bounding box center [1068, 113] width 32 height 32
click at [1366, 116] on icon "Close" at bounding box center [1360, 112] width 16 height 16
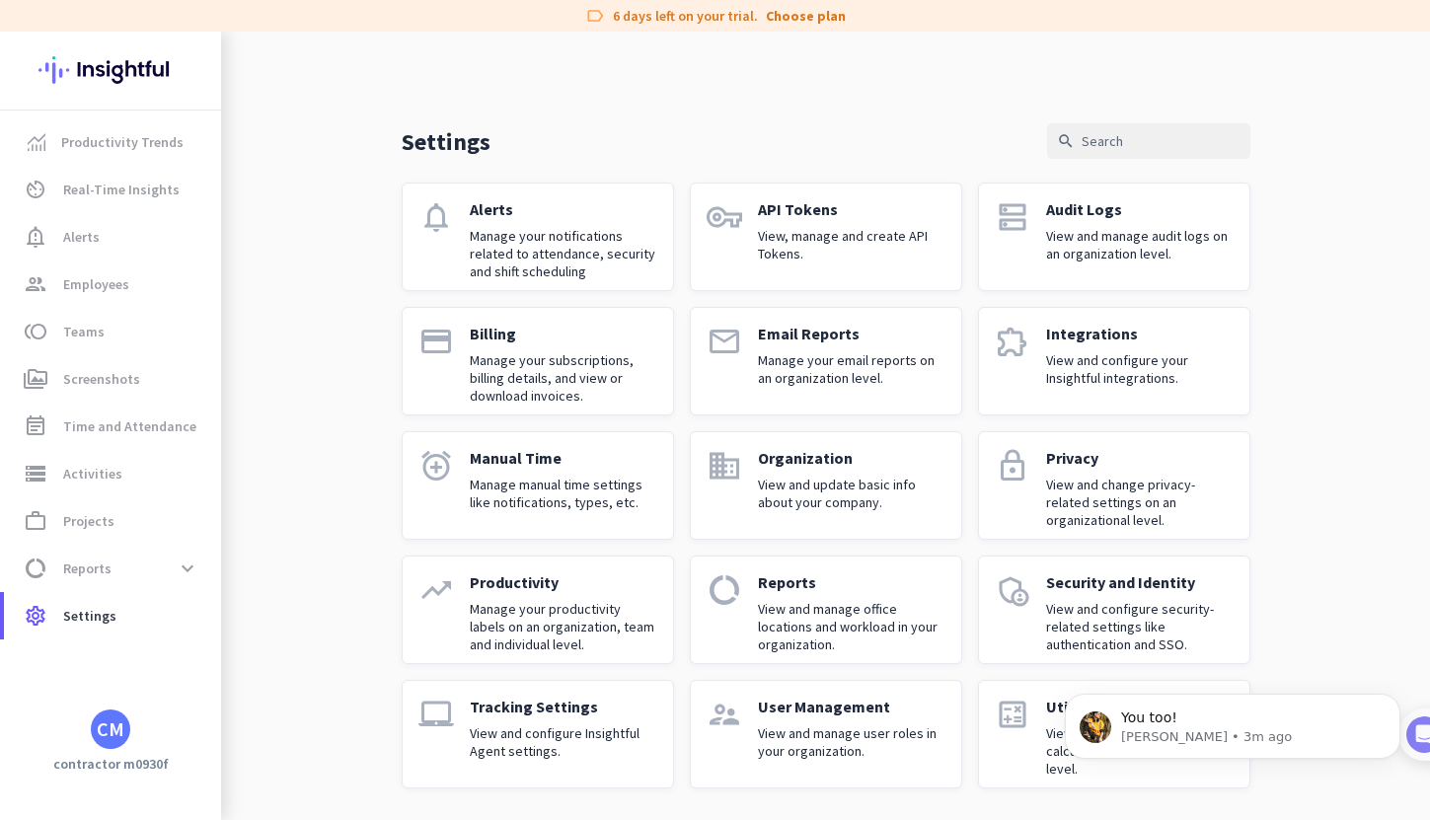
scroll to position [1439, 0]
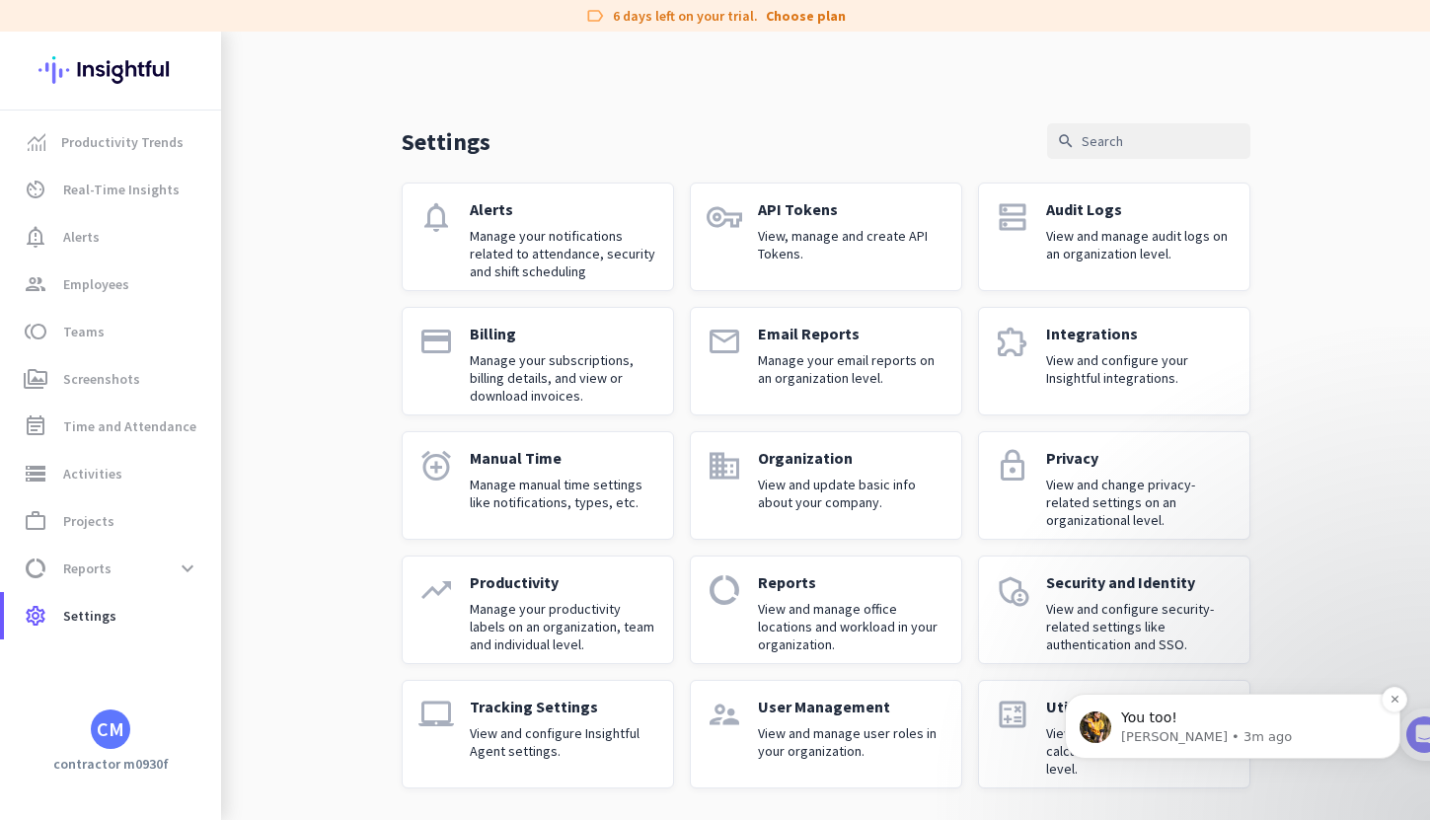
click at [1142, 728] on p "[PERSON_NAME] • 3m ago" at bounding box center [1248, 737] width 255 height 18
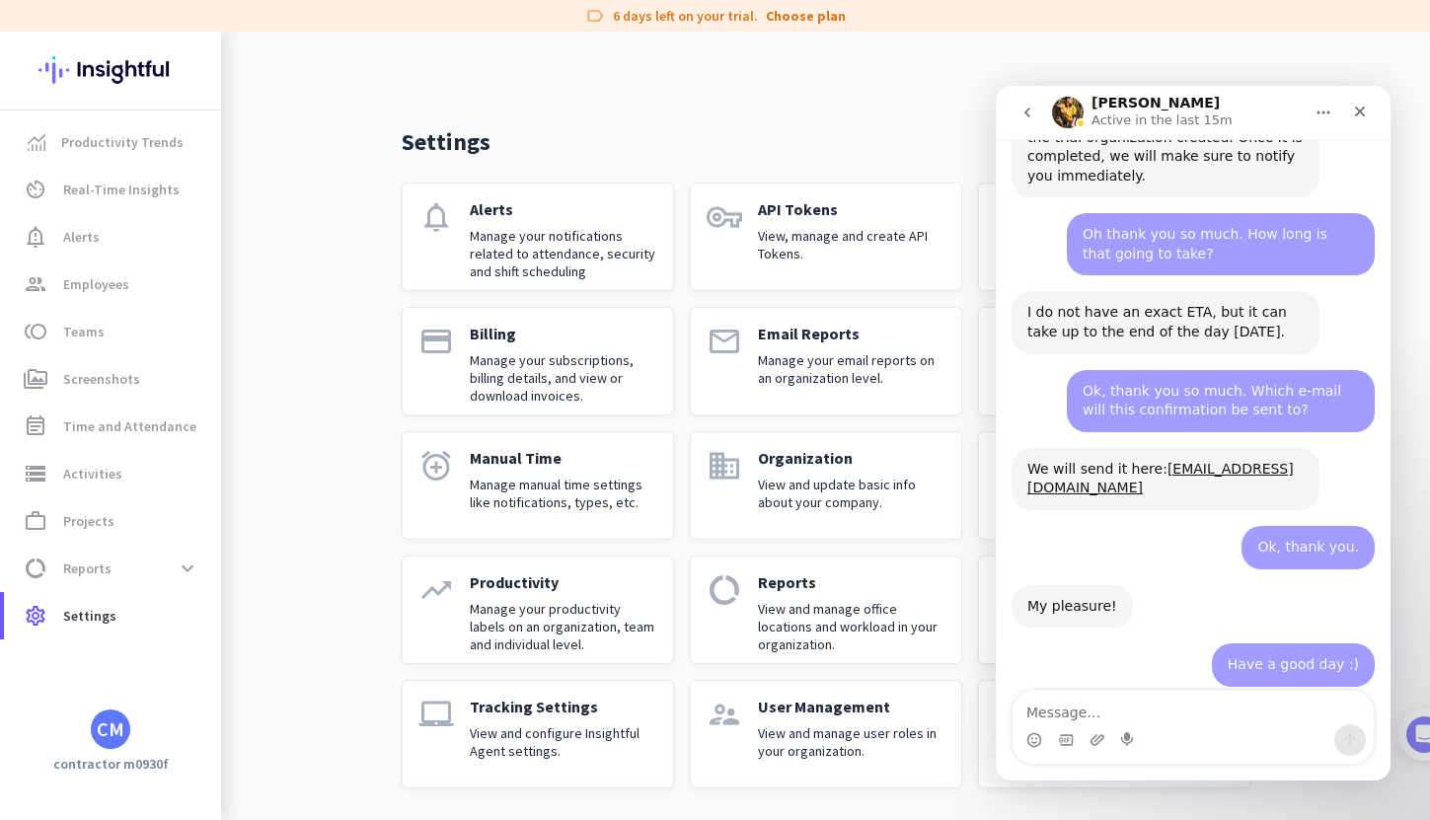
scroll to position [1471, 0]
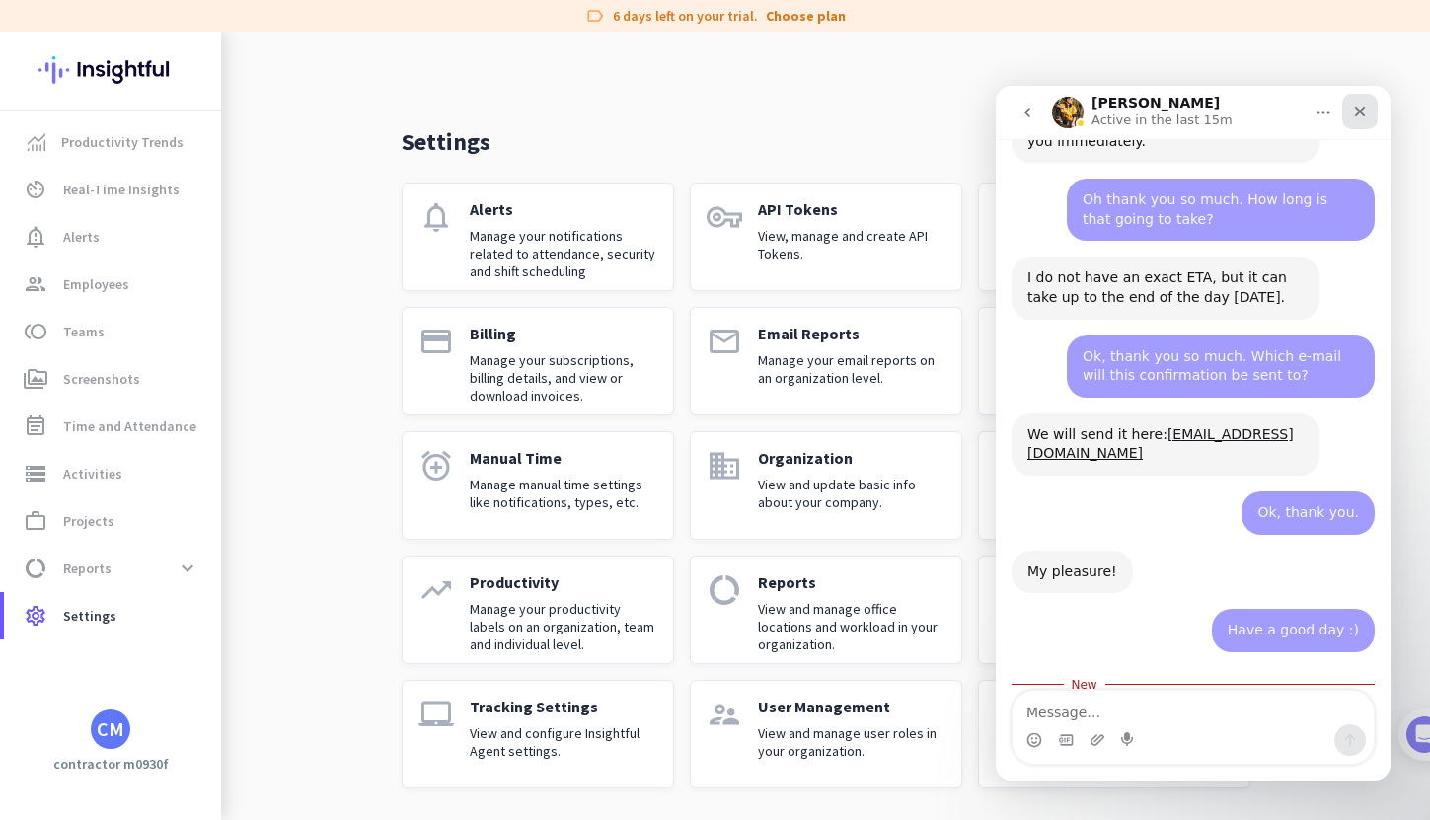
click at [1361, 113] on icon "Close" at bounding box center [1360, 112] width 11 height 11
